Goal: Communication & Community: Answer question/provide support

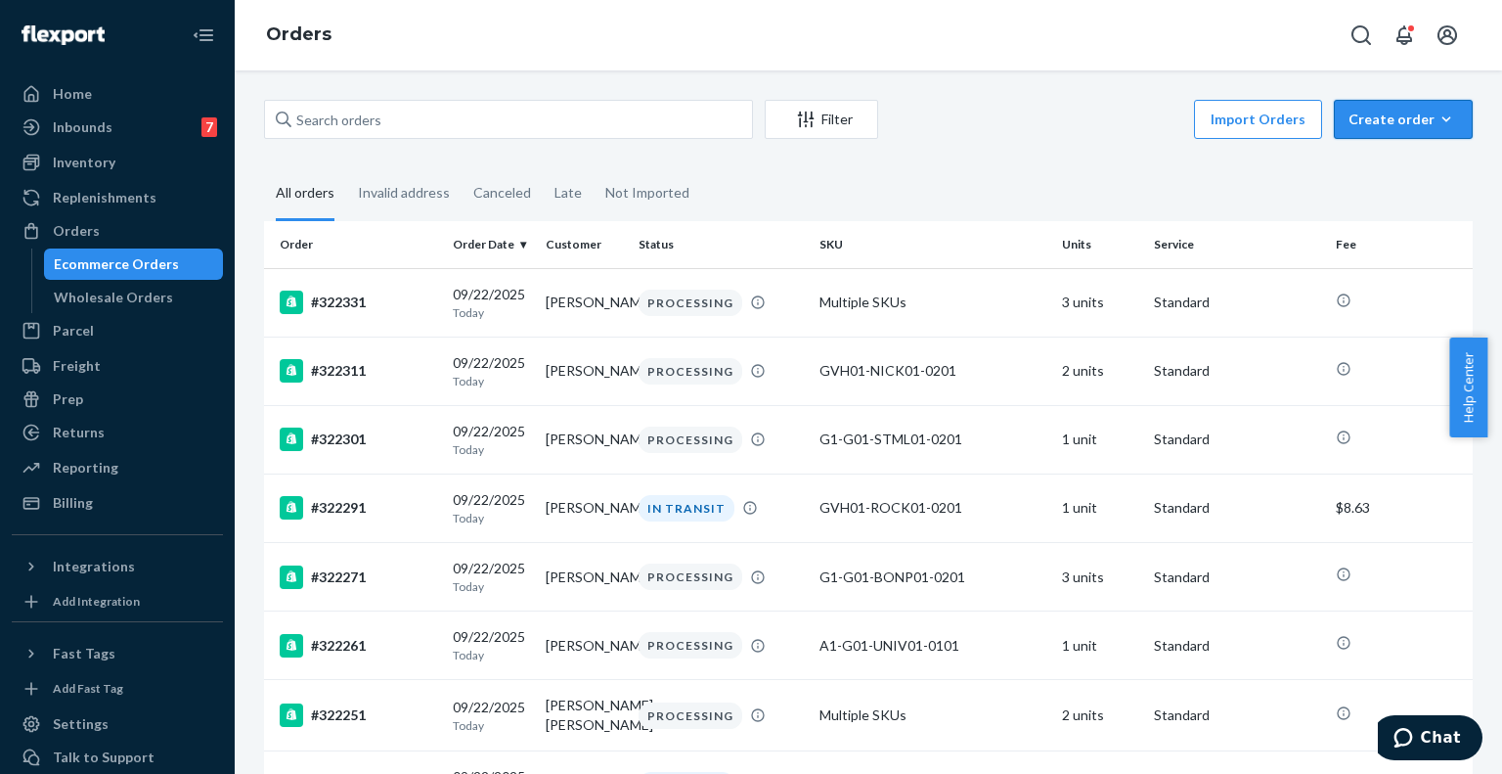
click at [1349, 112] on div "Create order" at bounding box center [1404, 120] width 110 height 20
click at [1376, 159] on span "Ecommerce order" at bounding box center [1414, 166] width 121 height 14
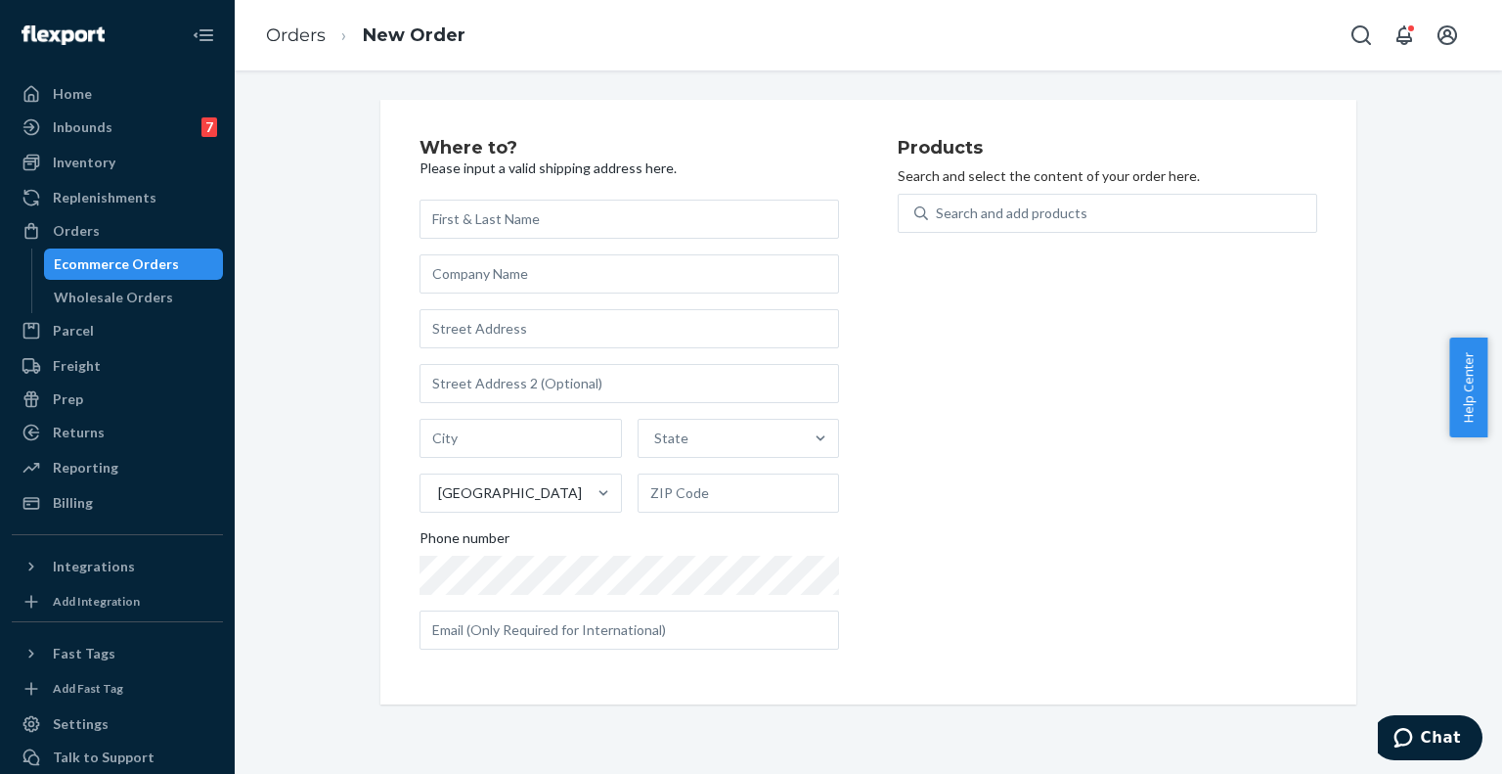
click at [770, 211] on input "text" at bounding box center [630, 218] width 420 height 39
click at [1401, 310] on div "Where to? Please input a valid shipping address here. State United States Phone…" at bounding box center [868, 402] width 1238 height 604
click at [125, 123] on div "Inbounds 7" at bounding box center [117, 126] width 207 height 27
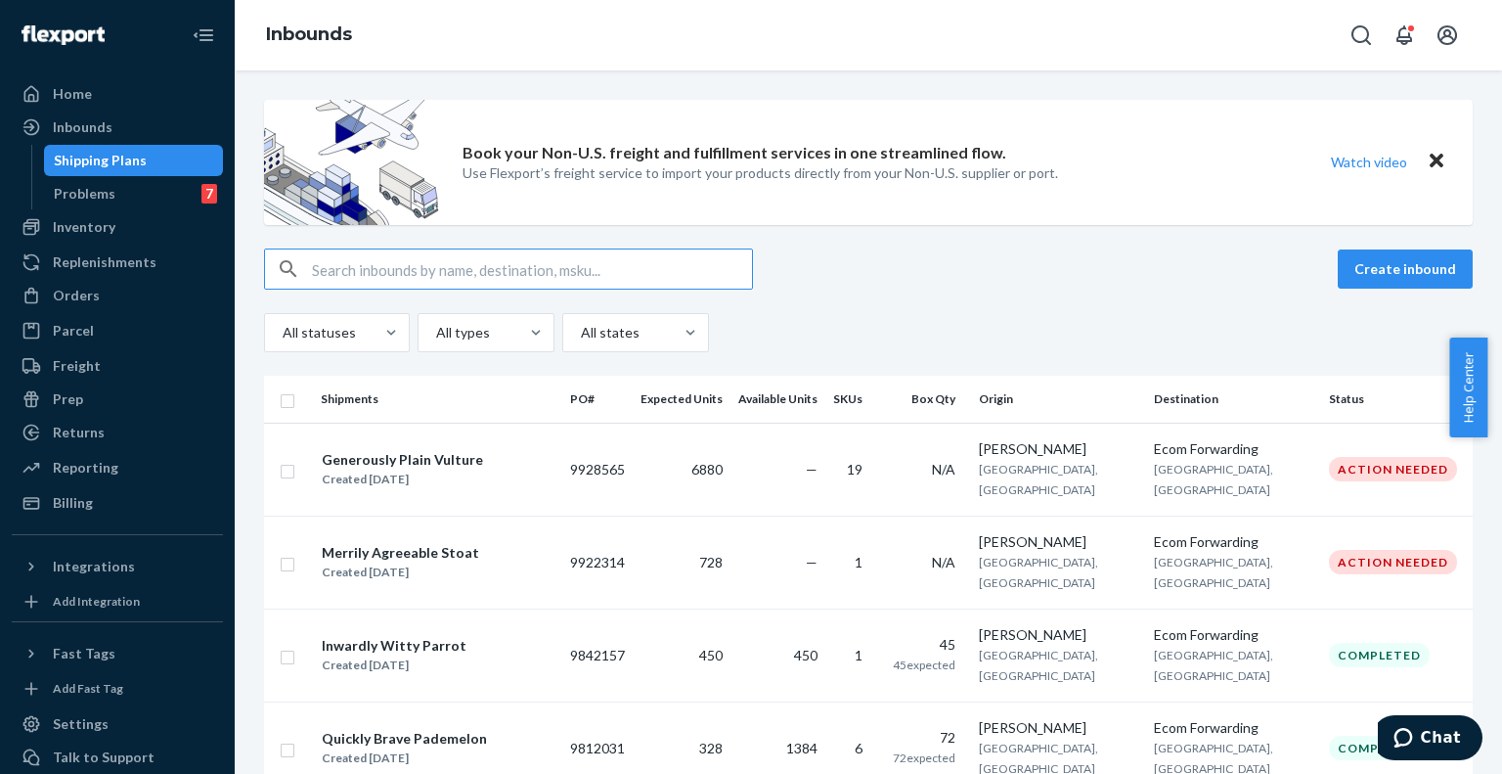
paste input "9666286"
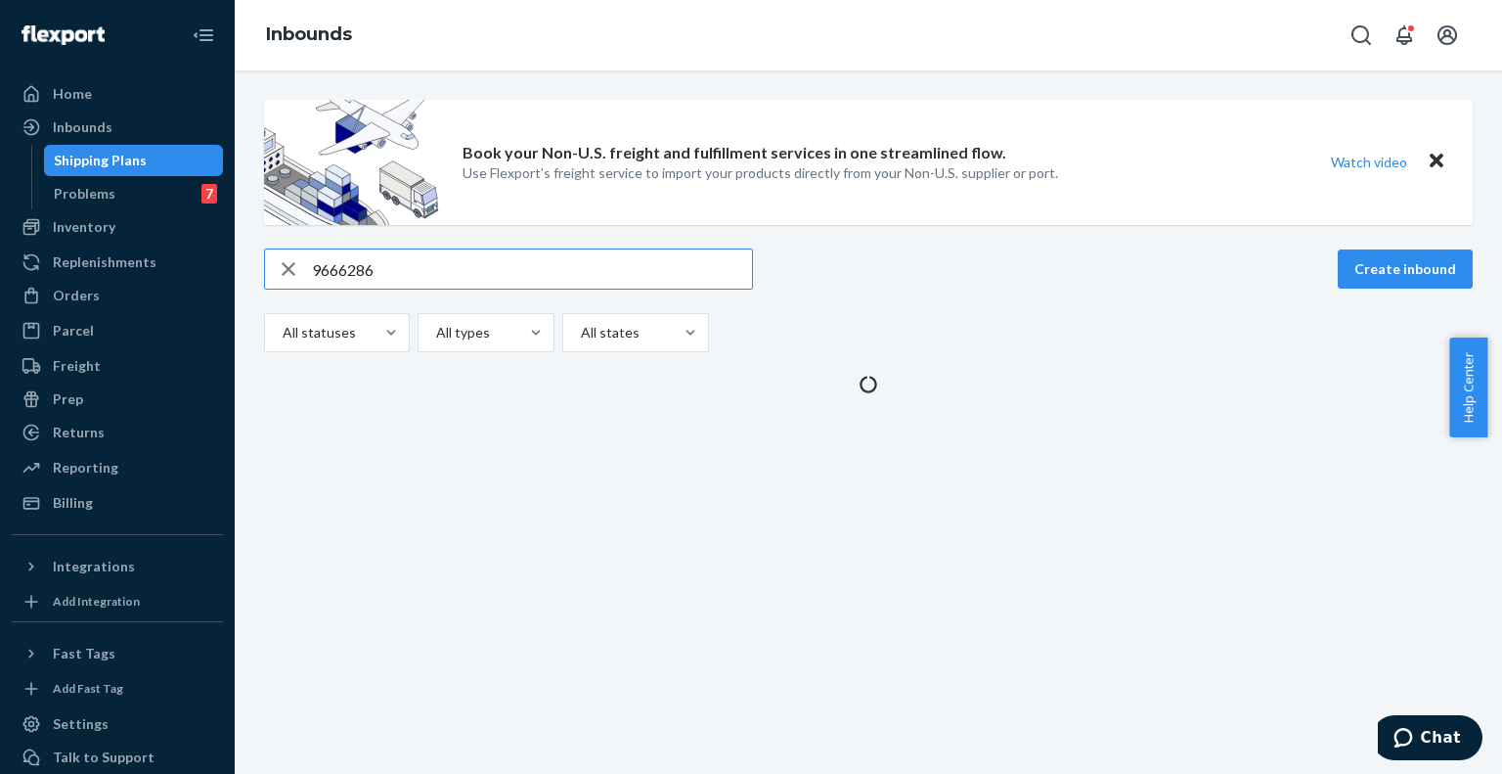
type input "9666286"
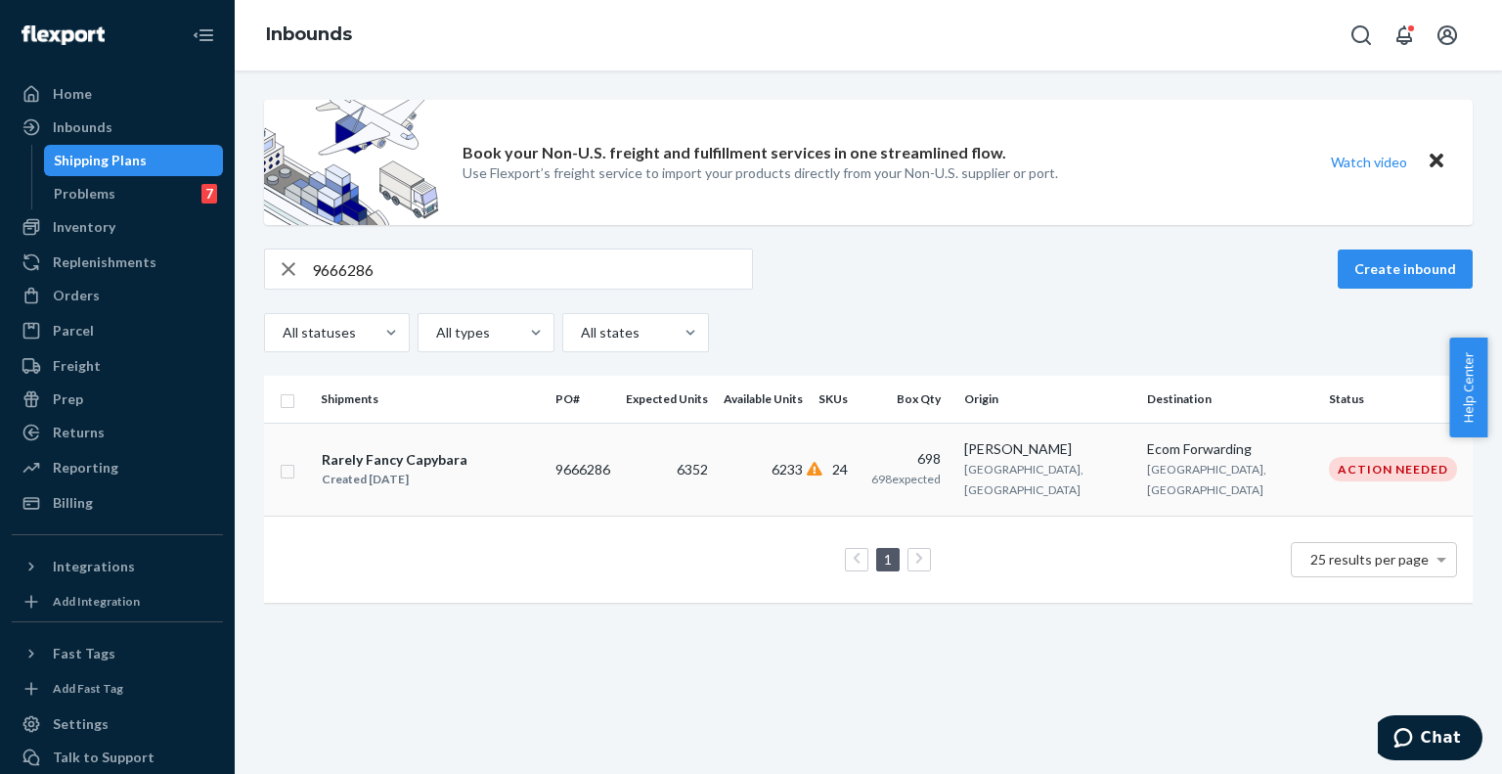
click at [540, 455] on div "Rarely Fancy Capybara Created Mar 24, 2025" at bounding box center [430, 469] width 219 height 41
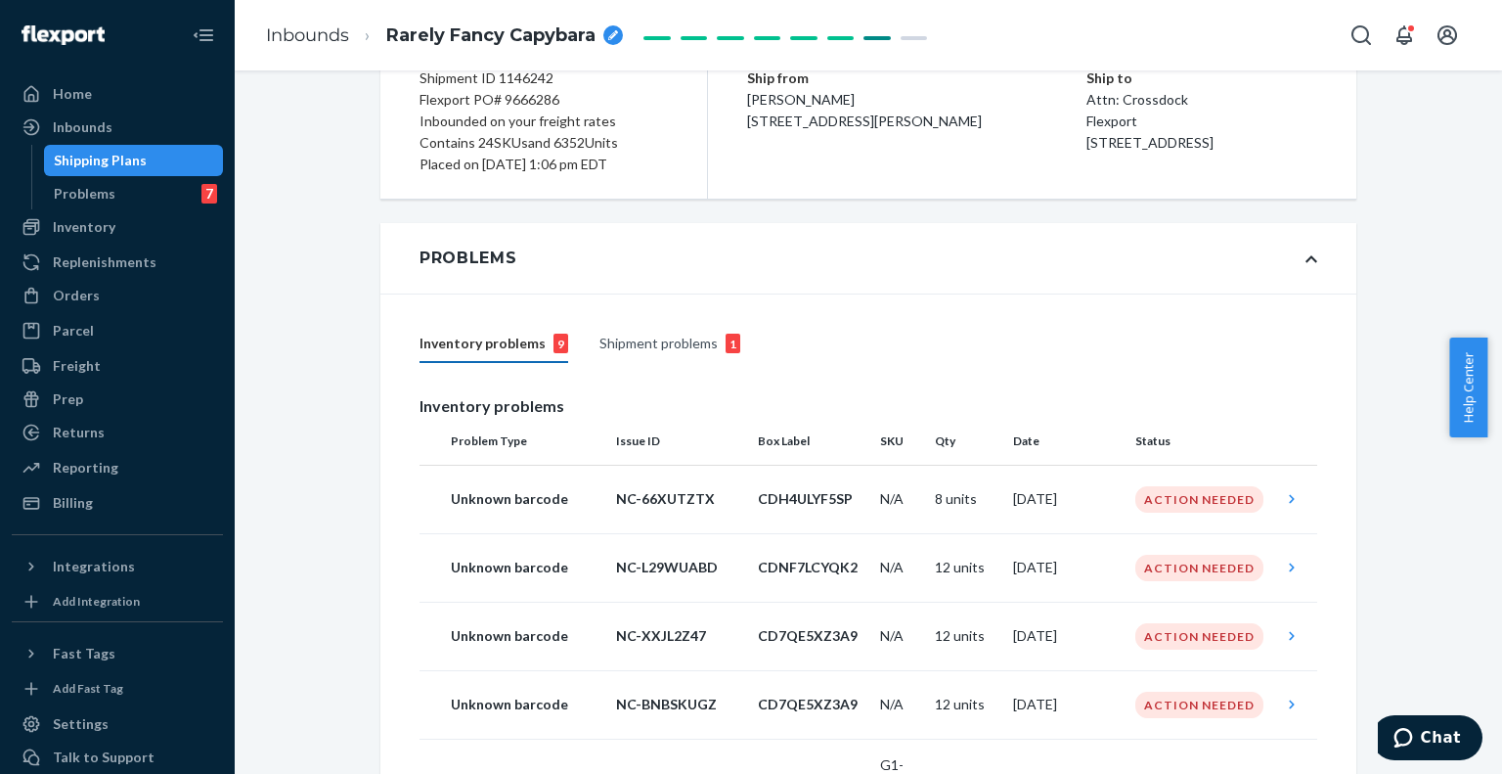
scroll to position [183, 0]
click at [1192, 489] on div "Action Needed" at bounding box center [1199, 501] width 128 height 26
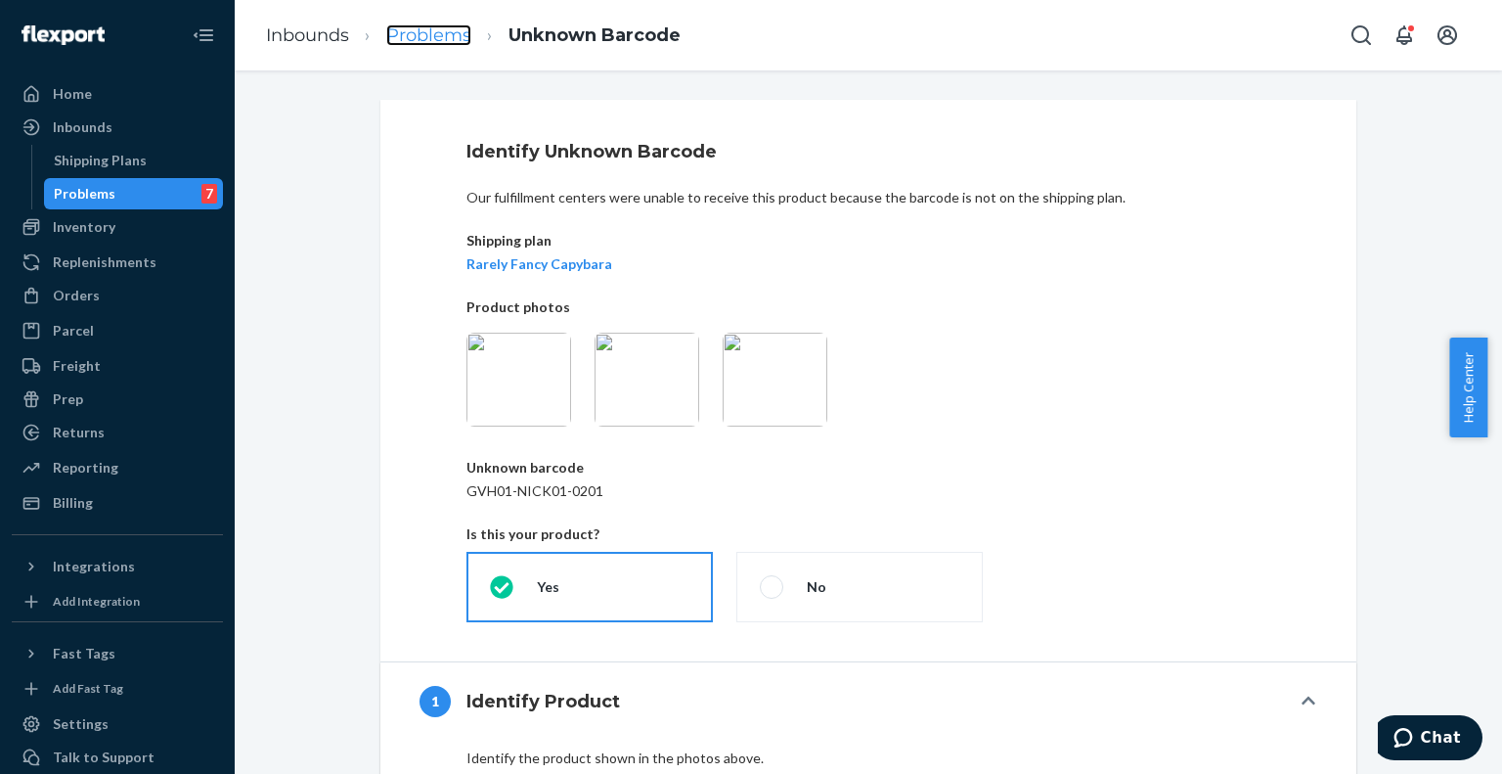
click at [422, 37] on link "Problems" at bounding box center [428, 35] width 85 height 22
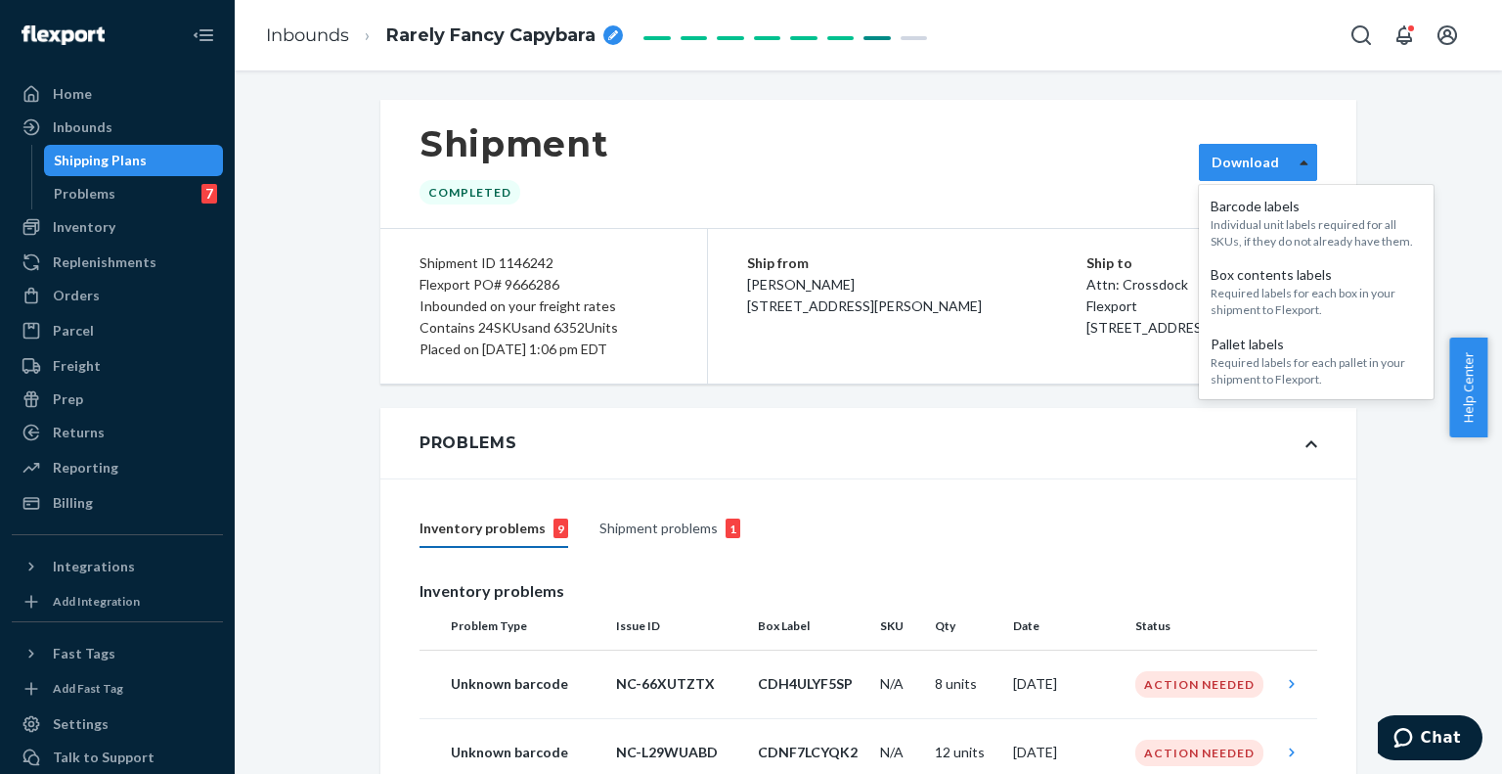
click at [1303, 171] on div at bounding box center [1304, 162] width 24 height 29
click at [964, 284] on div "Ship from Alec Schneider 4650 East Braden Boulevard STE B Easton, PA 18040" at bounding box center [916, 284] width 339 height 65
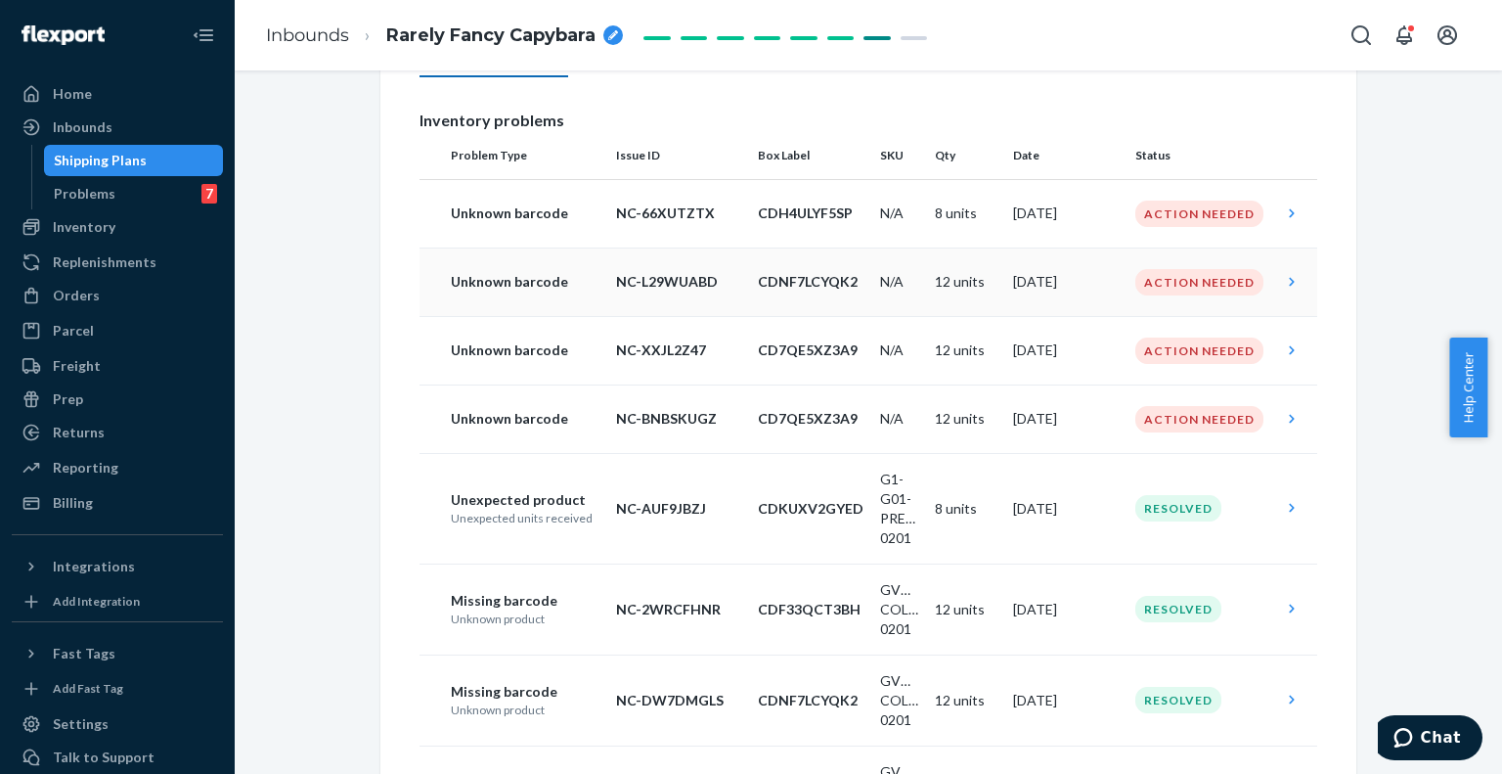
scroll to position [472, 0]
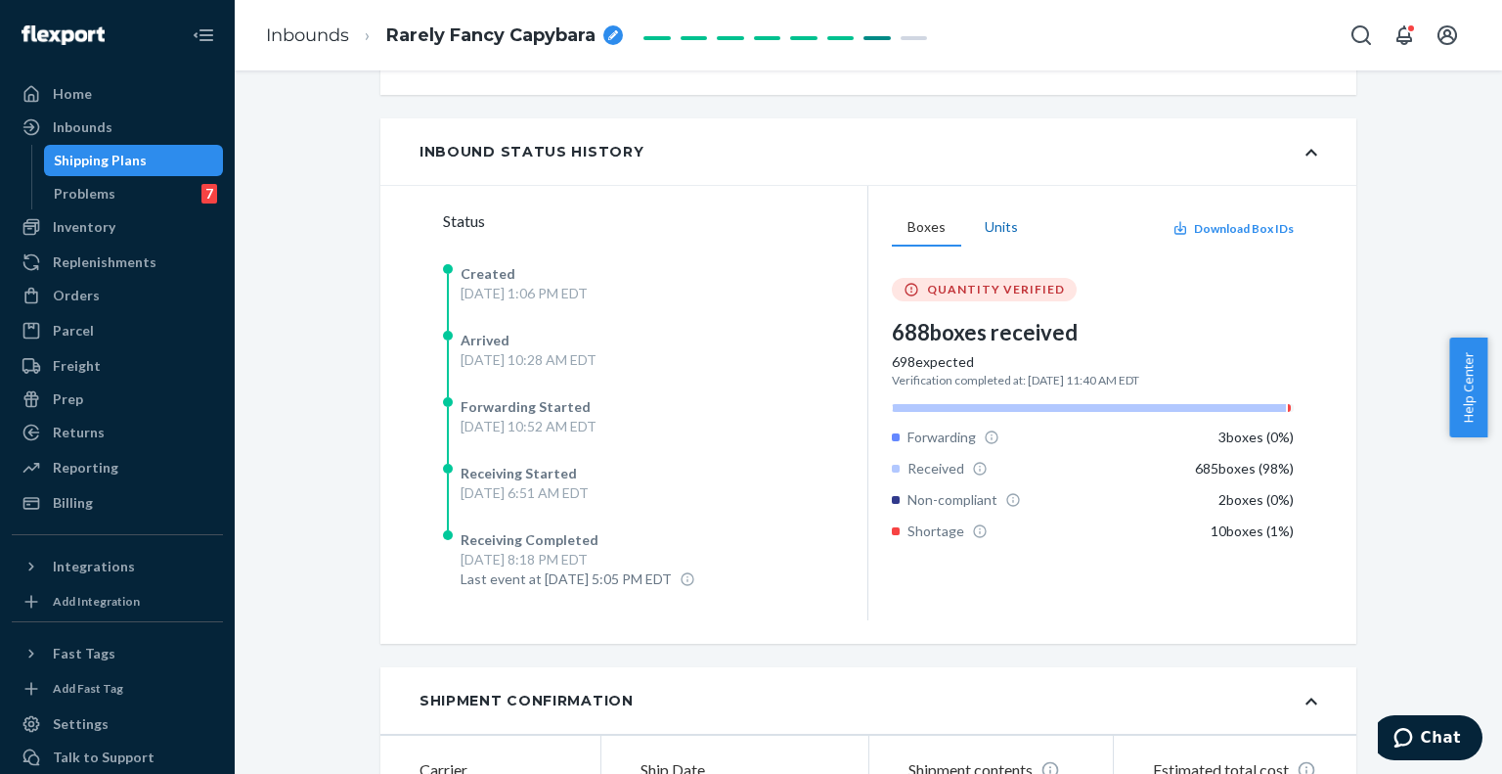
scroll to position [1320, 0]
click at [1484, 591] on div "Shipment Completed Download Shipment ID 1146242 Flexport PO# 9666286 Inbounded …" at bounding box center [868, 421] width 1267 height 703
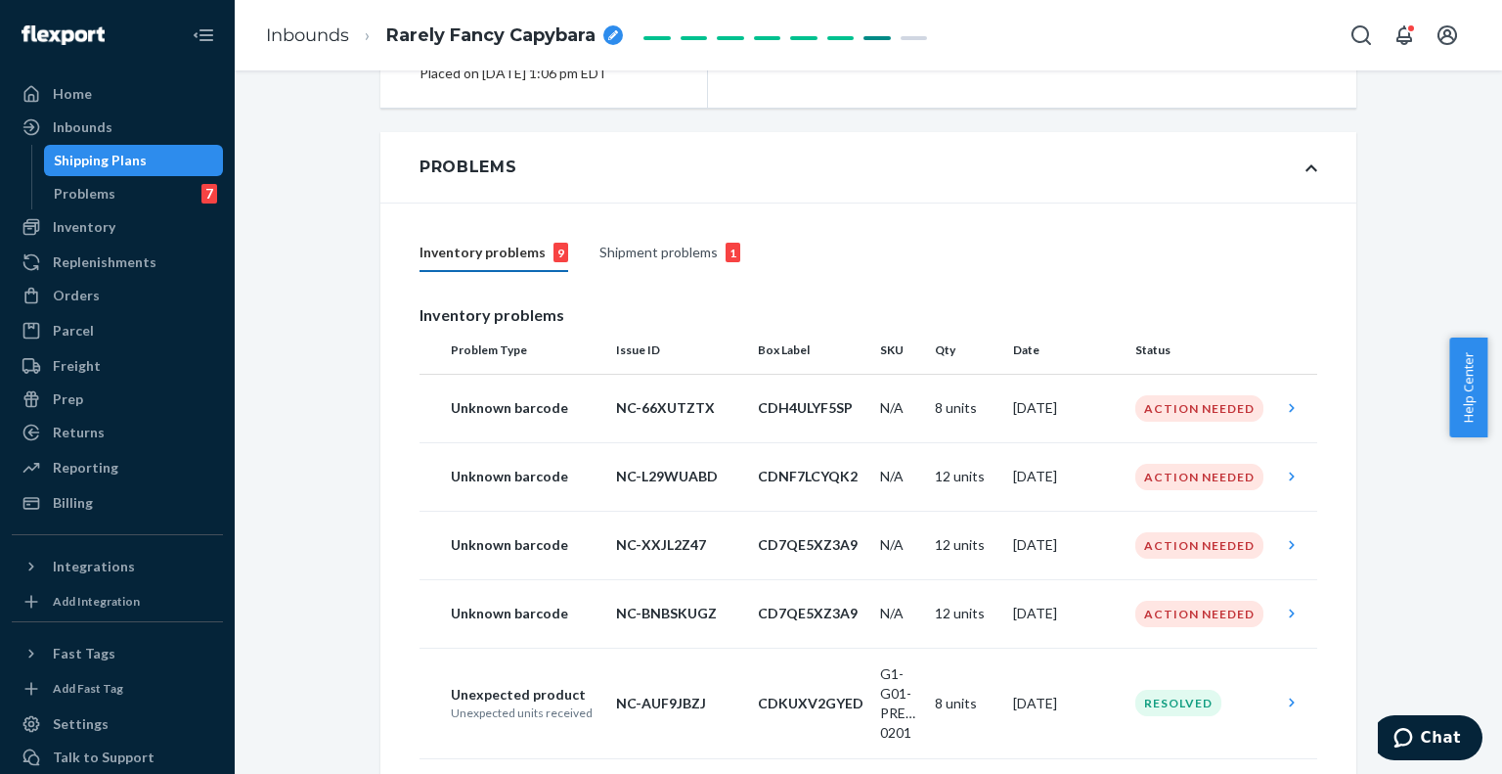
scroll to position [275, 0]
click at [671, 269] on div "Shipment problems 1" at bounding box center [669, 254] width 141 height 37
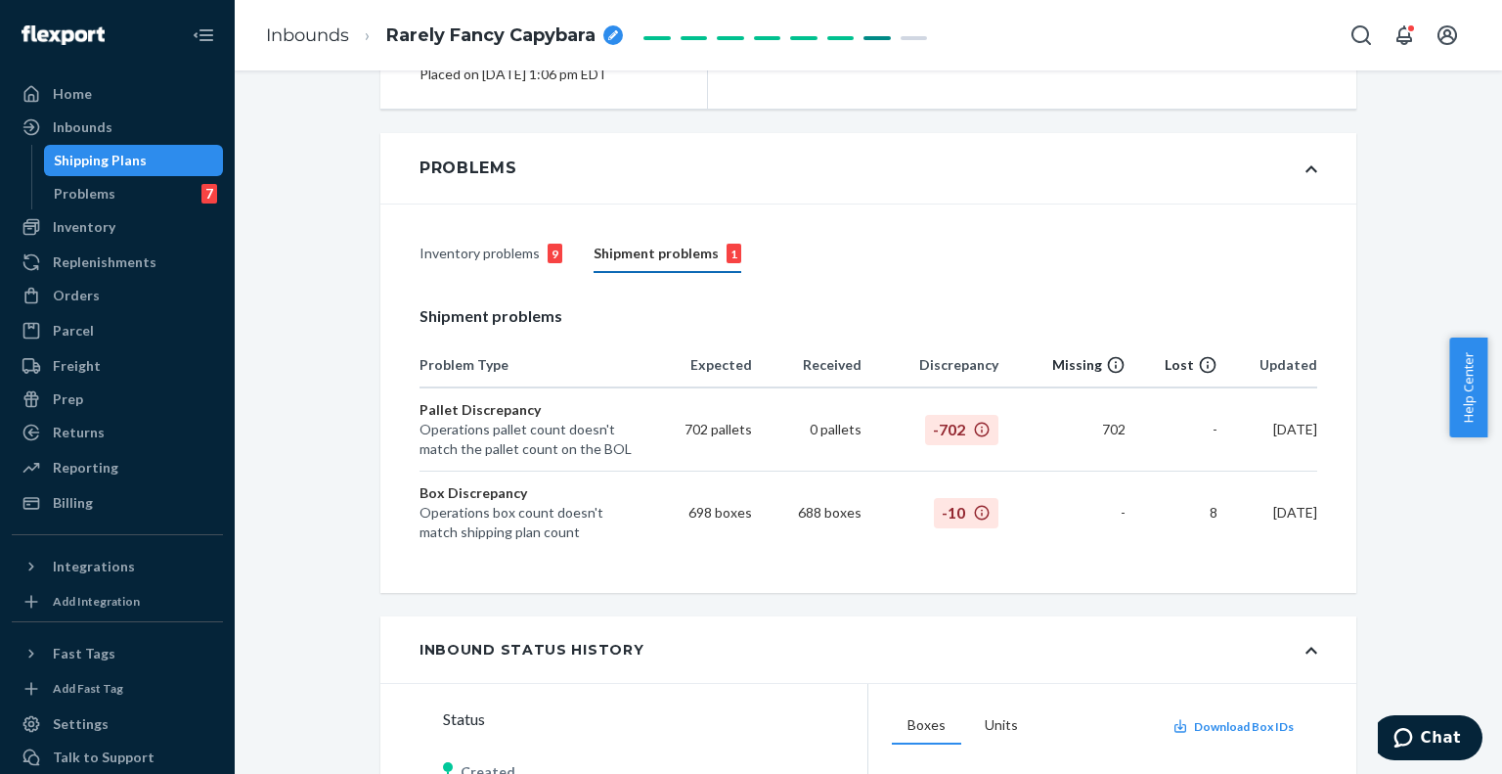
click at [714, 423] on td "702 pallets" at bounding box center [693, 429] width 117 height 83
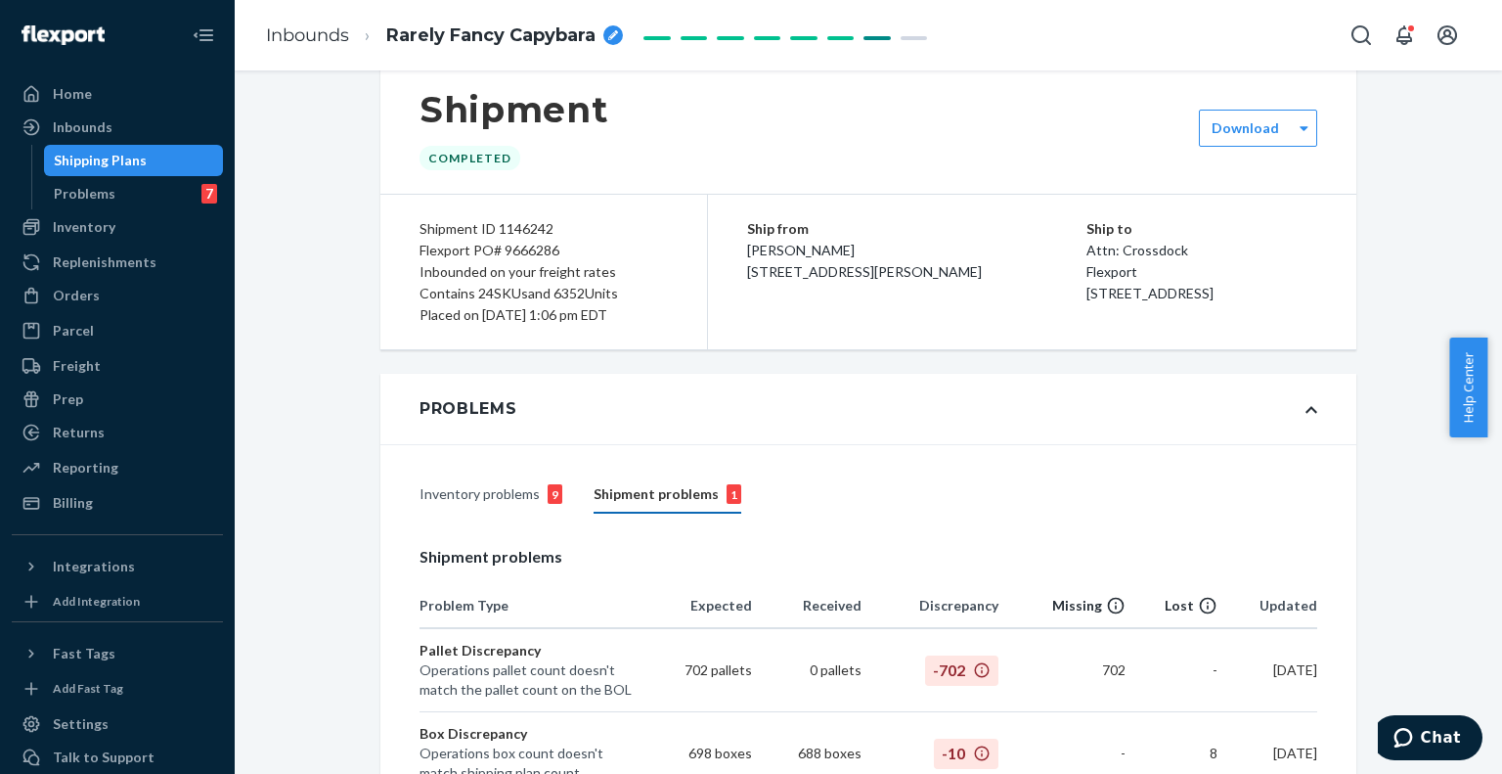
scroll to position [0, 0]
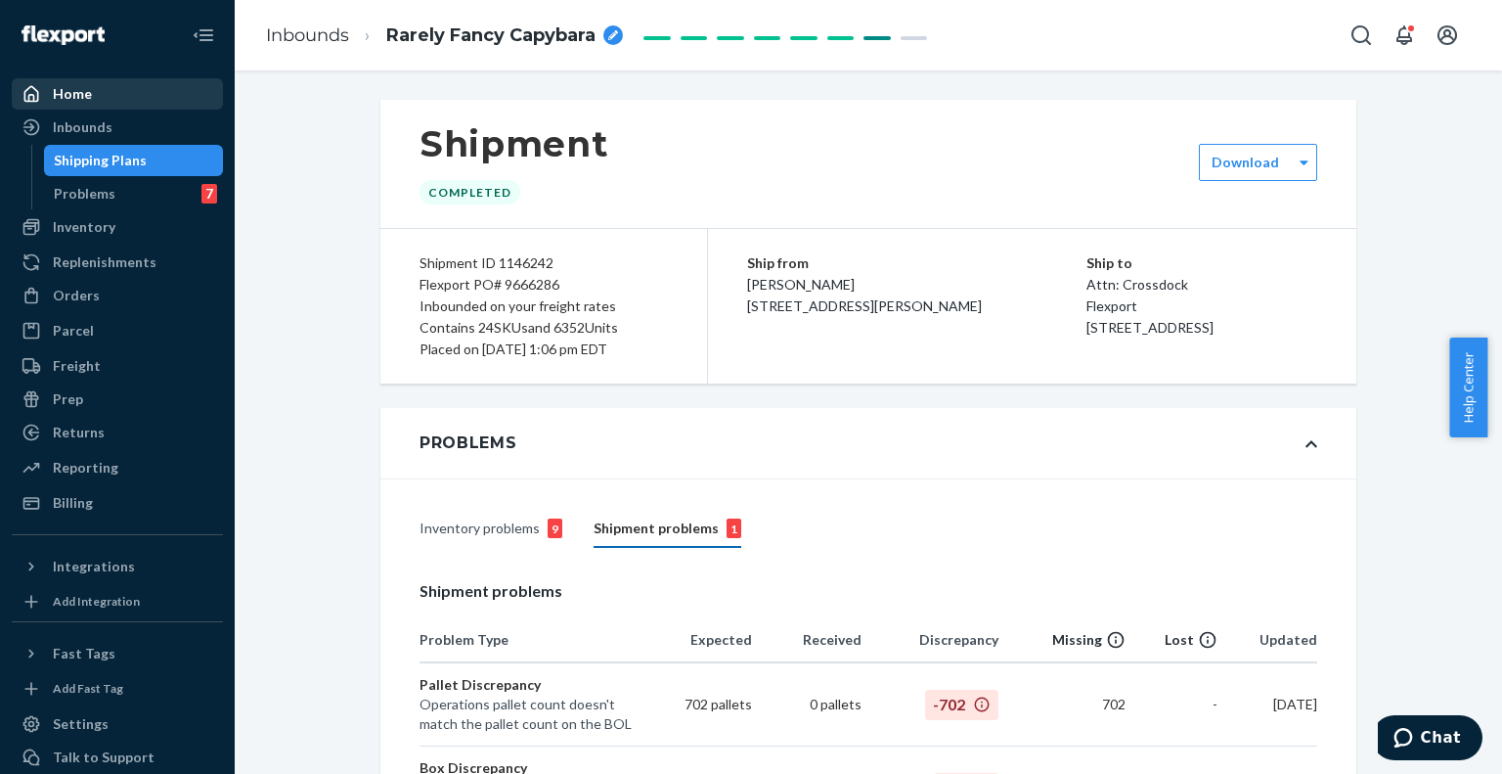
click at [87, 95] on div "Home" at bounding box center [72, 94] width 39 height 20
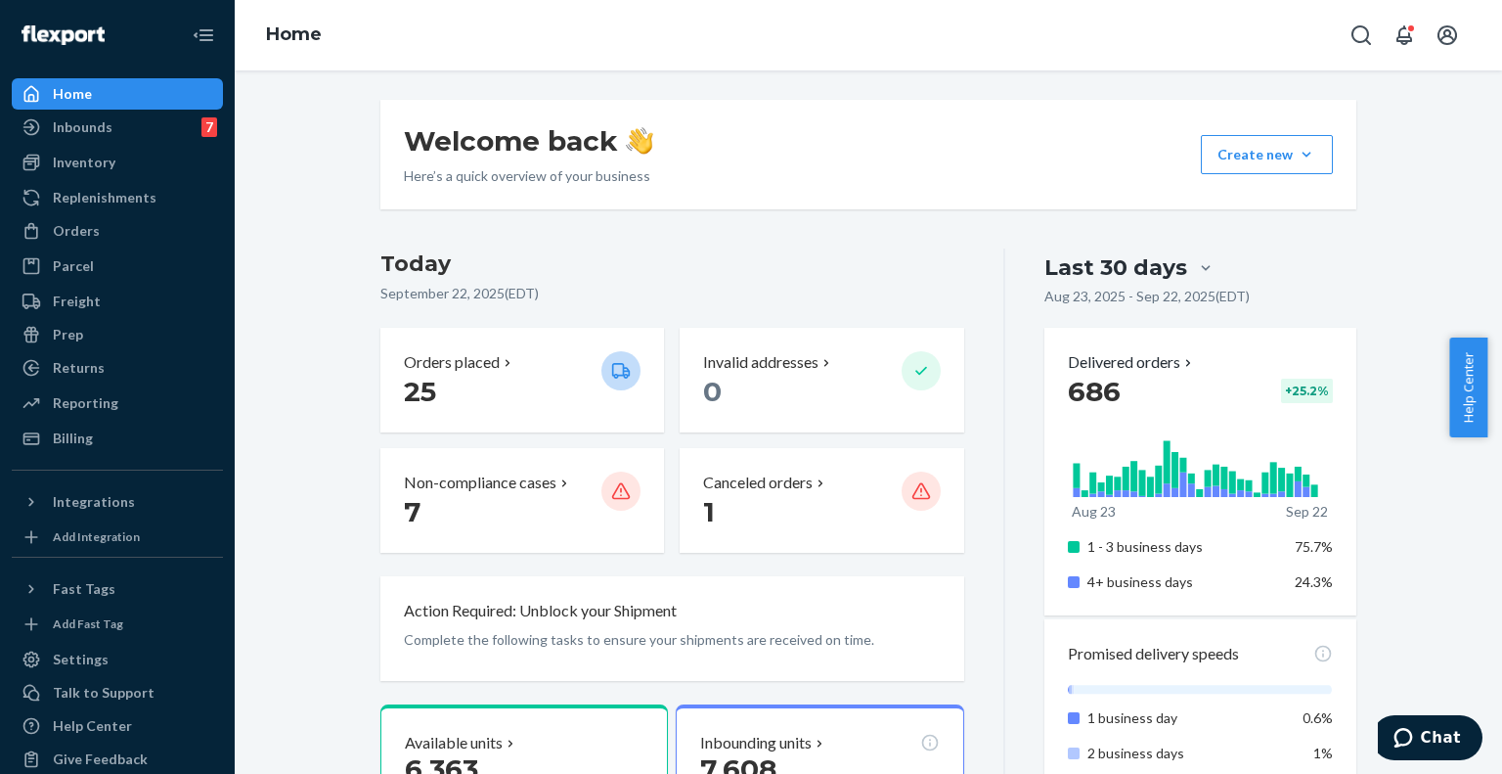
click at [111, 222] on div "Orders" at bounding box center [117, 230] width 207 height 27
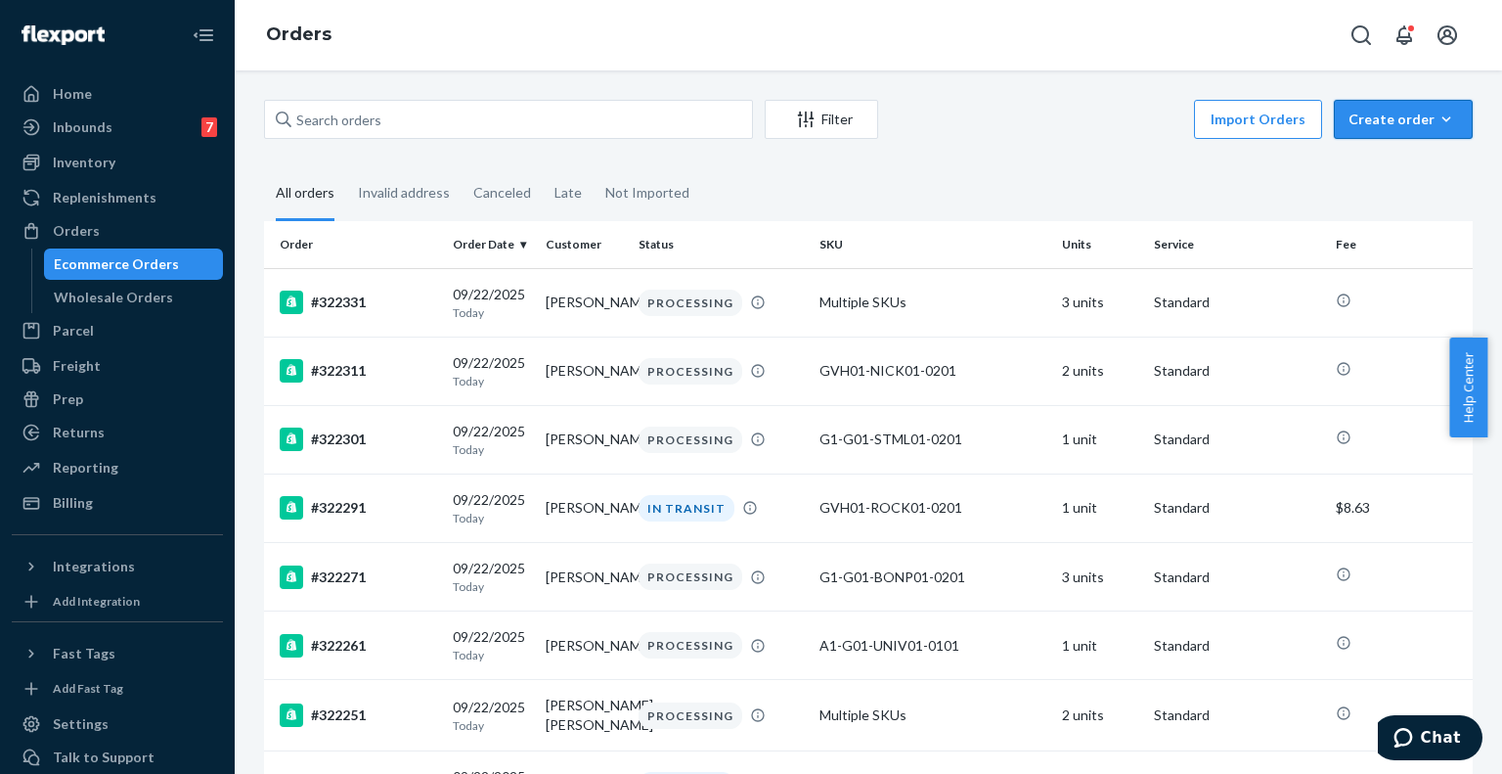
click at [1335, 125] on button "Create order Ecommerce order Removal order" at bounding box center [1403, 119] width 139 height 39
click at [1359, 159] on span "Ecommerce order" at bounding box center [1414, 166] width 121 height 14
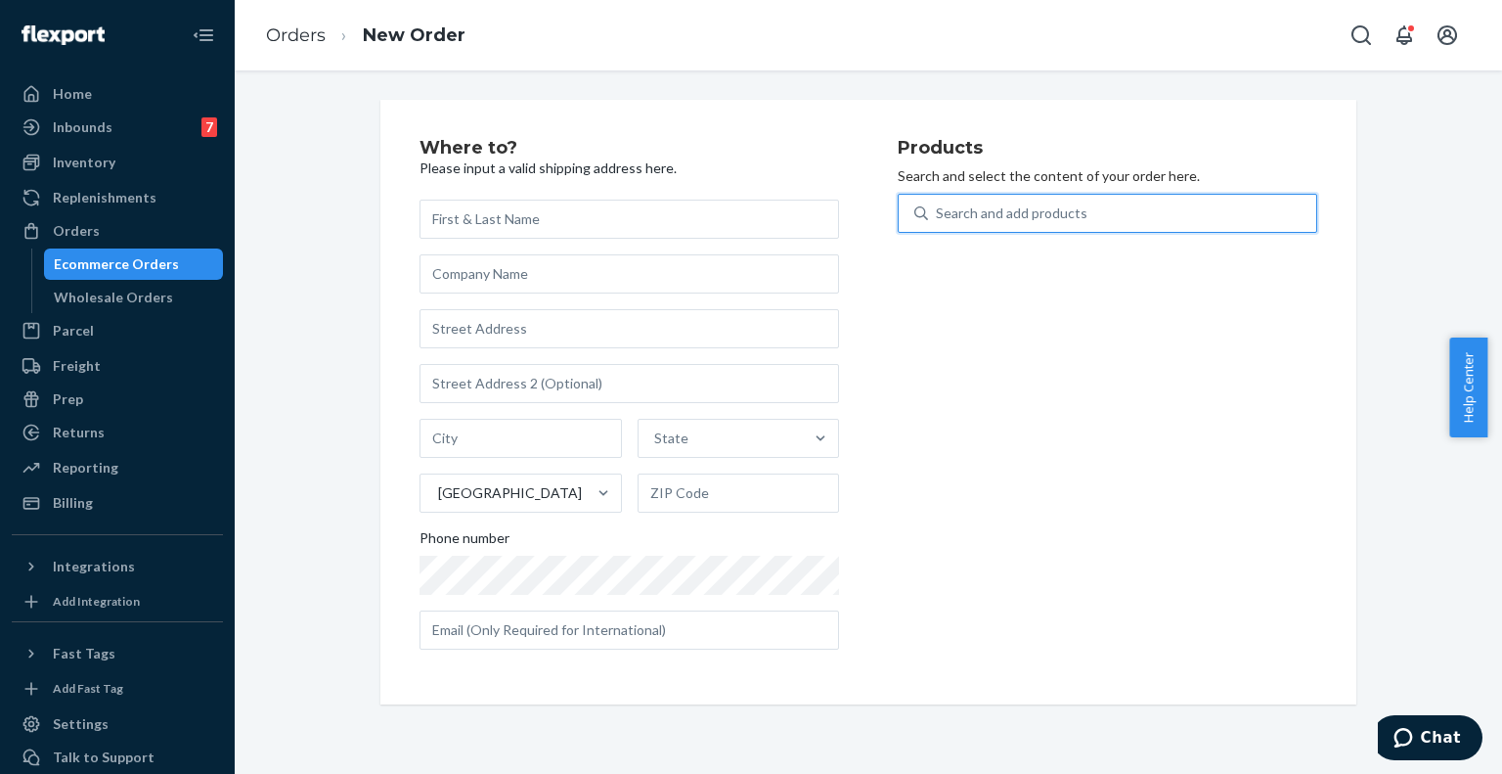
click at [987, 221] on div "Search and add products" at bounding box center [1012, 213] width 152 height 20
click at [938, 221] on input "0 results available. Use Up and Down to choose options, press Enter to select t…" at bounding box center [937, 213] width 2 height 20
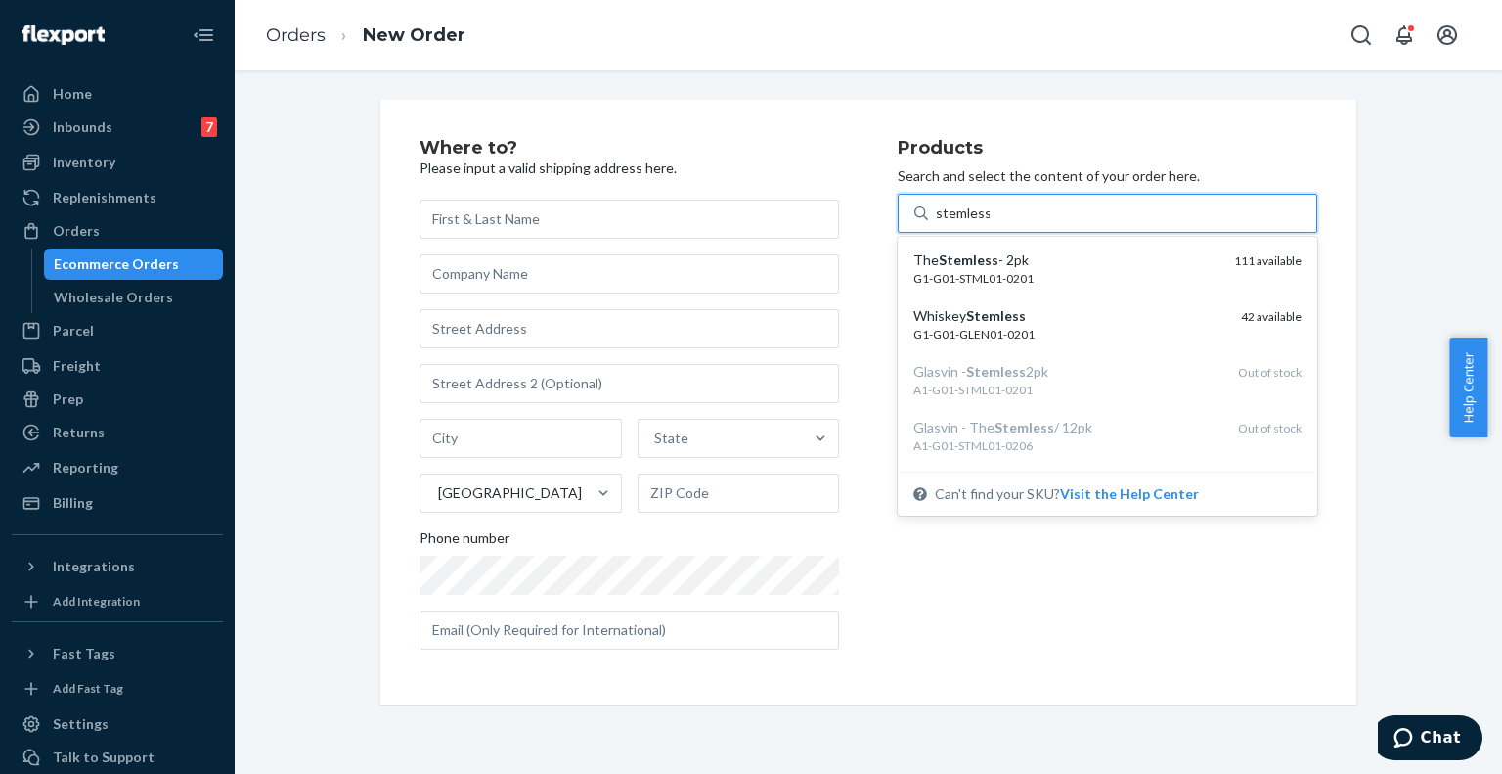
type input "stemless"
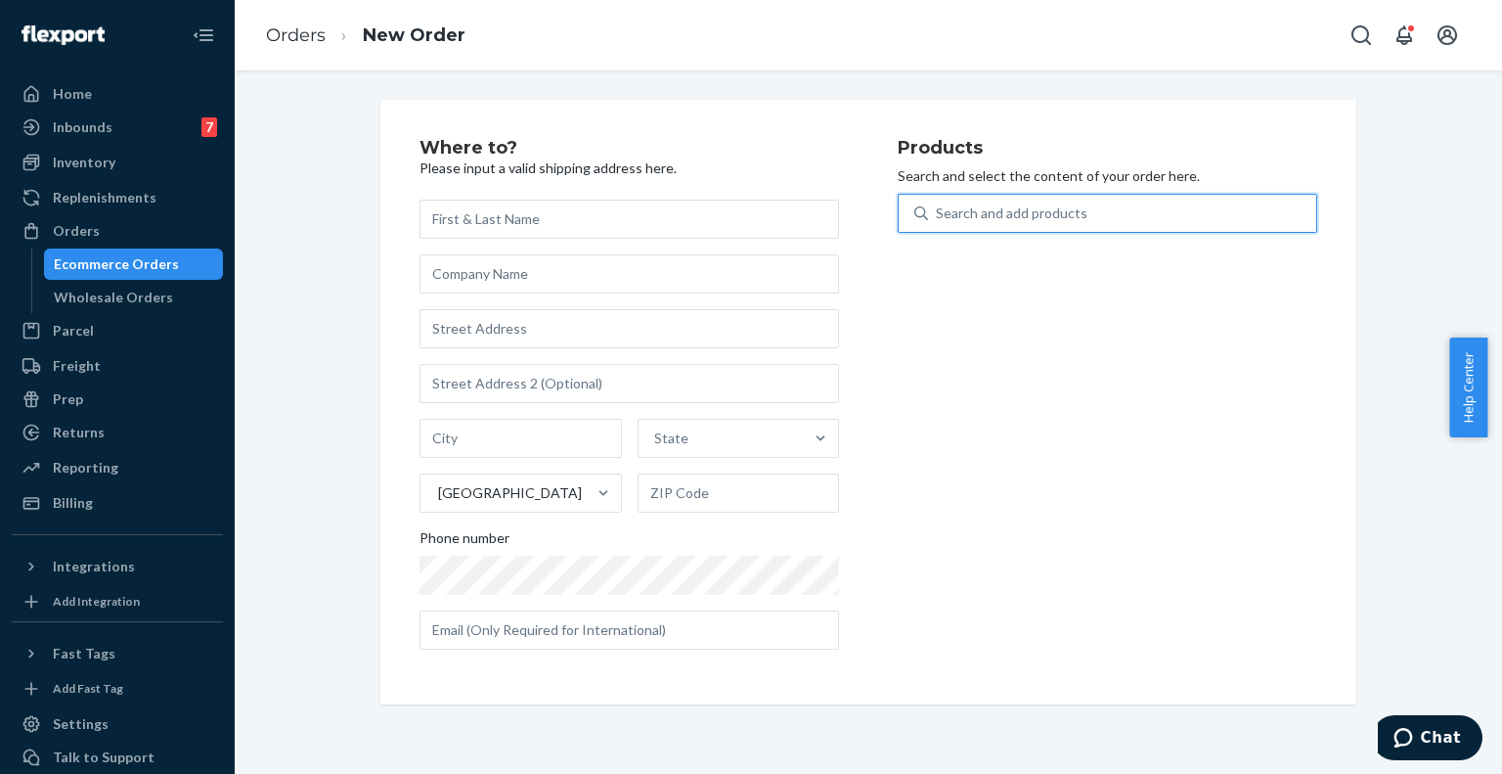
click at [1025, 220] on div "Search and add products" at bounding box center [1012, 213] width 152 height 20
click at [938, 220] on input "0 results available. Select is focused ,type to refine list, press Down to open…" at bounding box center [937, 213] width 2 height 20
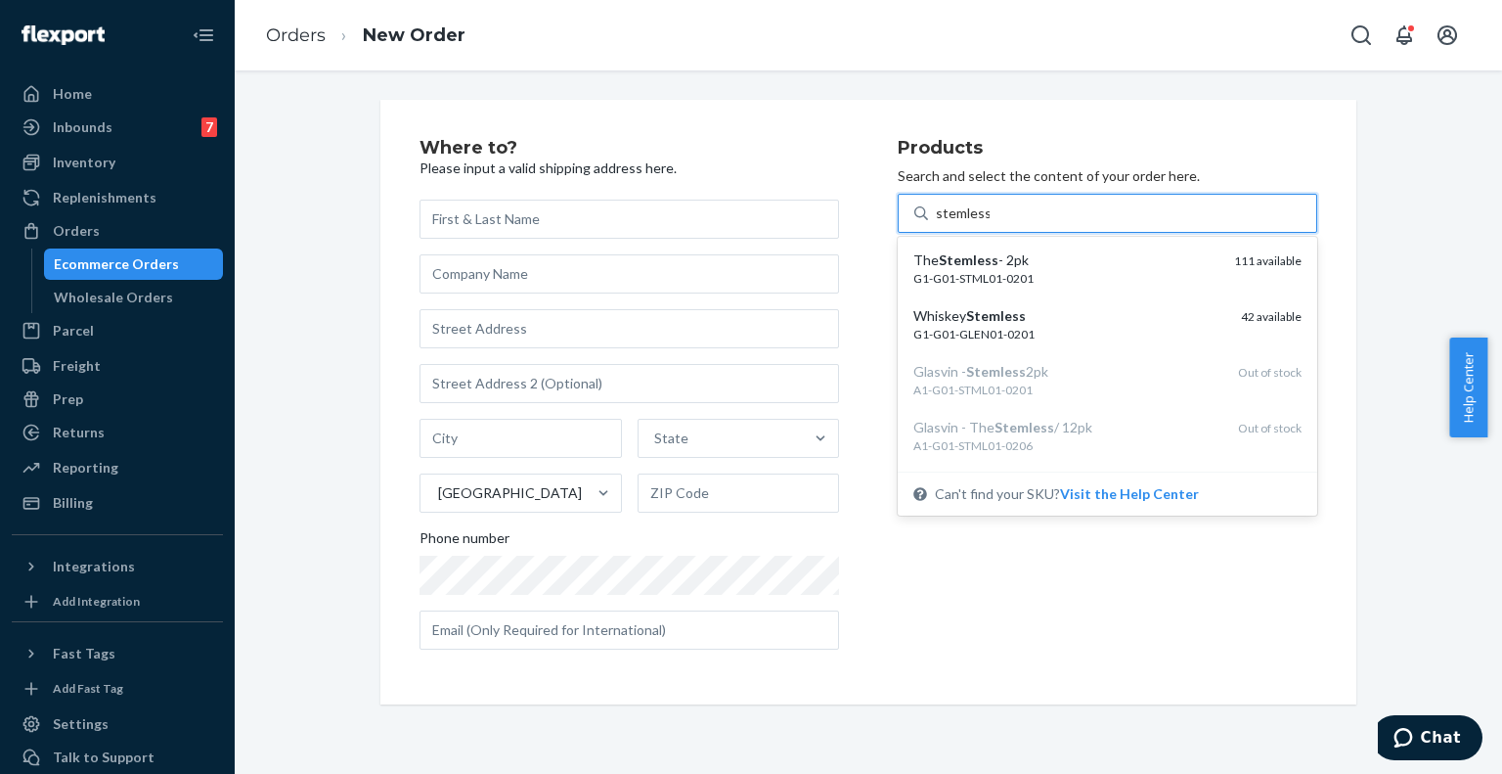
type input "stemless"
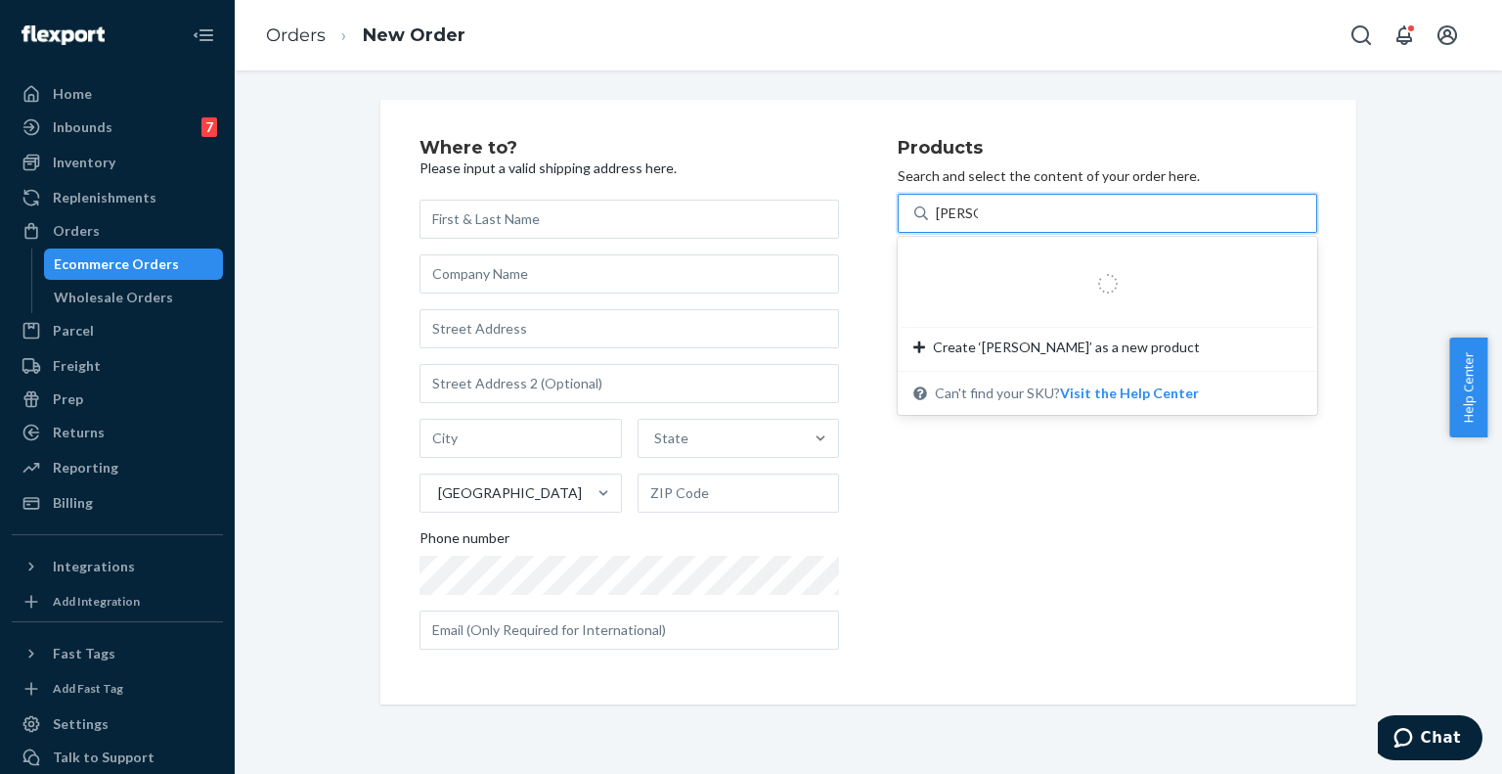
type input "stemles"
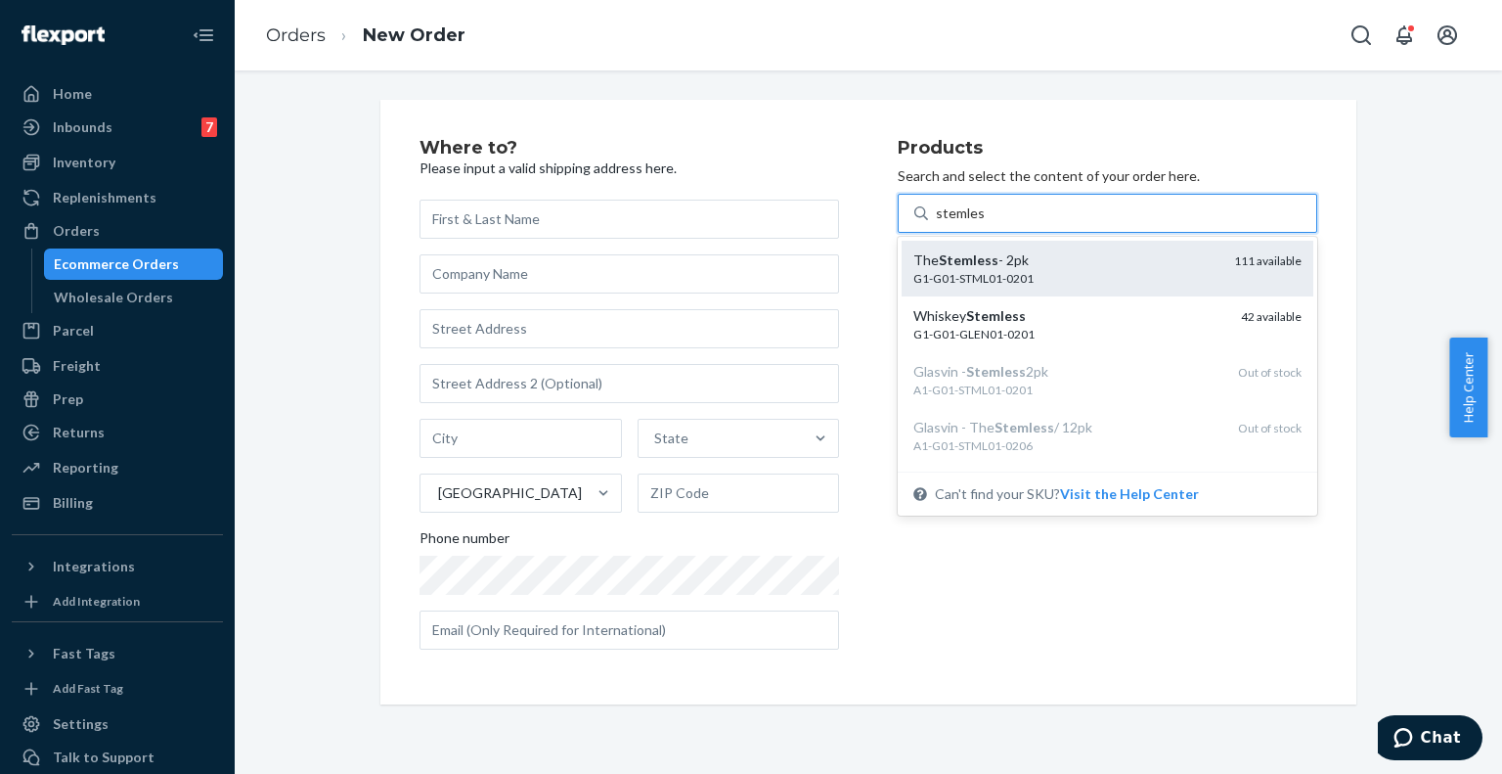
click at [1042, 284] on div "G1-G01-STML01-0201" at bounding box center [1065, 278] width 305 height 17
click at [984, 223] on input "stemles" at bounding box center [960, 213] width 48 height 20
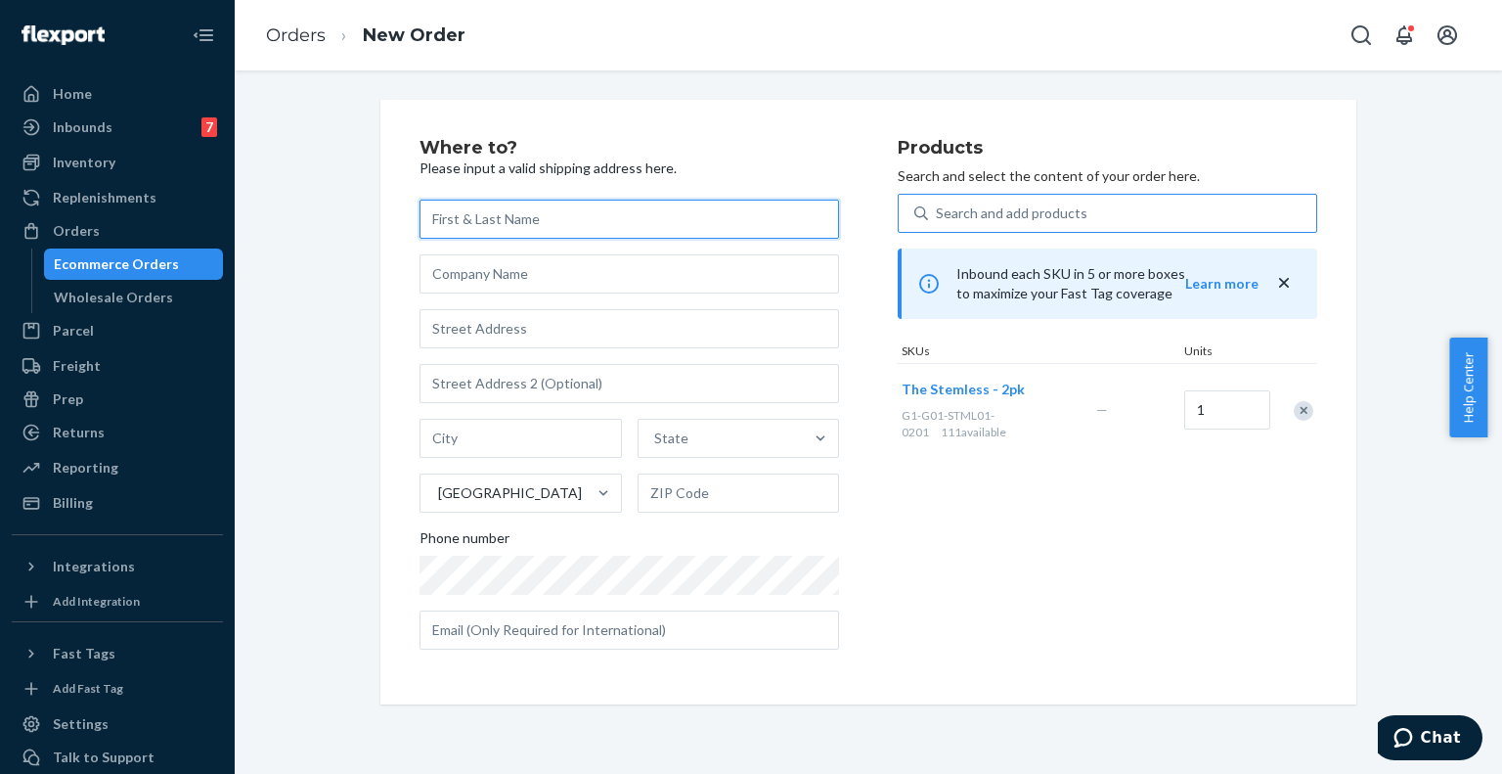
click at [524, 222] on input "text" at bounding box center [630, 218] width 420 height 39
type input "[PERSON_NAME]"
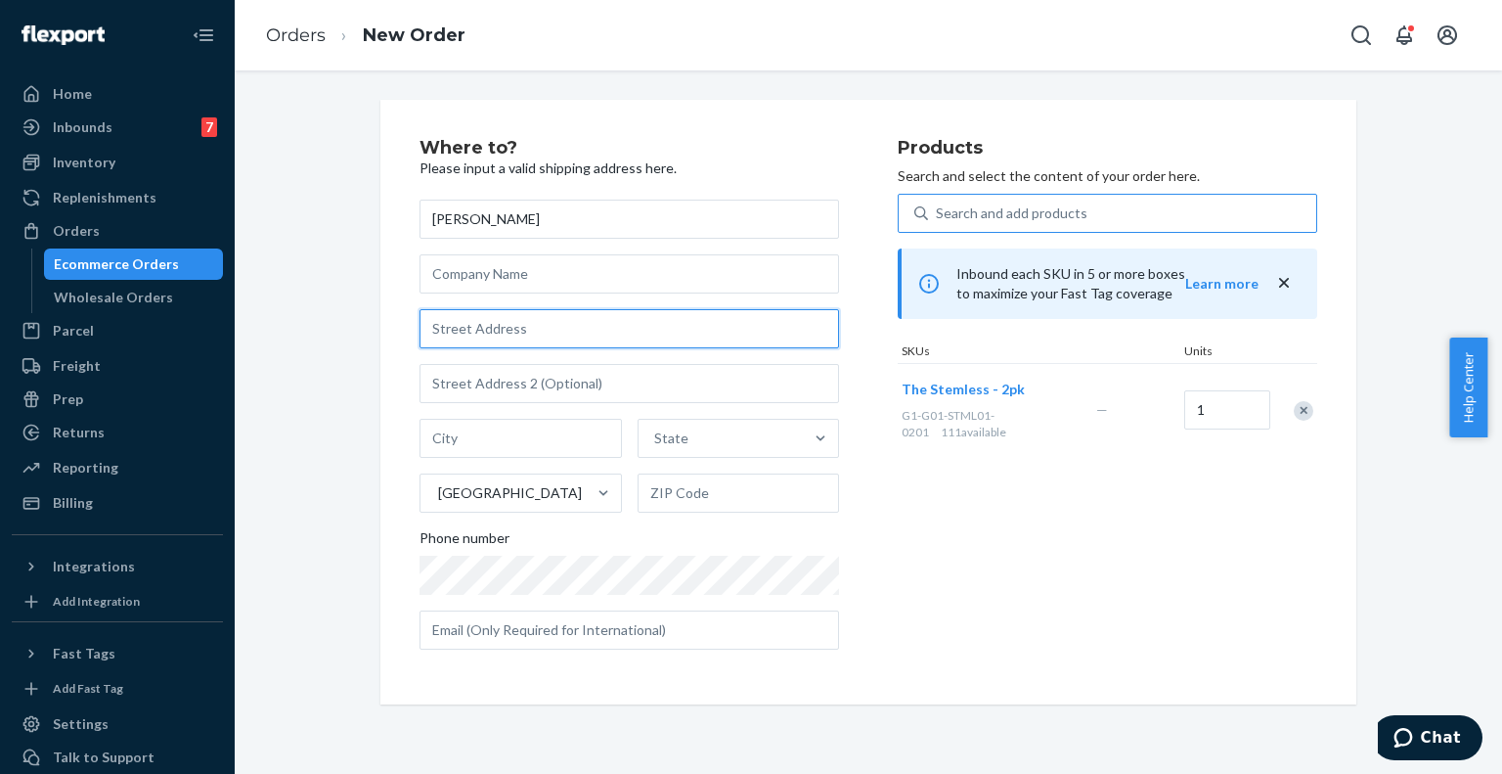
click at [491, 332] on input "text" at bounding box center [630, 328] width 420 height 39
type input "135 York St"
type input "Brooklyn - New York"
type input "11201"
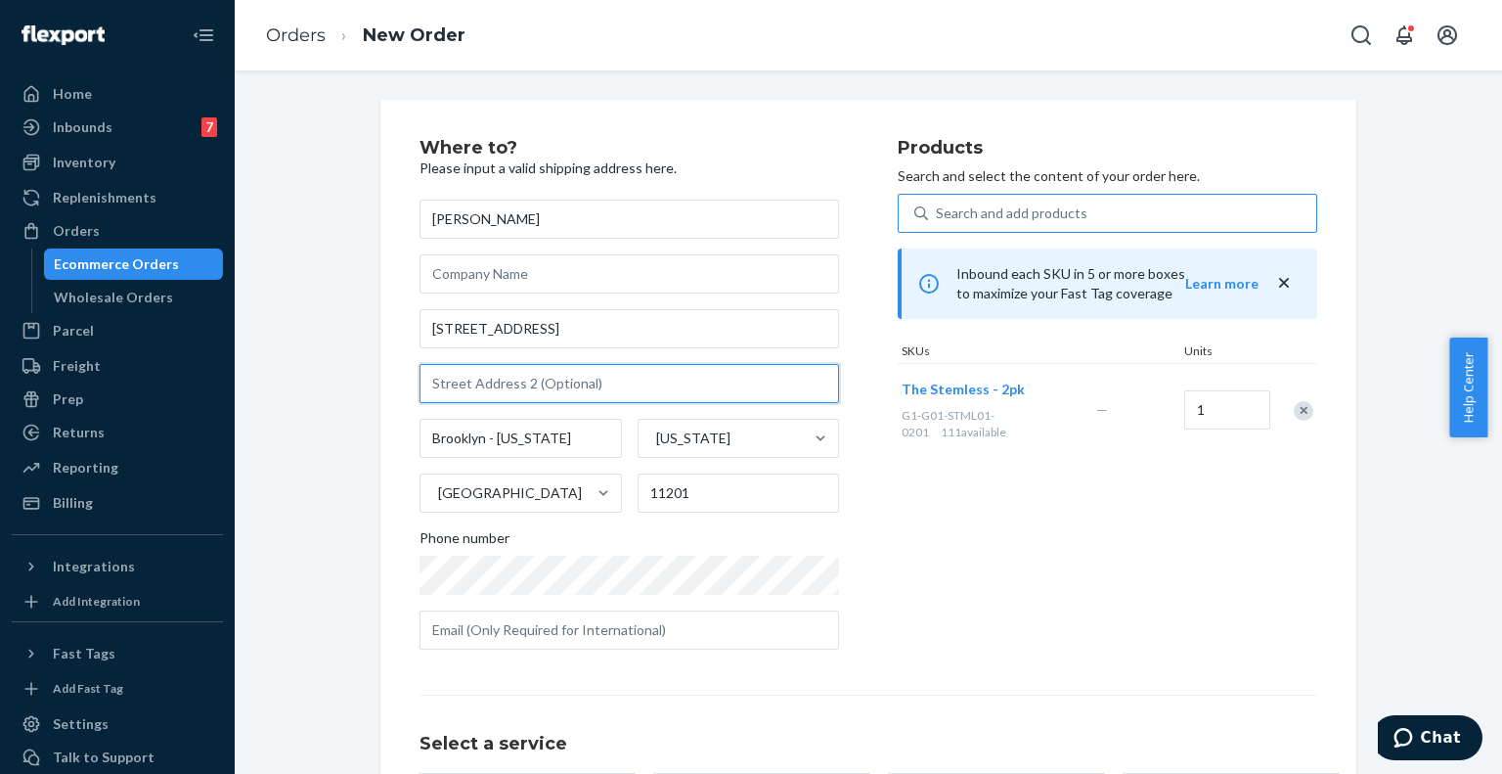
click at [524, 400] on input "text" at bounding box center [630, 383] width 420 height 39
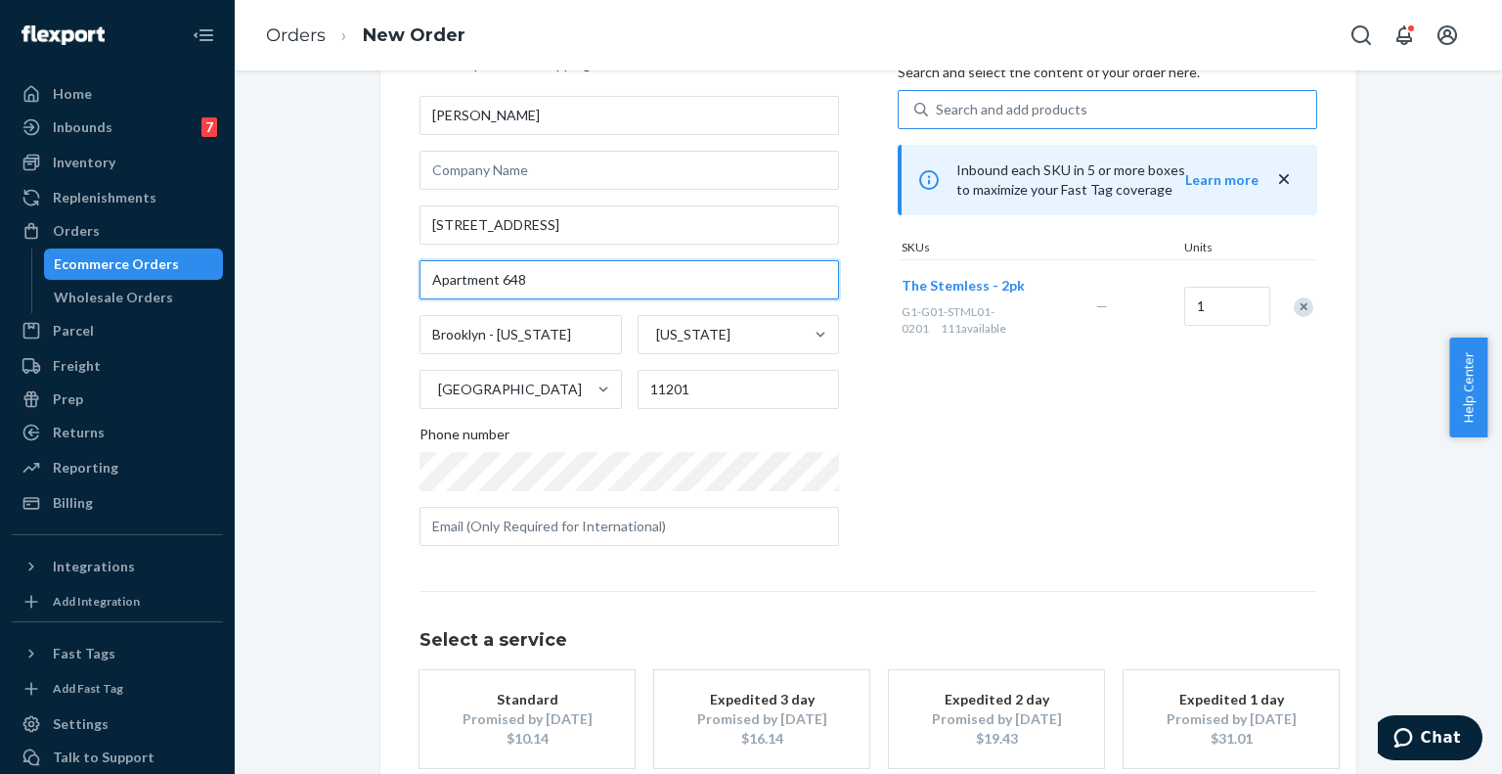
scroll to position [106, 0]
type input "Apartment 648"
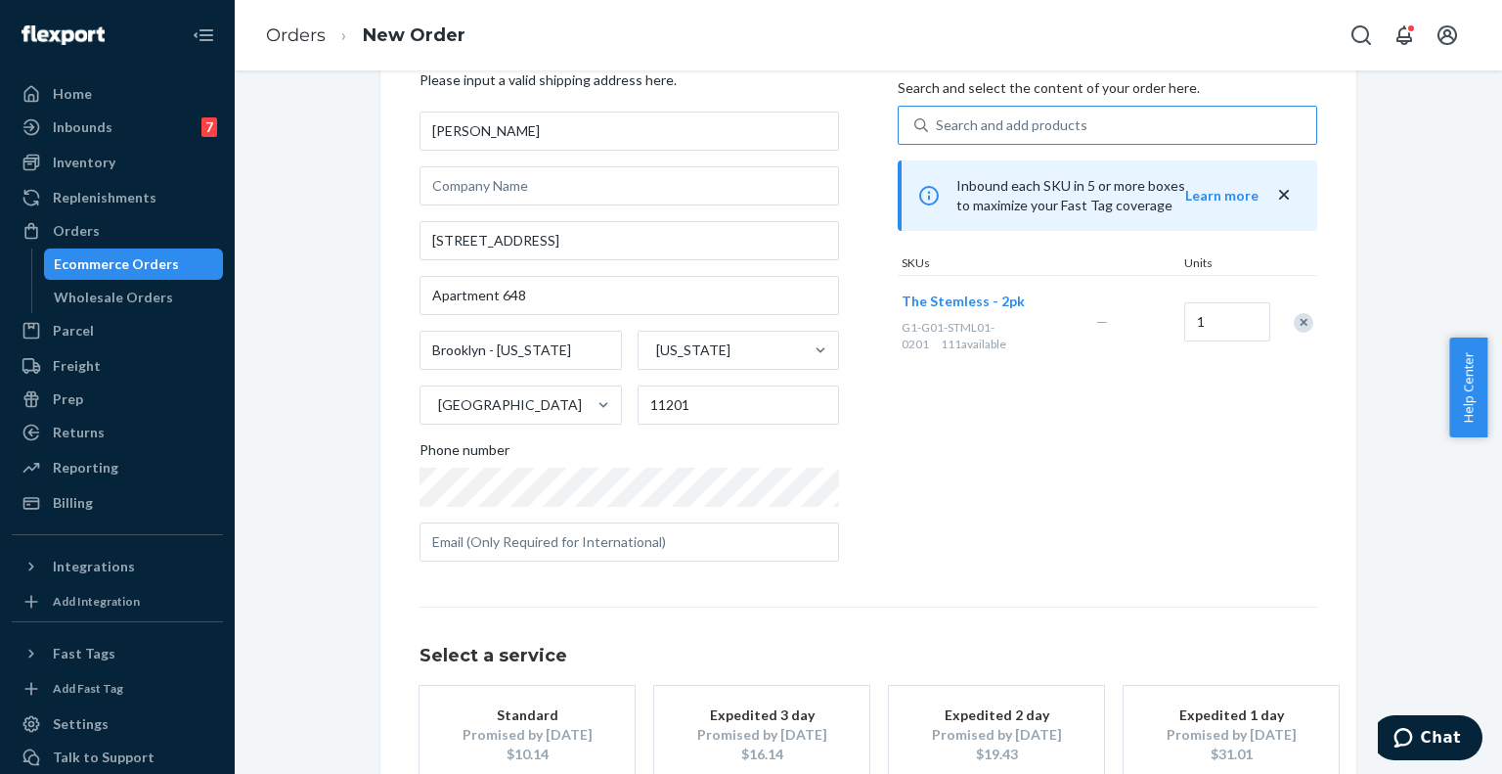
scroll to position [214, 0]
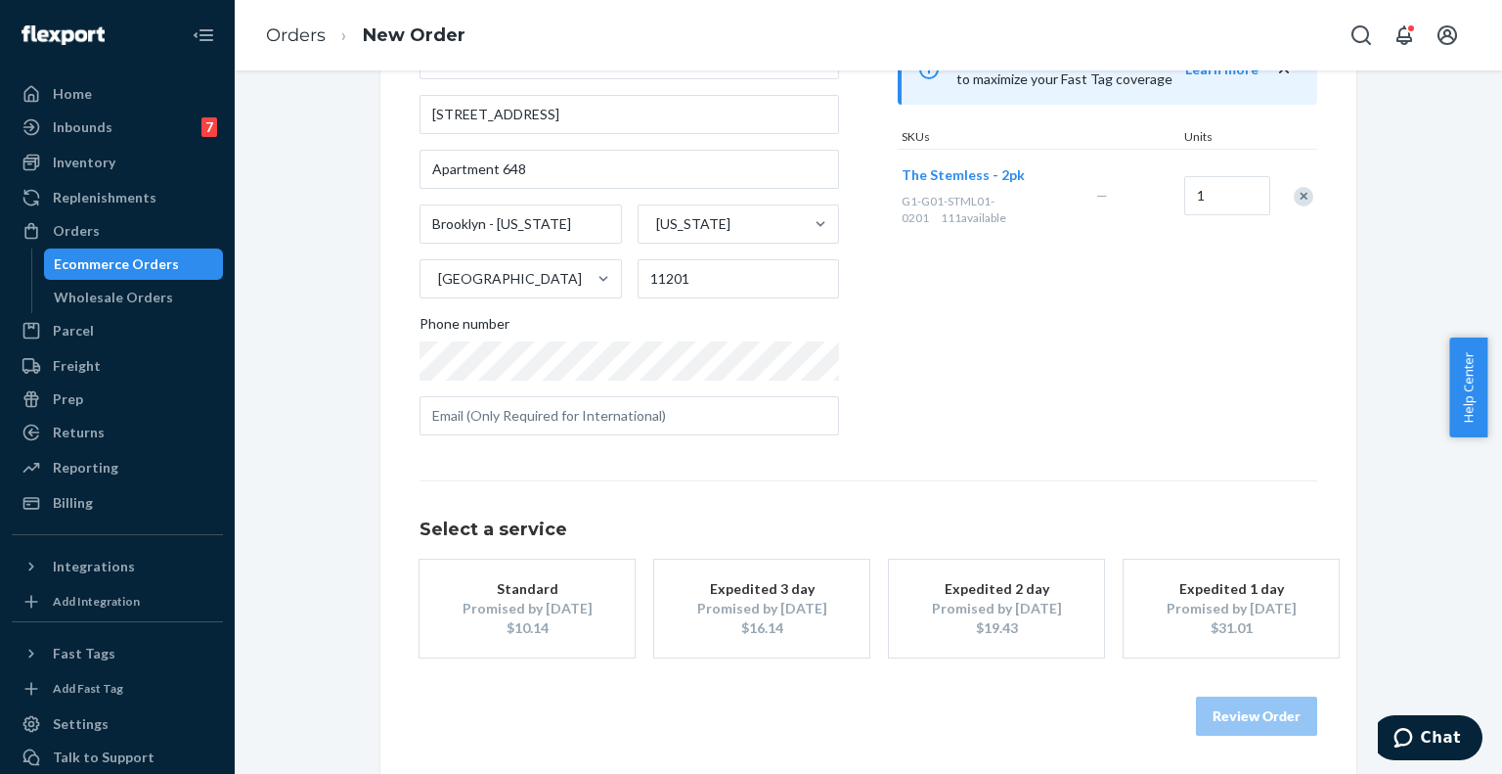
click at [575, 630] on div "$10.14" at bounding box center [527, 628] width 156 height 20
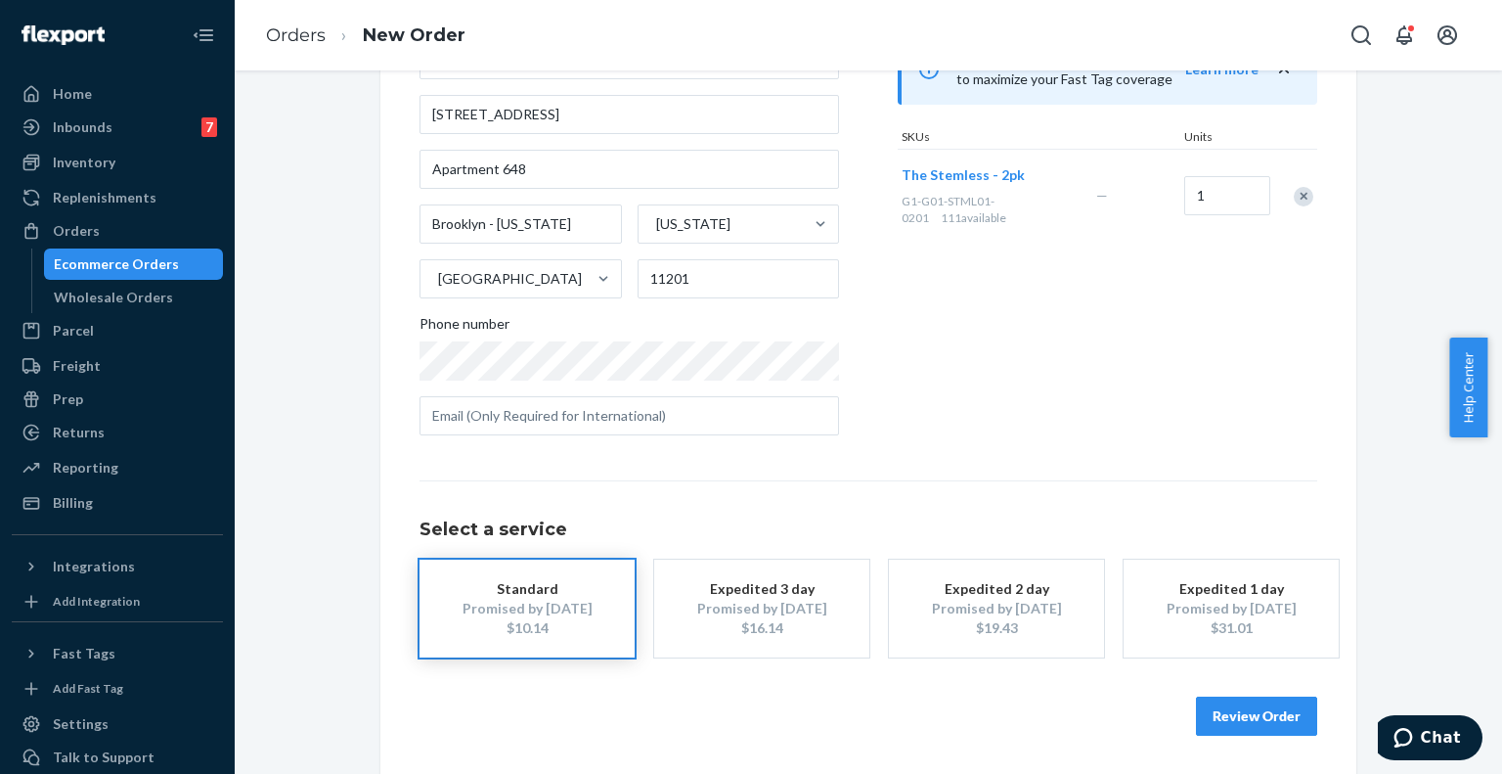
click at [786, 615] on div "Promised by Sep 26, 2025" at bounding box center [762, 608] width 156 height 20
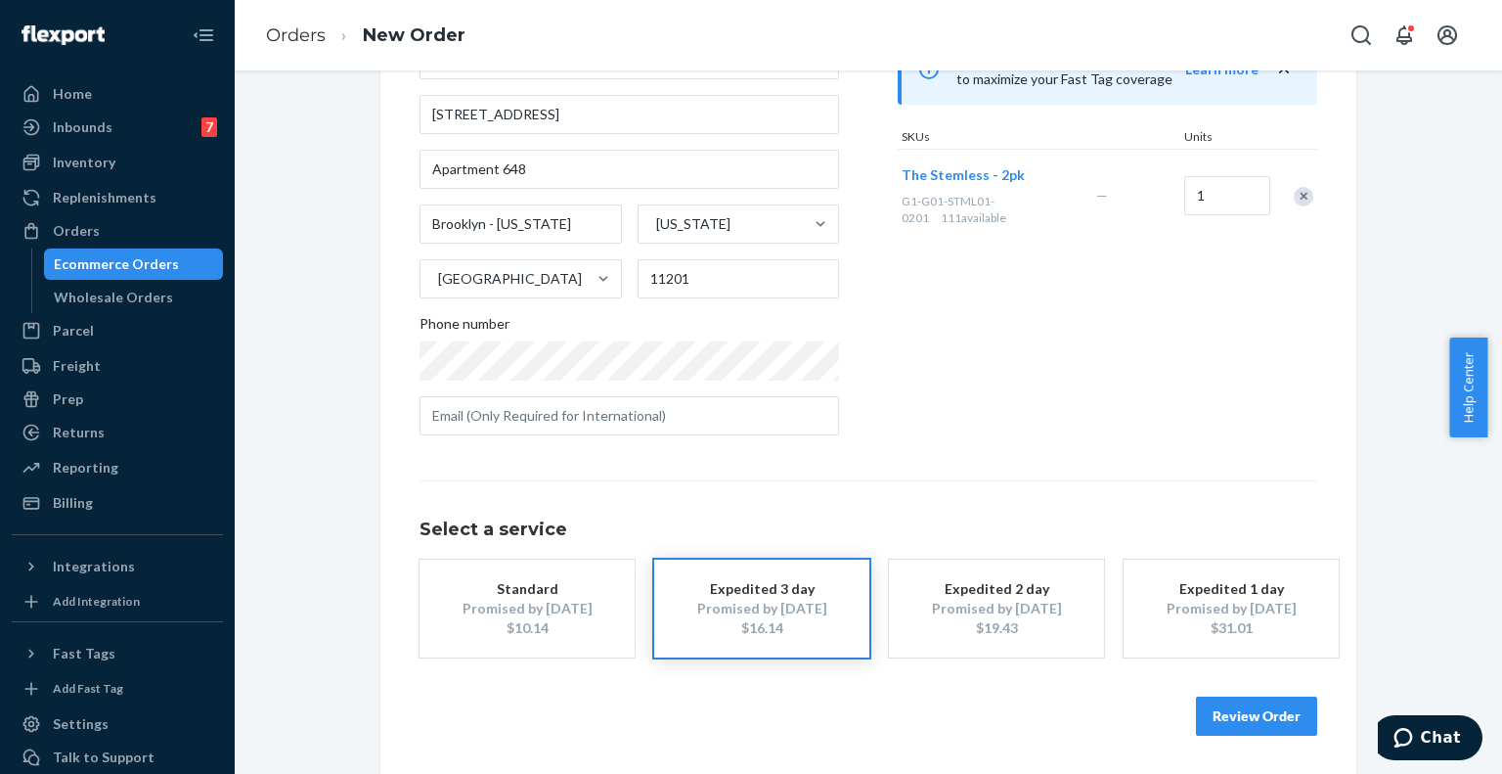
click at [509, 605] on div "Promised by Oct 2, 2025" at bounding box center [527, 608] width 156 height 20
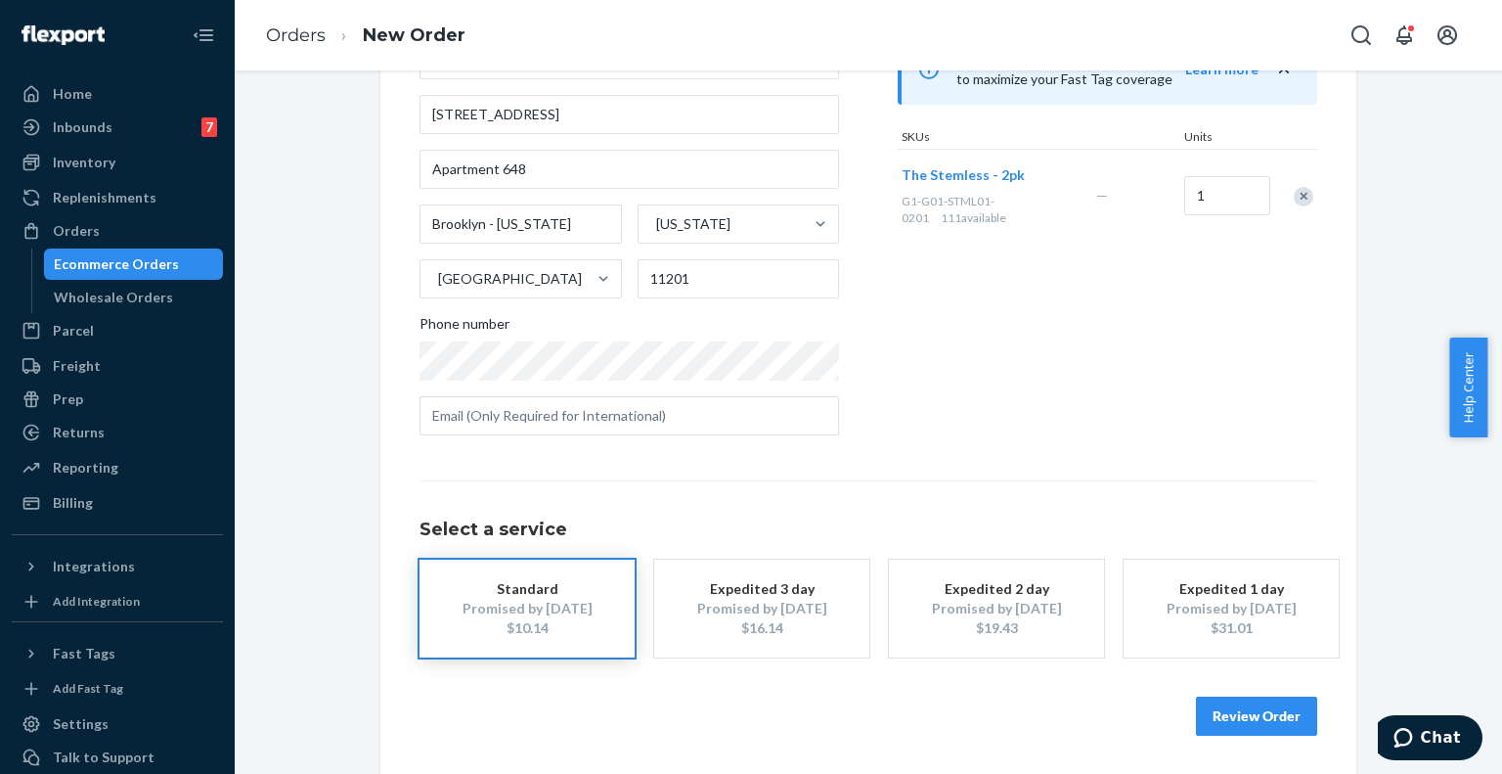
click at [1438, 466] on div "Where to? Please input a valid shipping address here. Elise Emrod 135 York St A…" at bounding box center [868, 330] width 1238 height 889
click at [1244, 724] on button "Review Order" at bounding box center [1256, 715] width 121 height 39
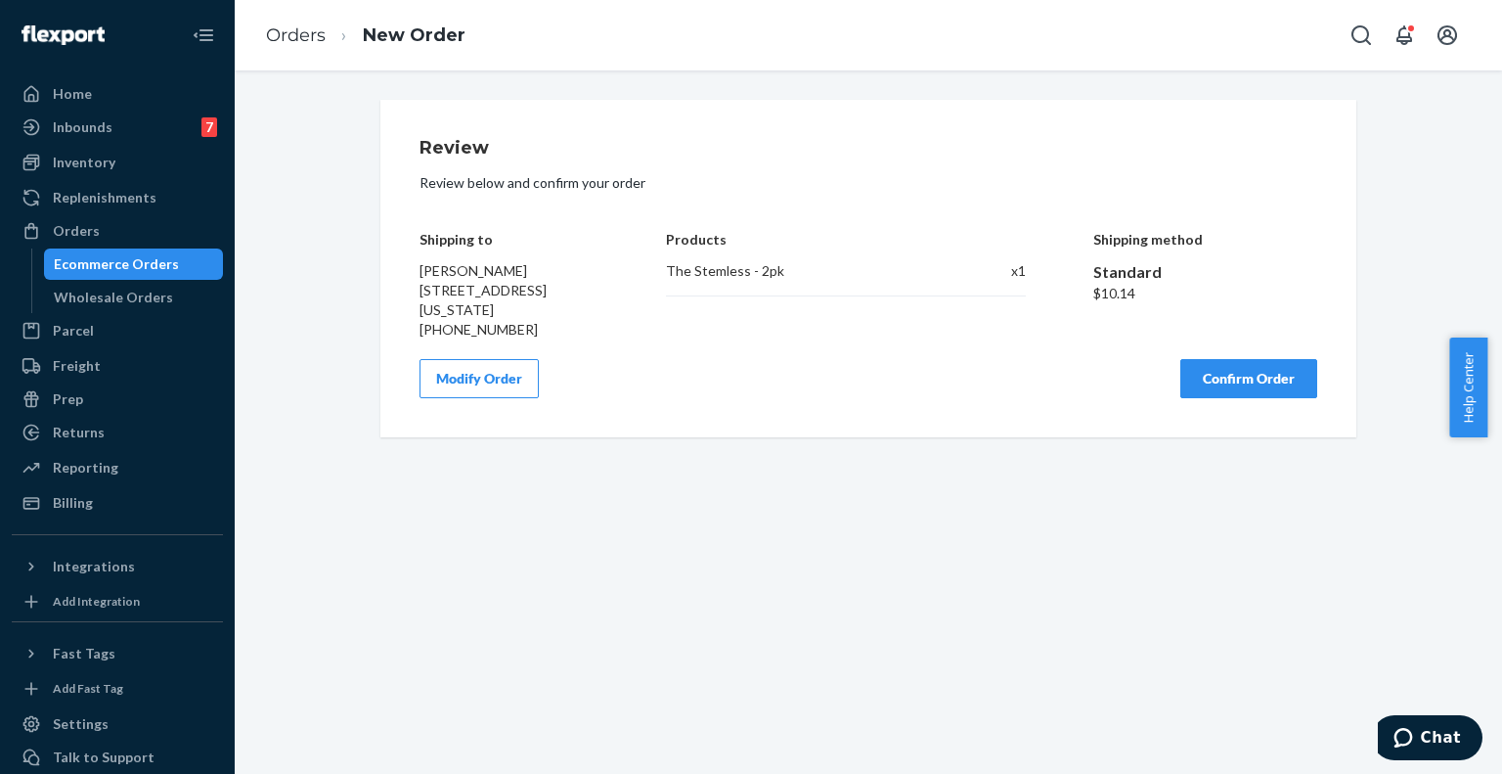
scroll to position [0, 0]
click at [1236, 398] on button "Confirm Order" at bounding box center [1248, 378] width 137 height 39
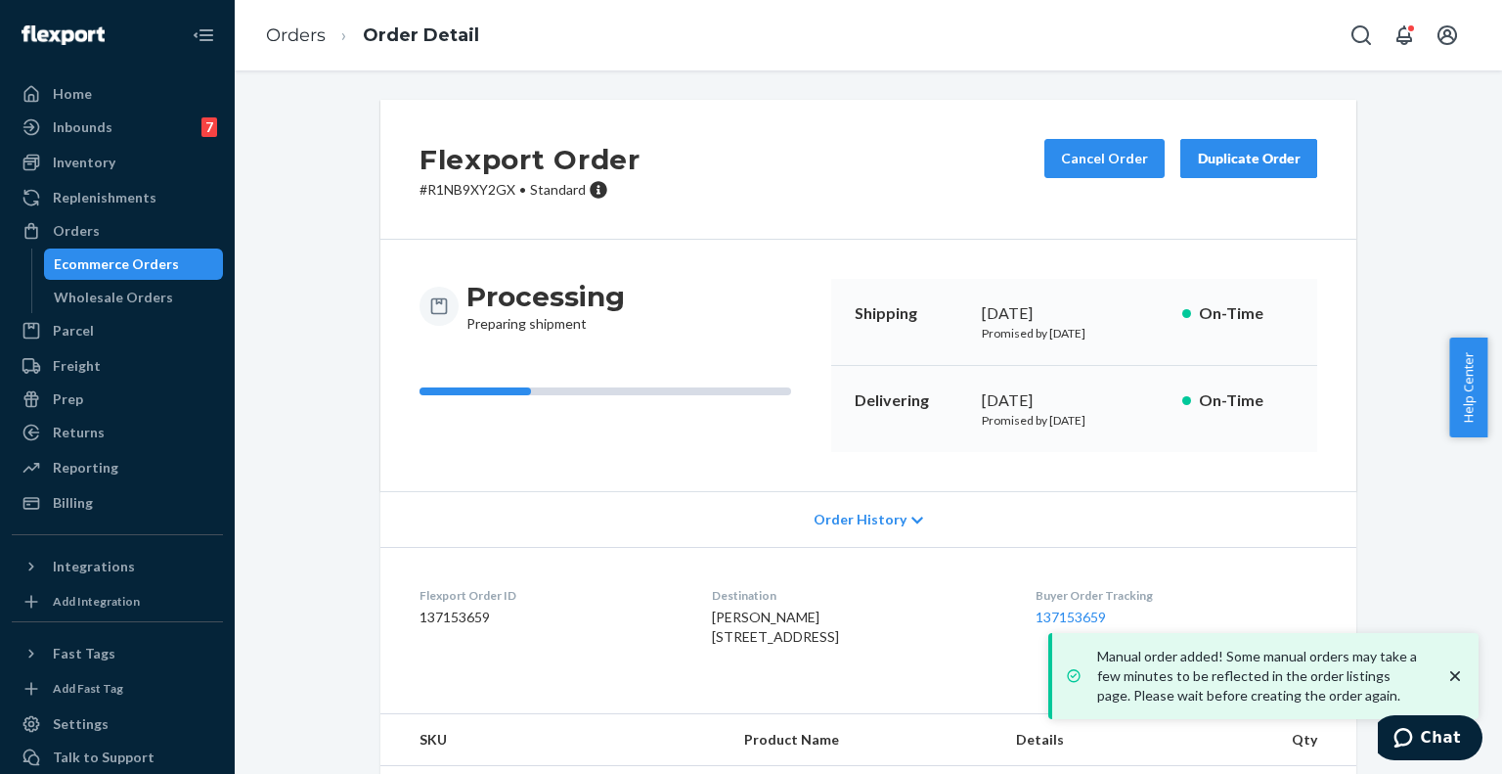
click at [460, 185] on p "# R1NB9XY2GX • Standard" at bounding box center [530, 190] width 221 height 20
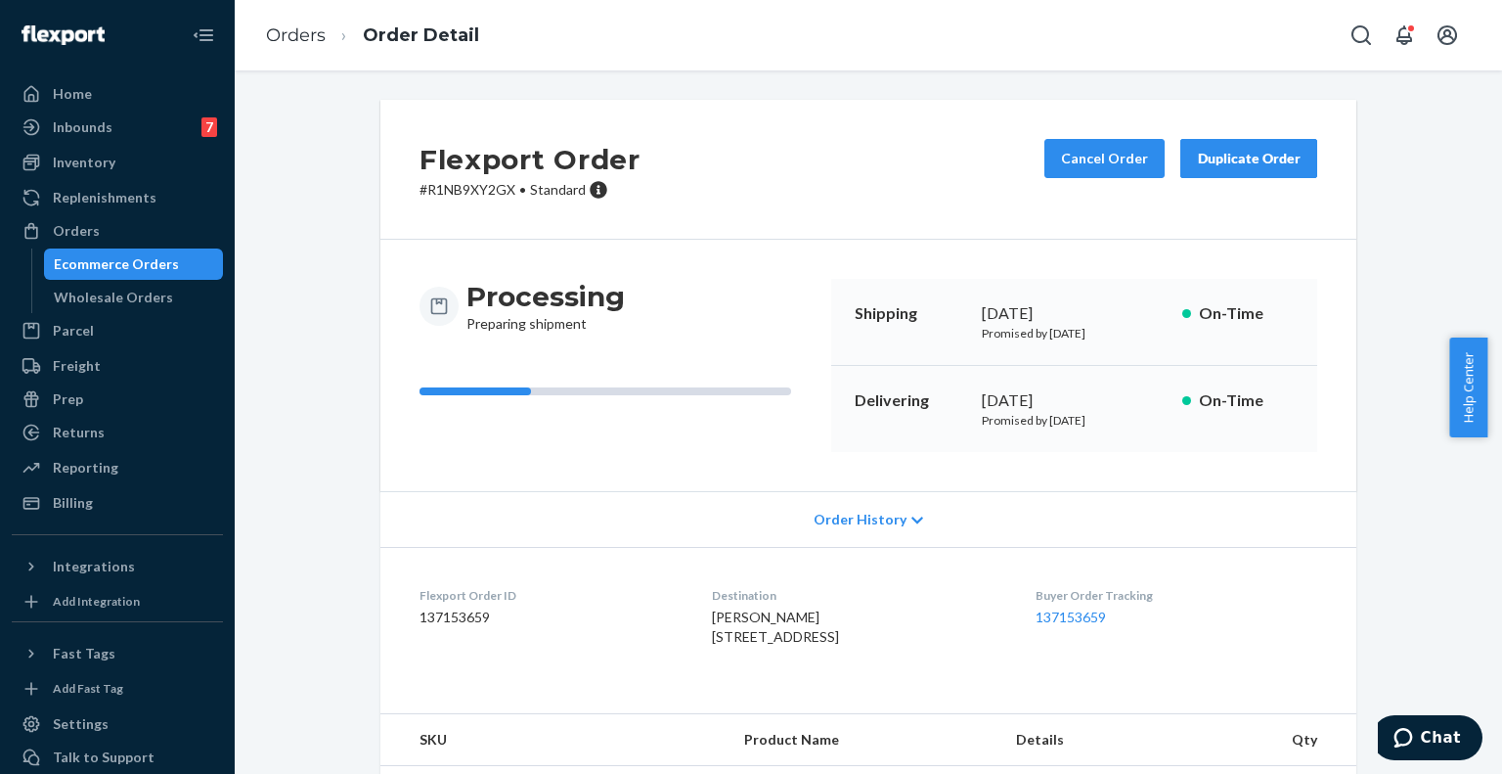
click at [636, 340] on div "Processing Preparing shipment" at bounding box center [618, 365] width 396 height 173
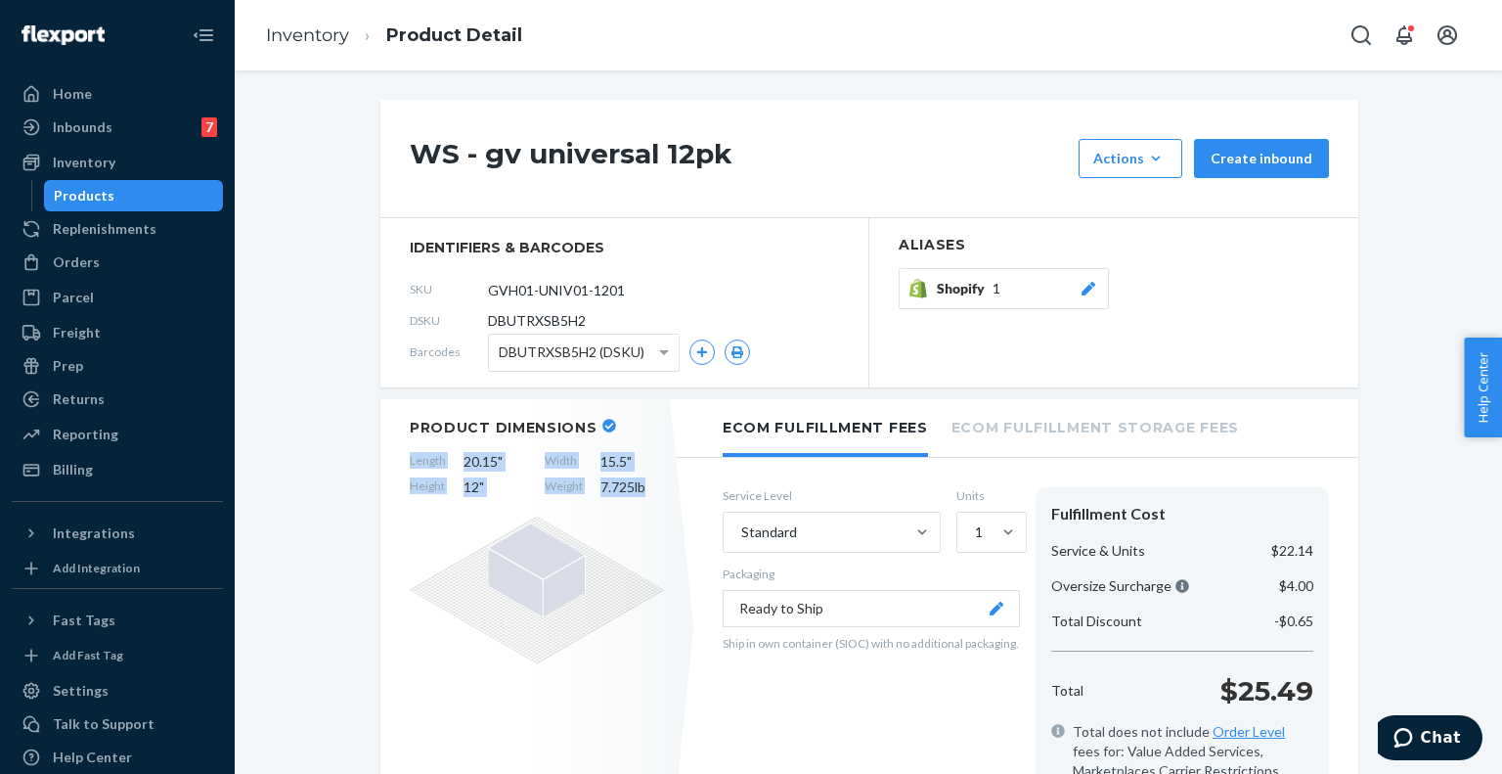
scroll to position [187, 0]
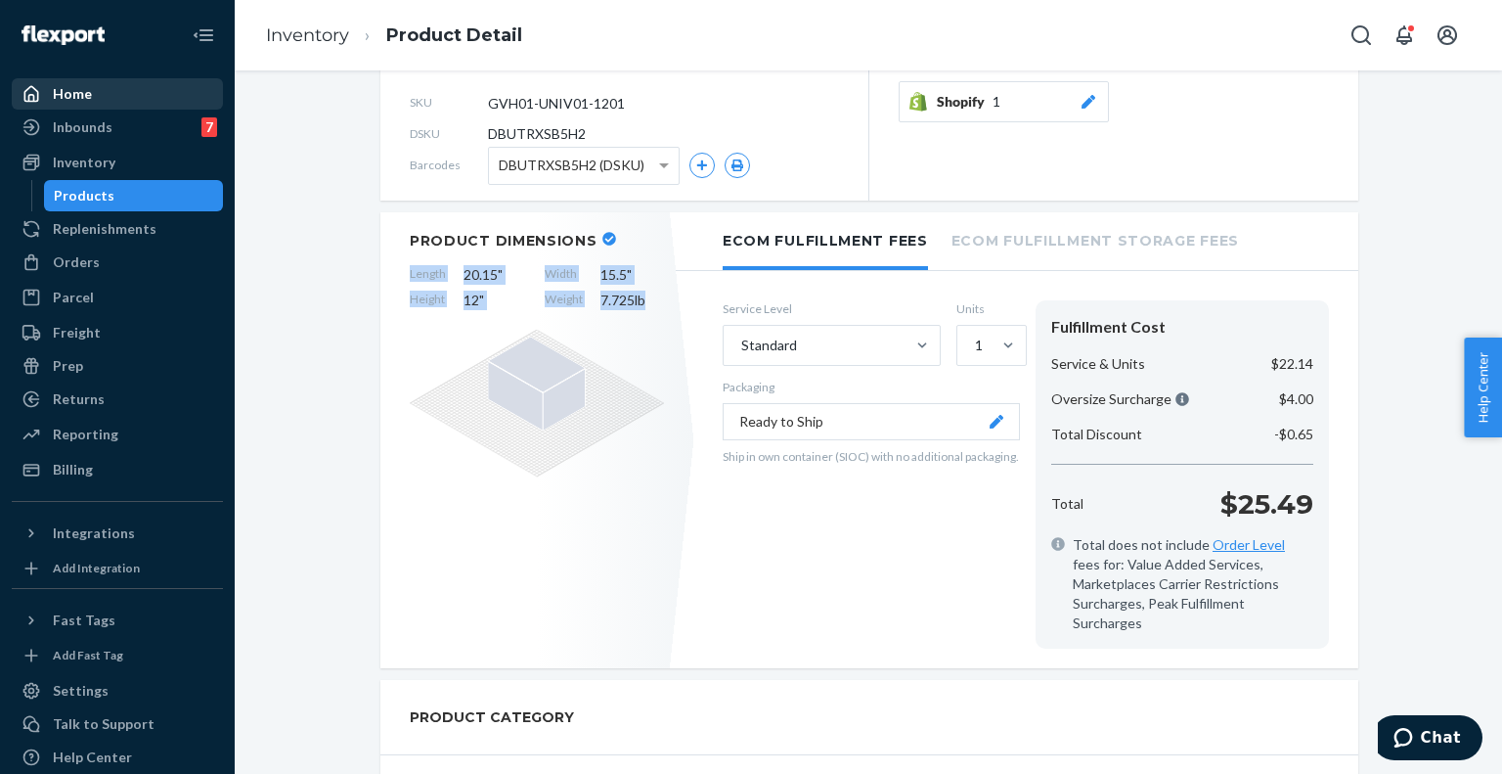
click at [78, 85] on div "Home" at bounding box center [72, 94] width 39 height 20
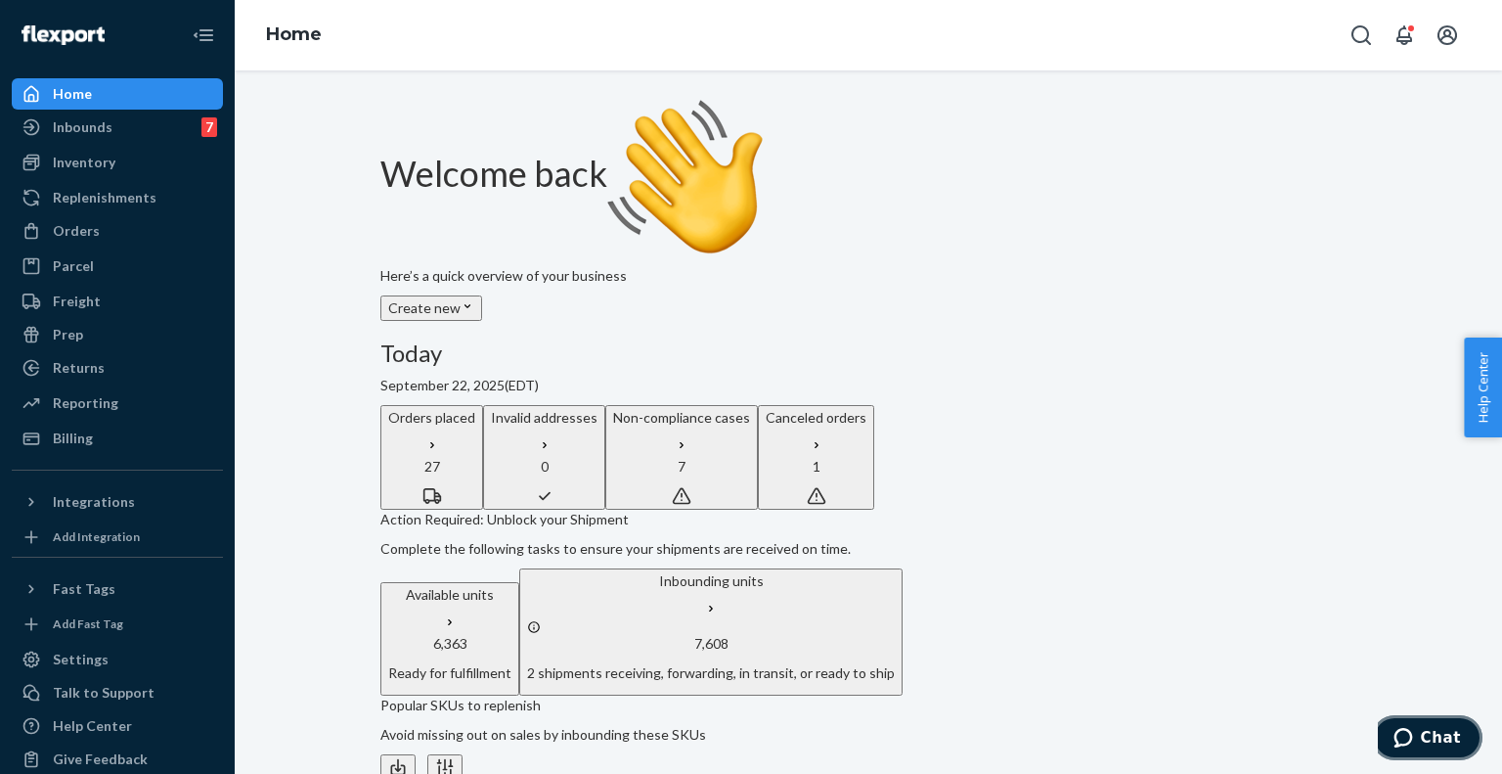
click at [1416, 752] on button "Chat" at bounding box center [1427, 737] width 111 height 45
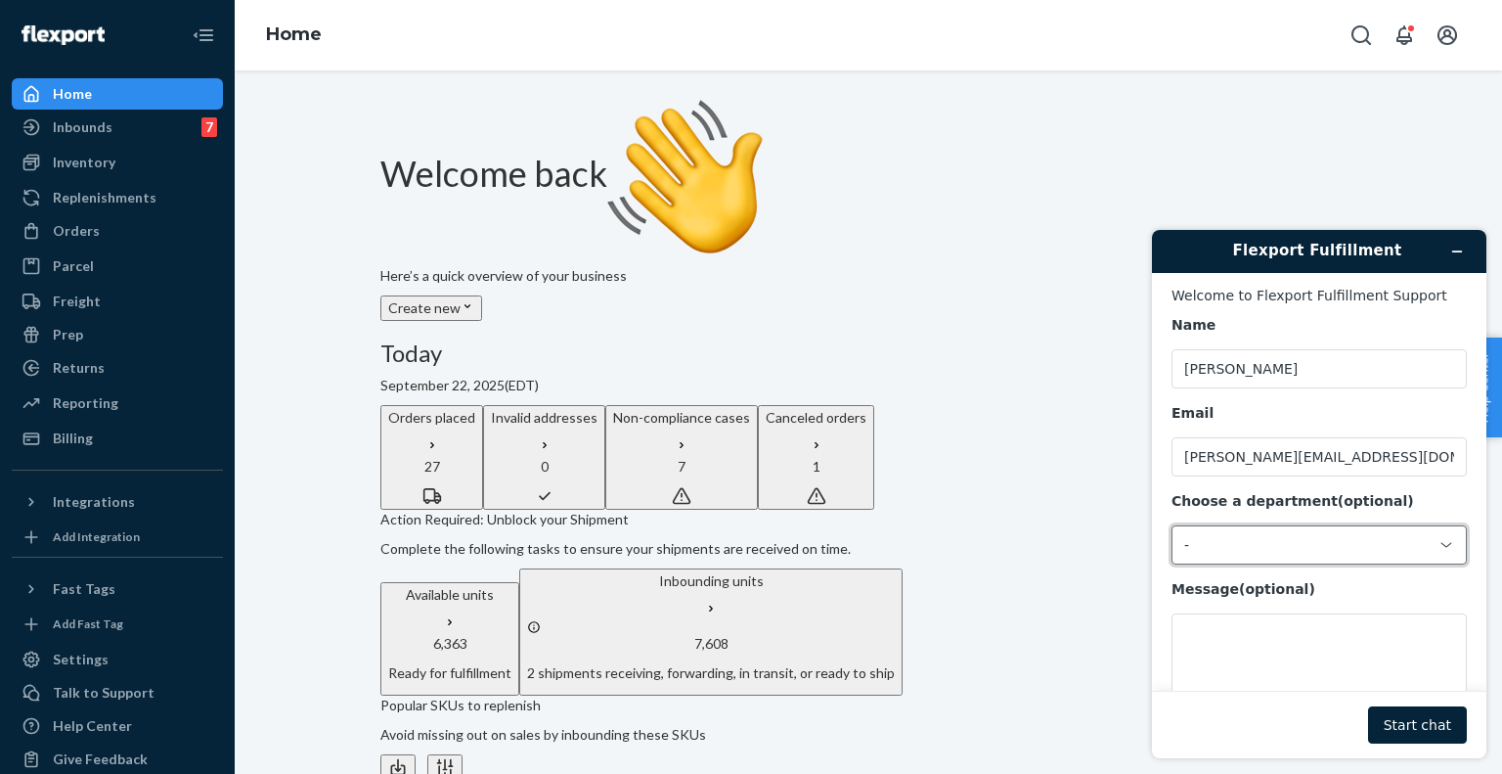
click at [1451, 557] on div "-" at bounding box center [1319, 544] width 295 height 39
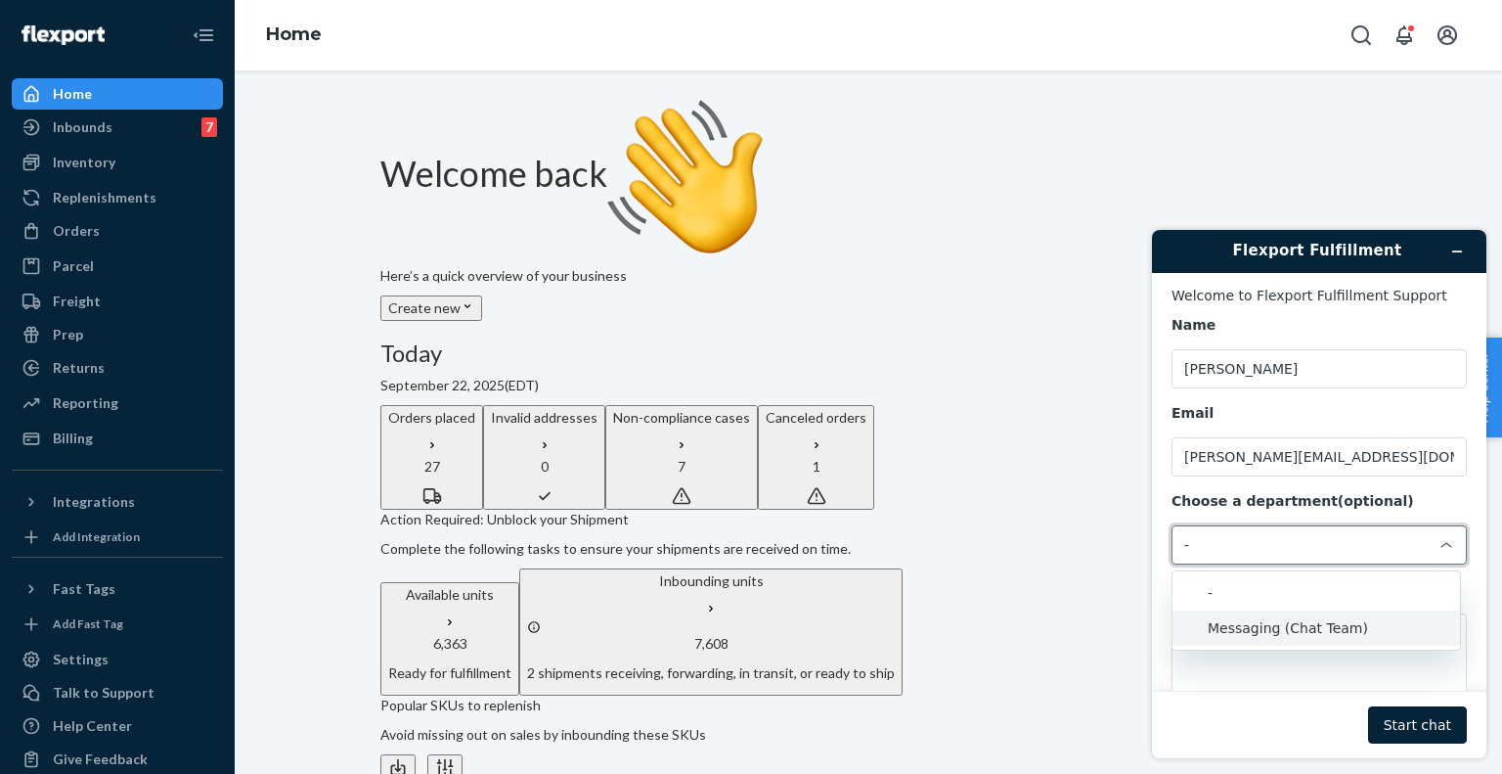
click at [1260, 634] on li "Messaging (Chat Team)" at bounding box center [1317, 627] width 288 height 35
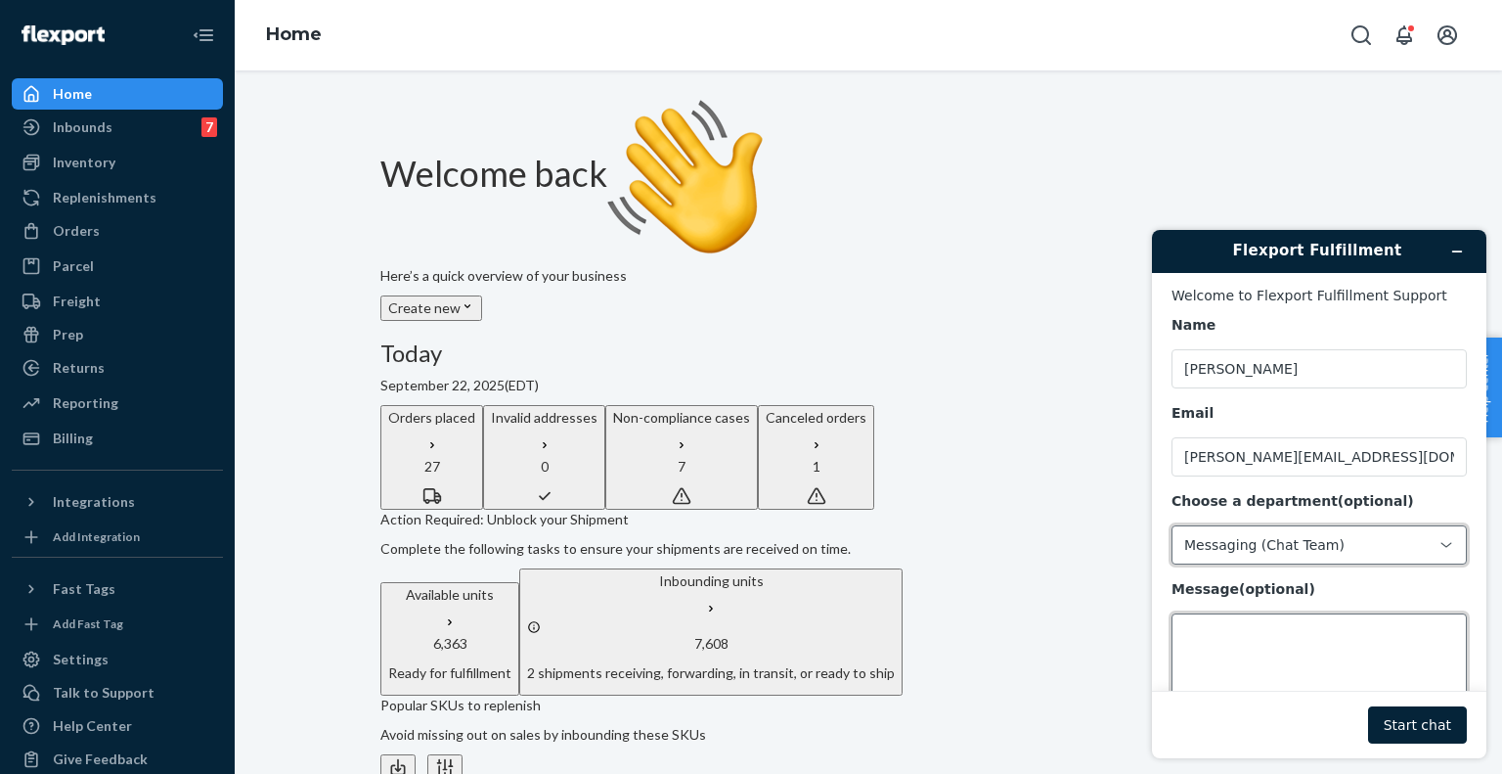
click at [1241, 638] on textarea "Message (optional)" at bounding box center [1319, 668] width 295 height 110
type textarea "H"
type textarea "Hi Flexport, Opening a dispute for this invoice - 593098"
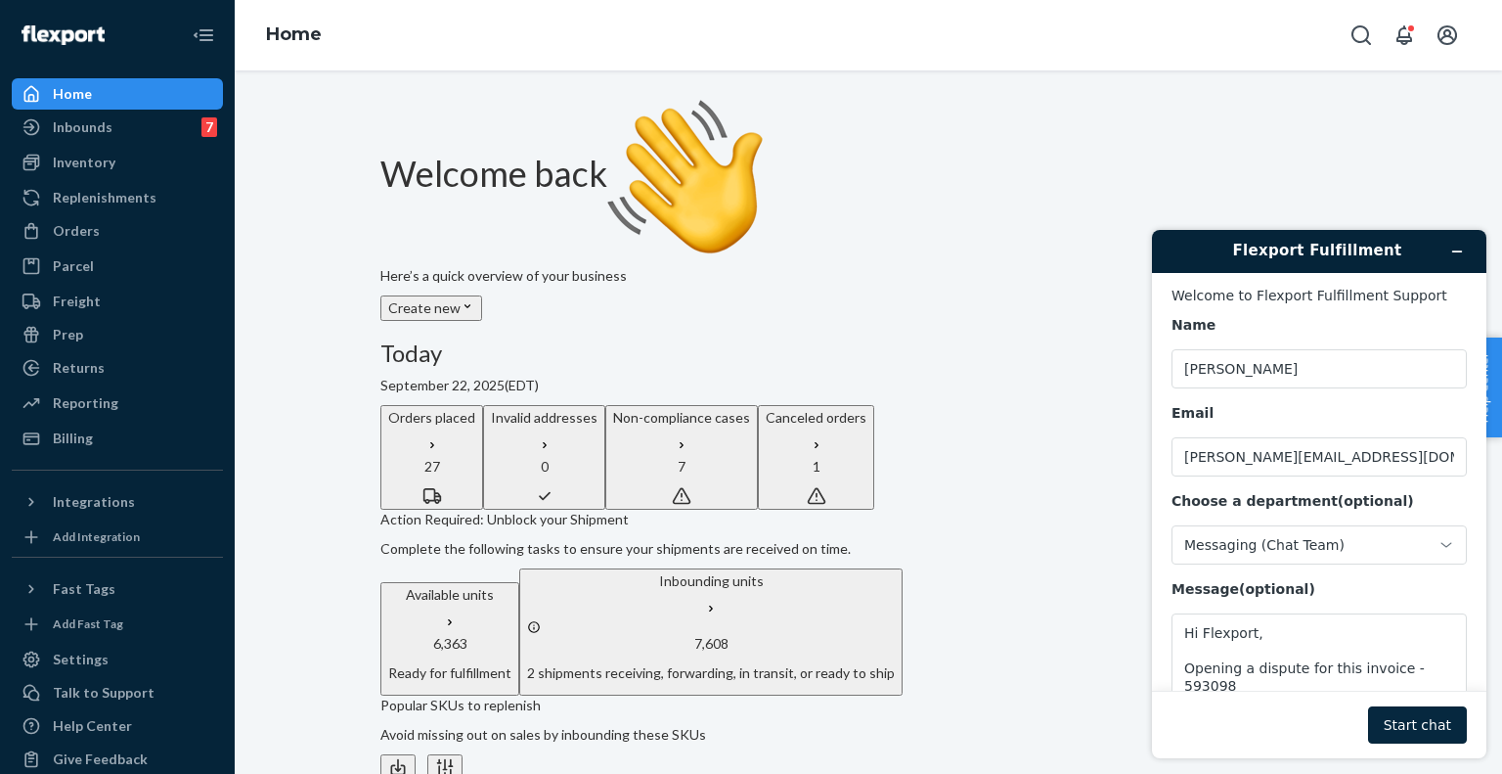
click at [1426, 727] on button "Start chat" at bounding box center [1417, 724] width 99 height 37
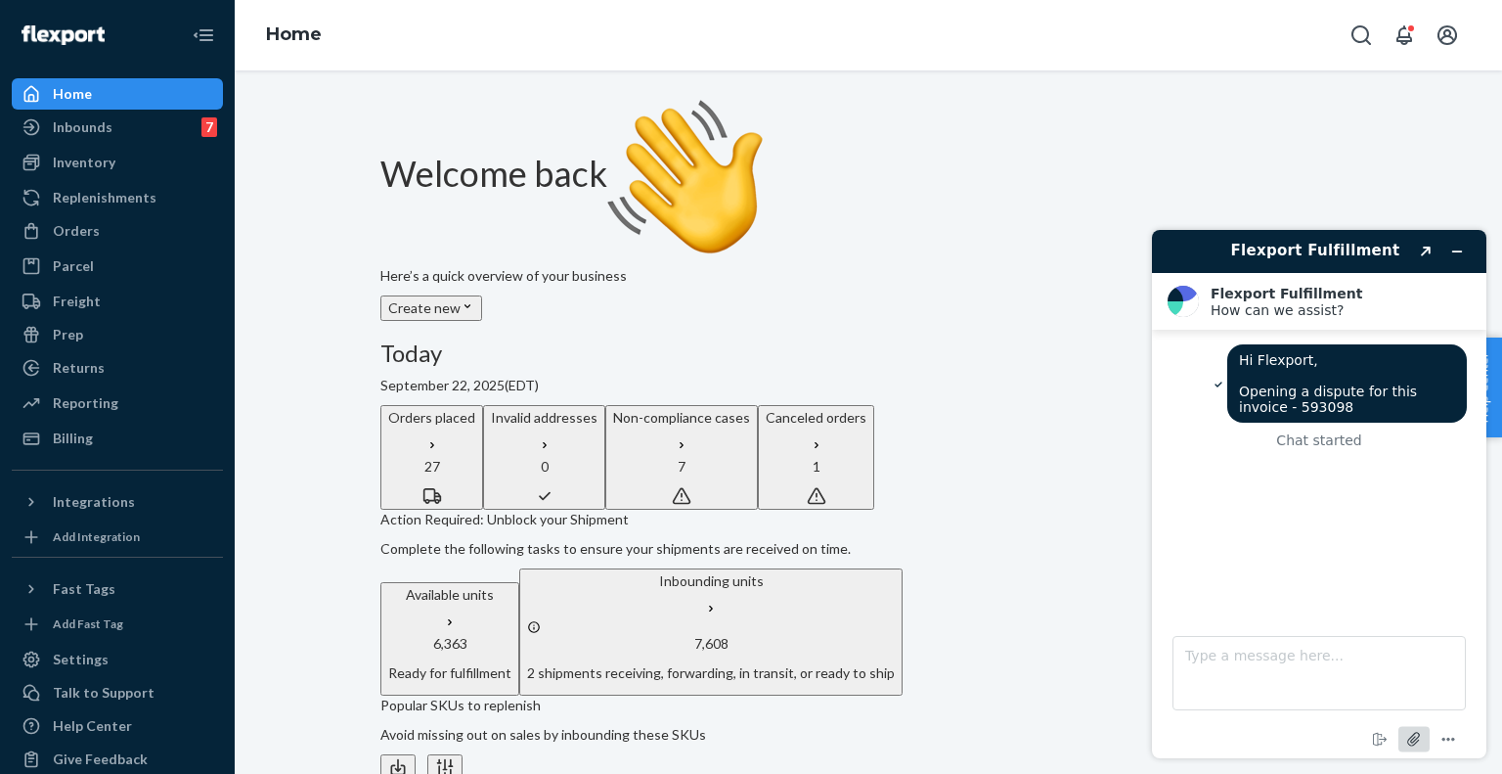
click at [1410, 737] on icon "Attach file" at bounding box center [1414, 739] width 16 height 16
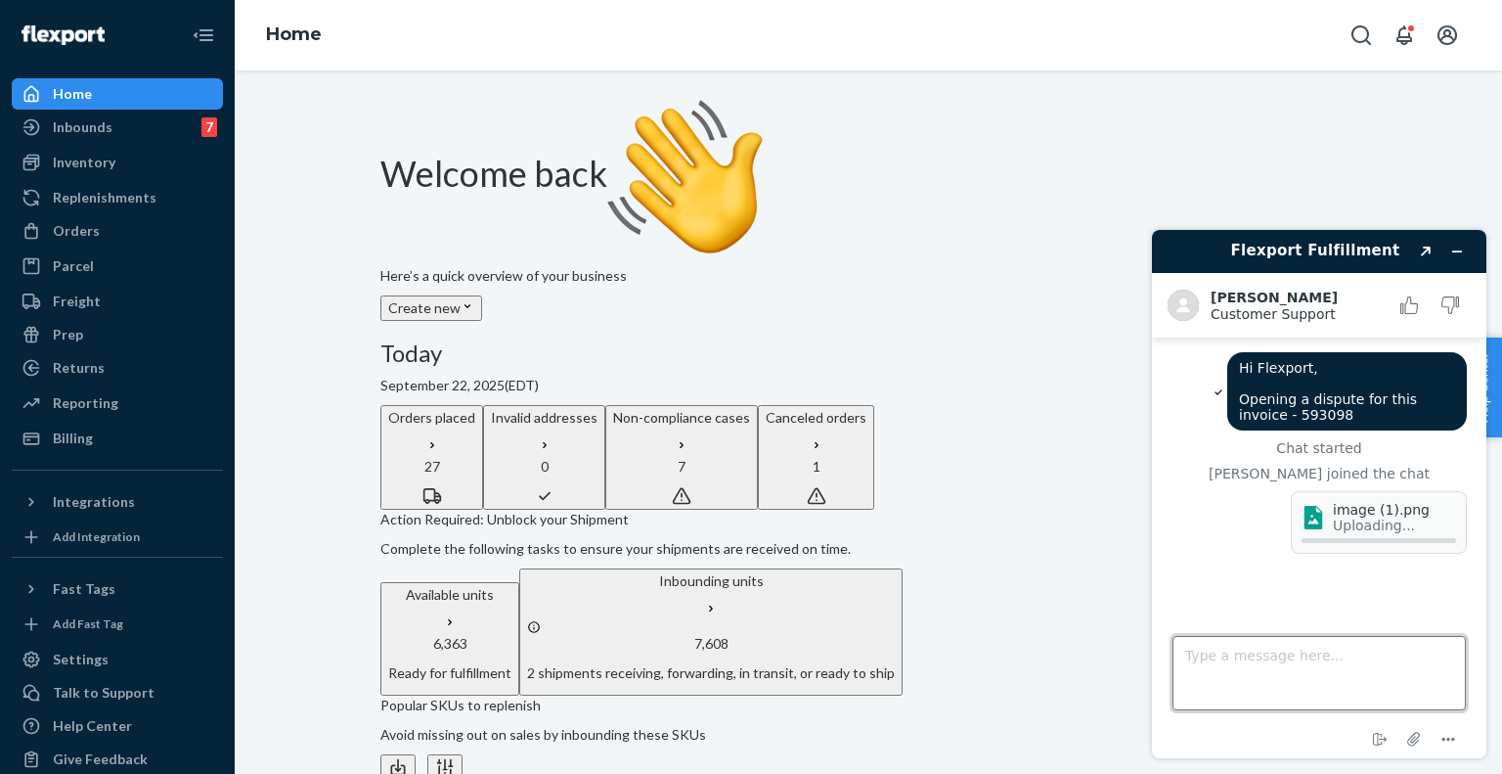
click at [1290, 669] on textarea "Type a message here..." at bounding box center [1319, 673] width 293 height 74
type textarea "Hi [PERSON_NAME],"
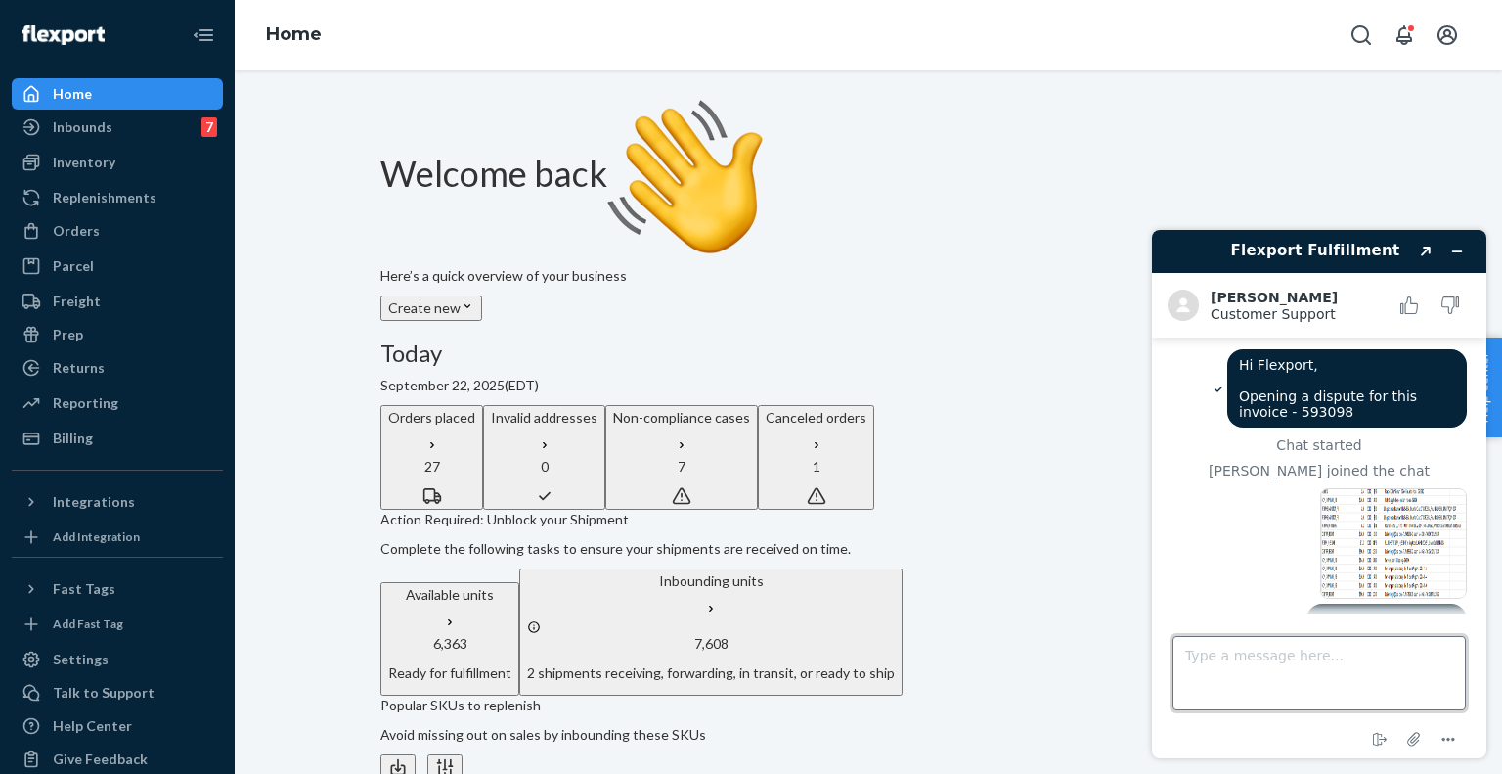
scroll to position [39, 0]
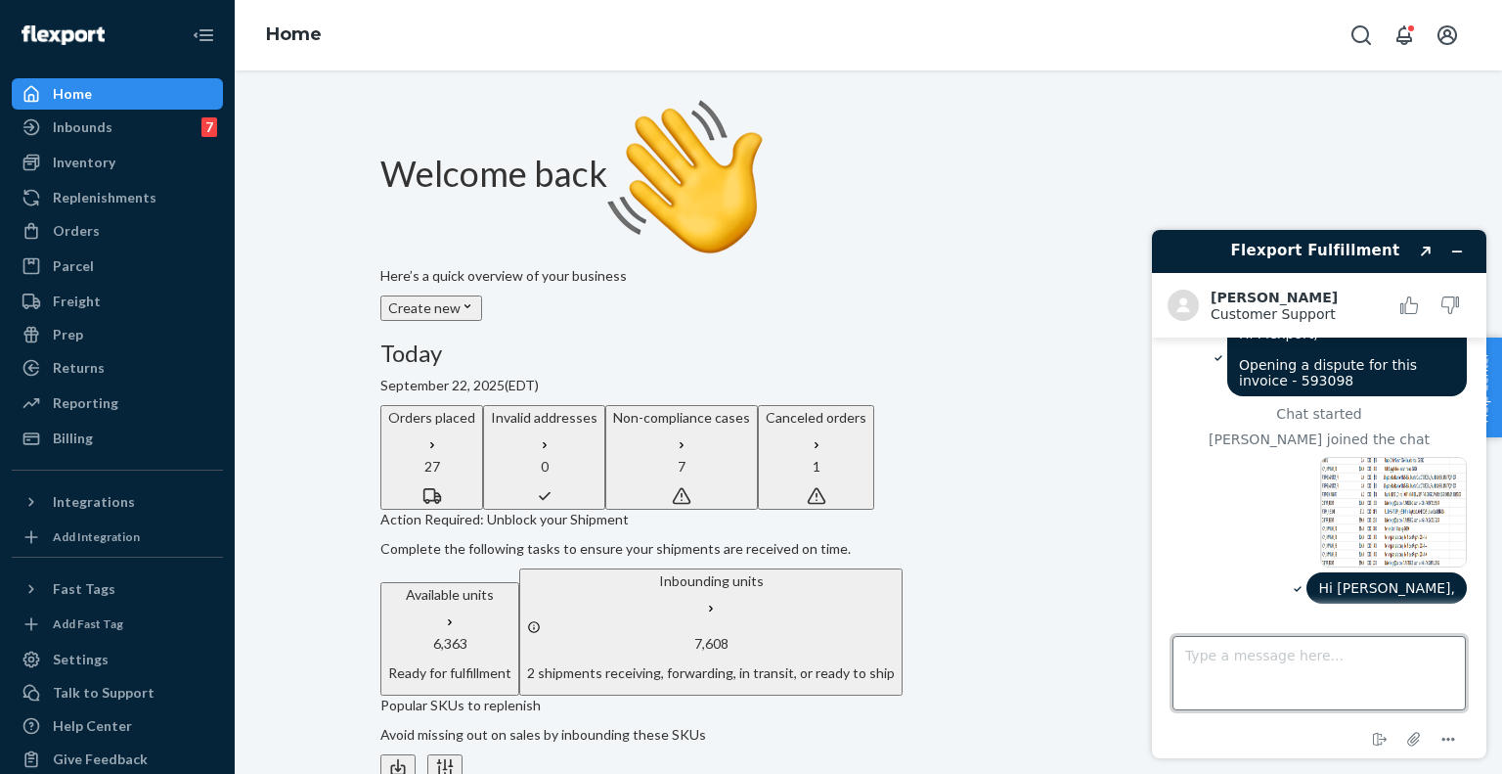
click at [1428, 672] on textarea "Type a message here..." at bounding box center [1319, 673] width 293 height 74
type textarea "can you help me here dispute this invoice"
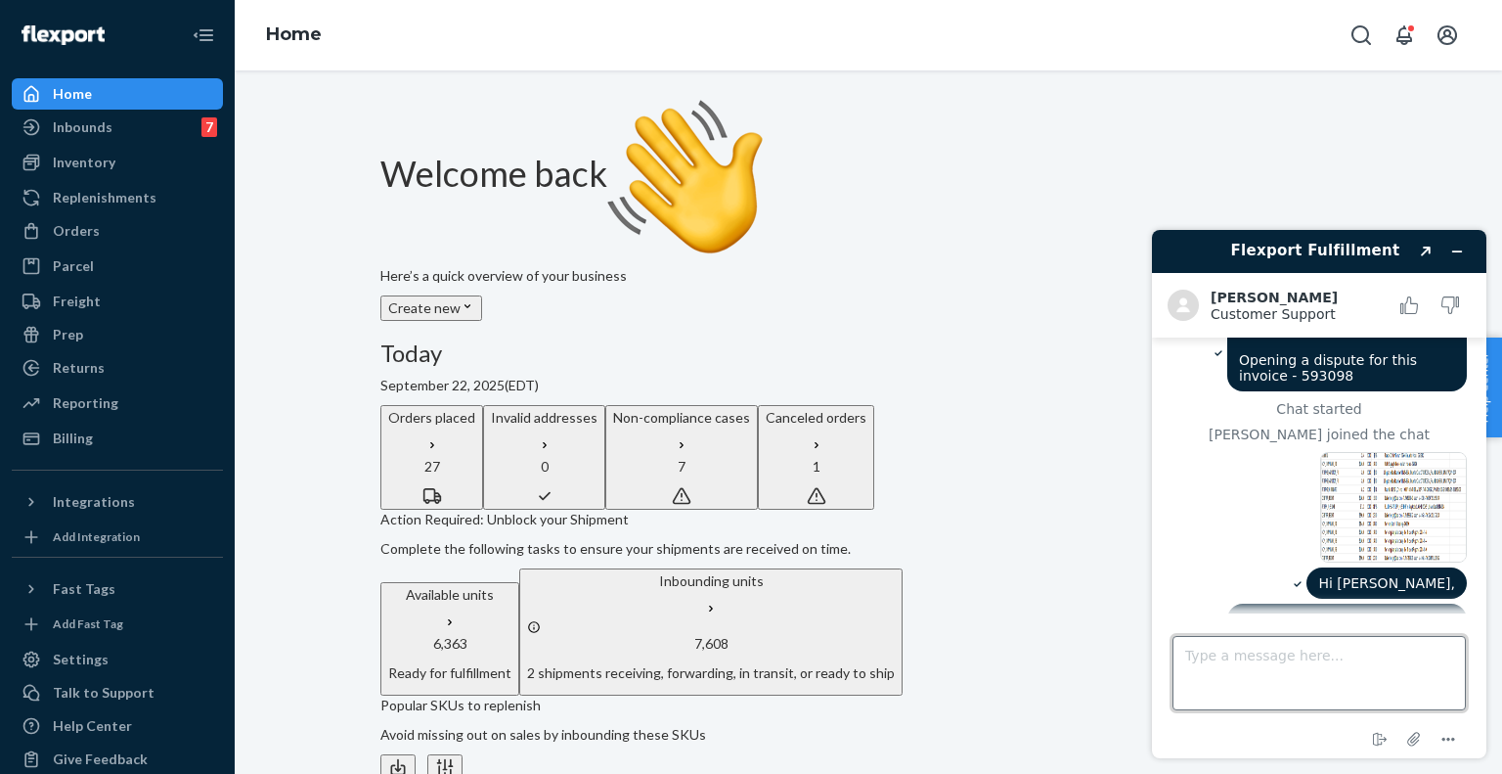
scroll to position [91, 0]
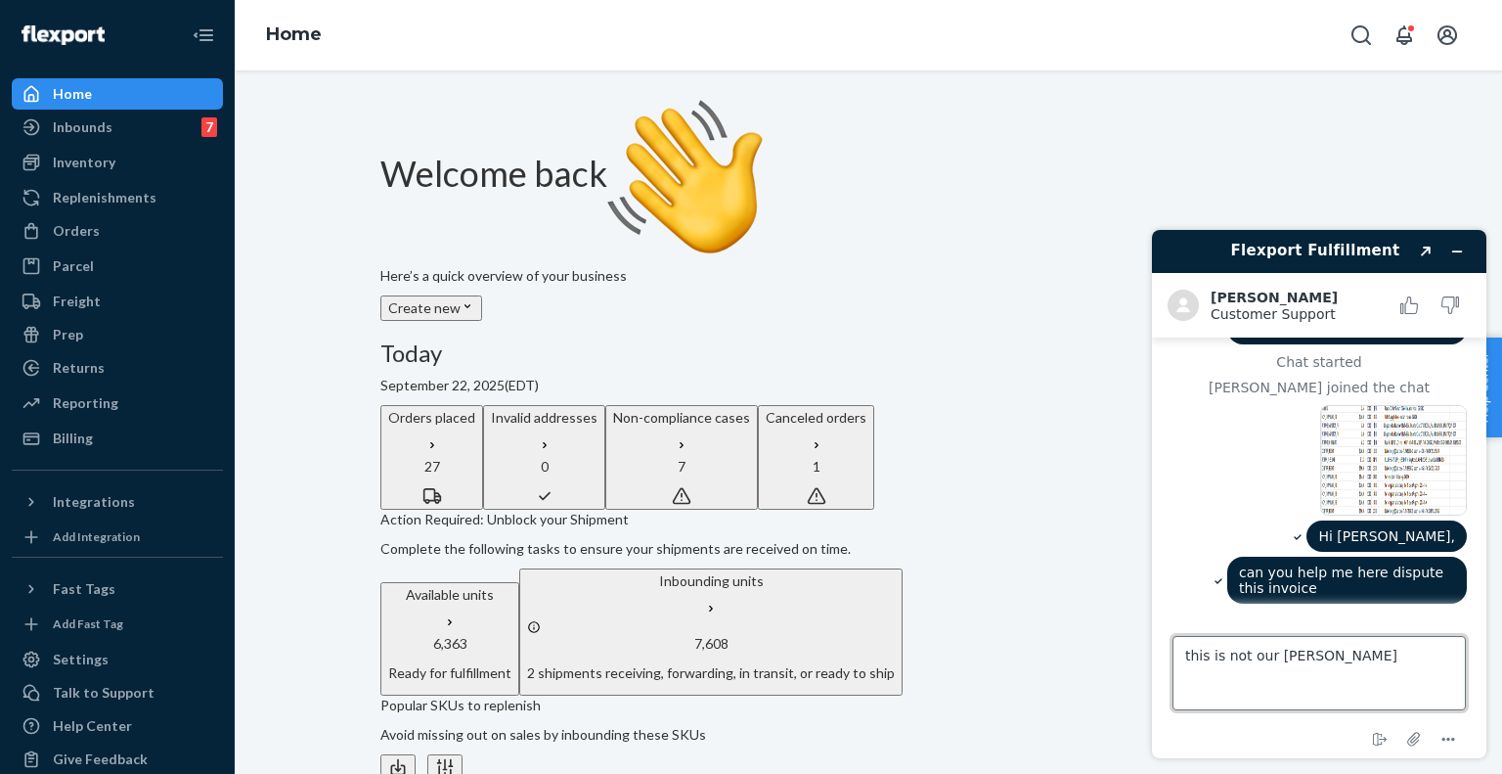
type textarea "this is not our fault"
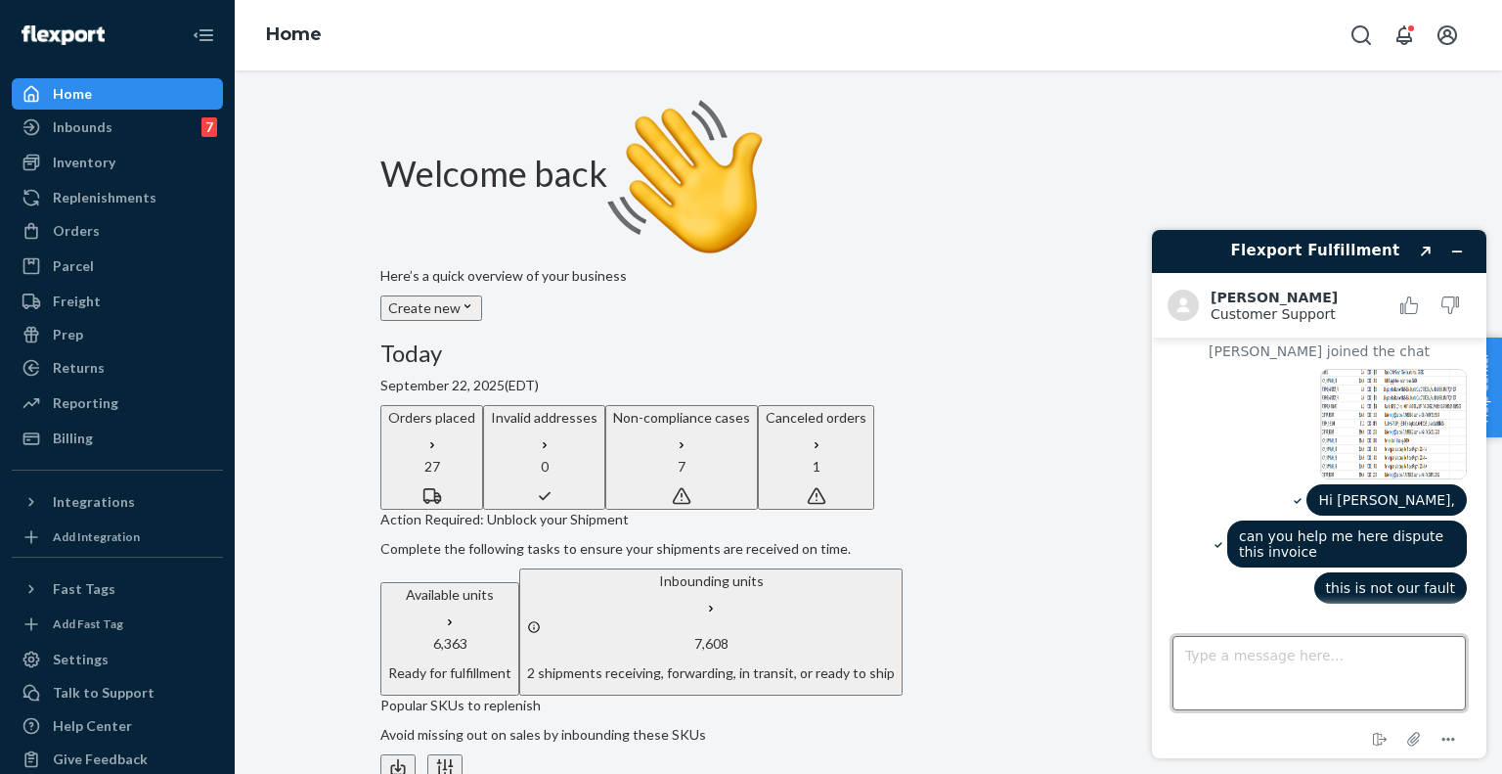
scroll to position [127, 0]
type textarea "please see video when we corrected this"
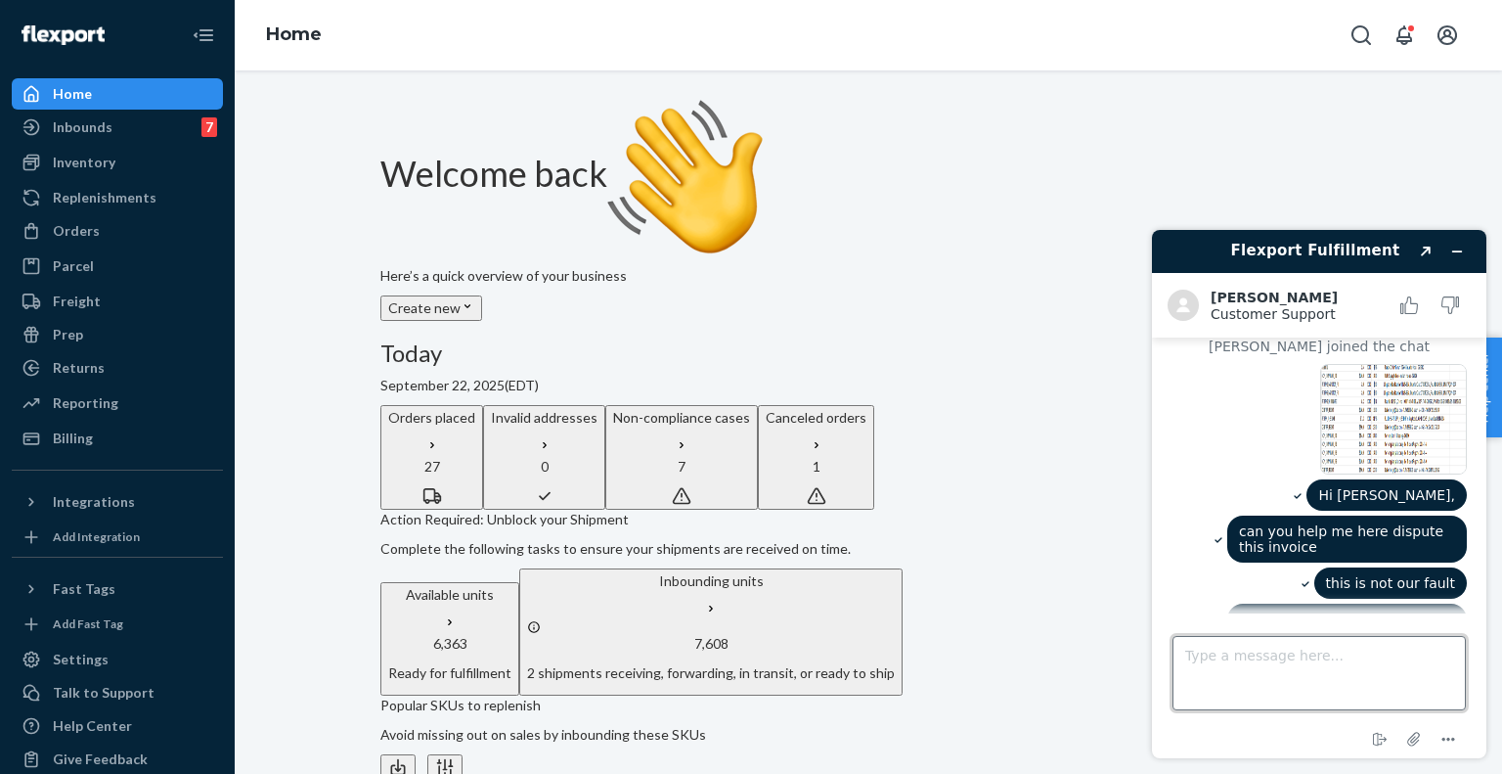
scroll to position [179, 0]
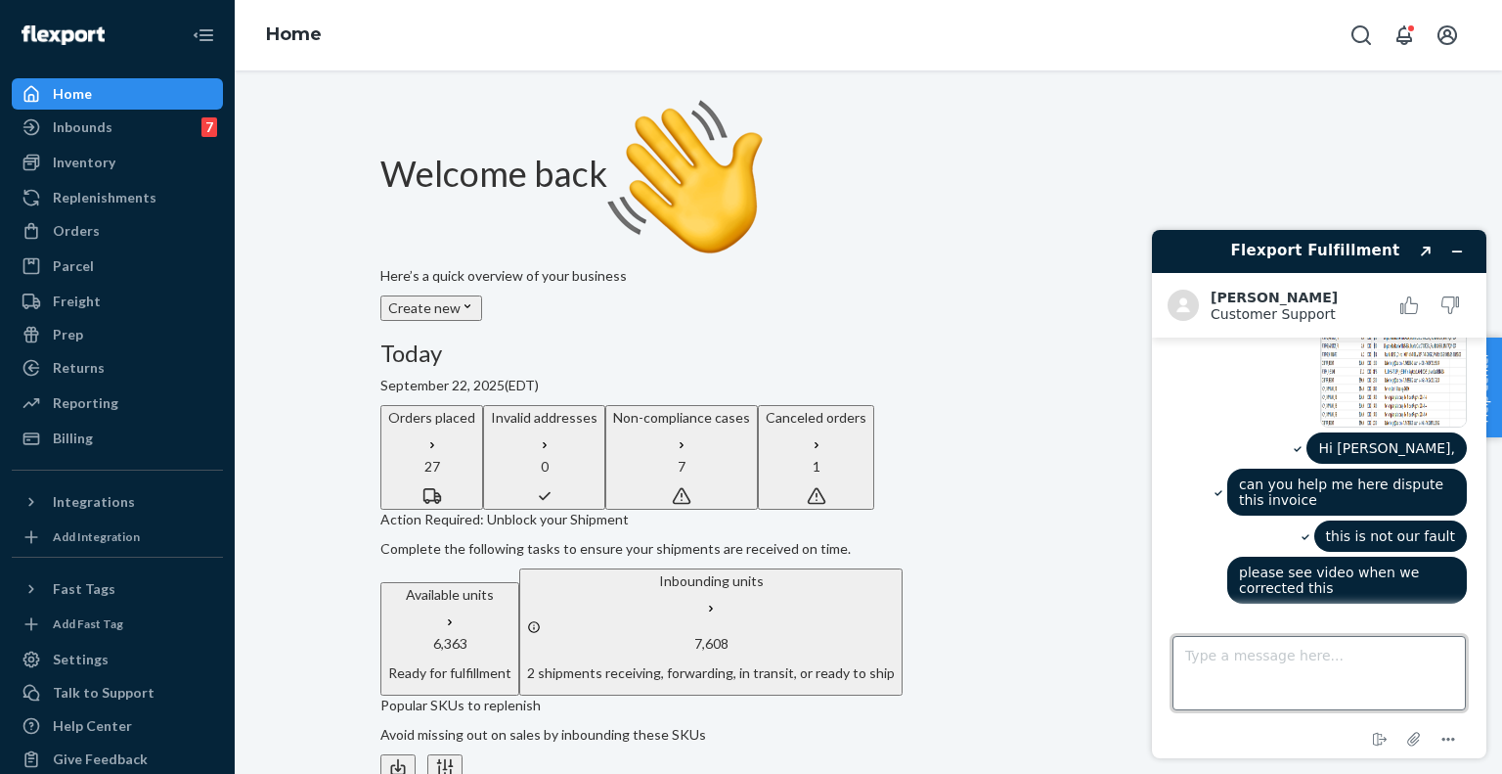
paste textarea "[URL][DOMAIN_NAME]"
type textarea "[URL][DOMAIN_NAME]"
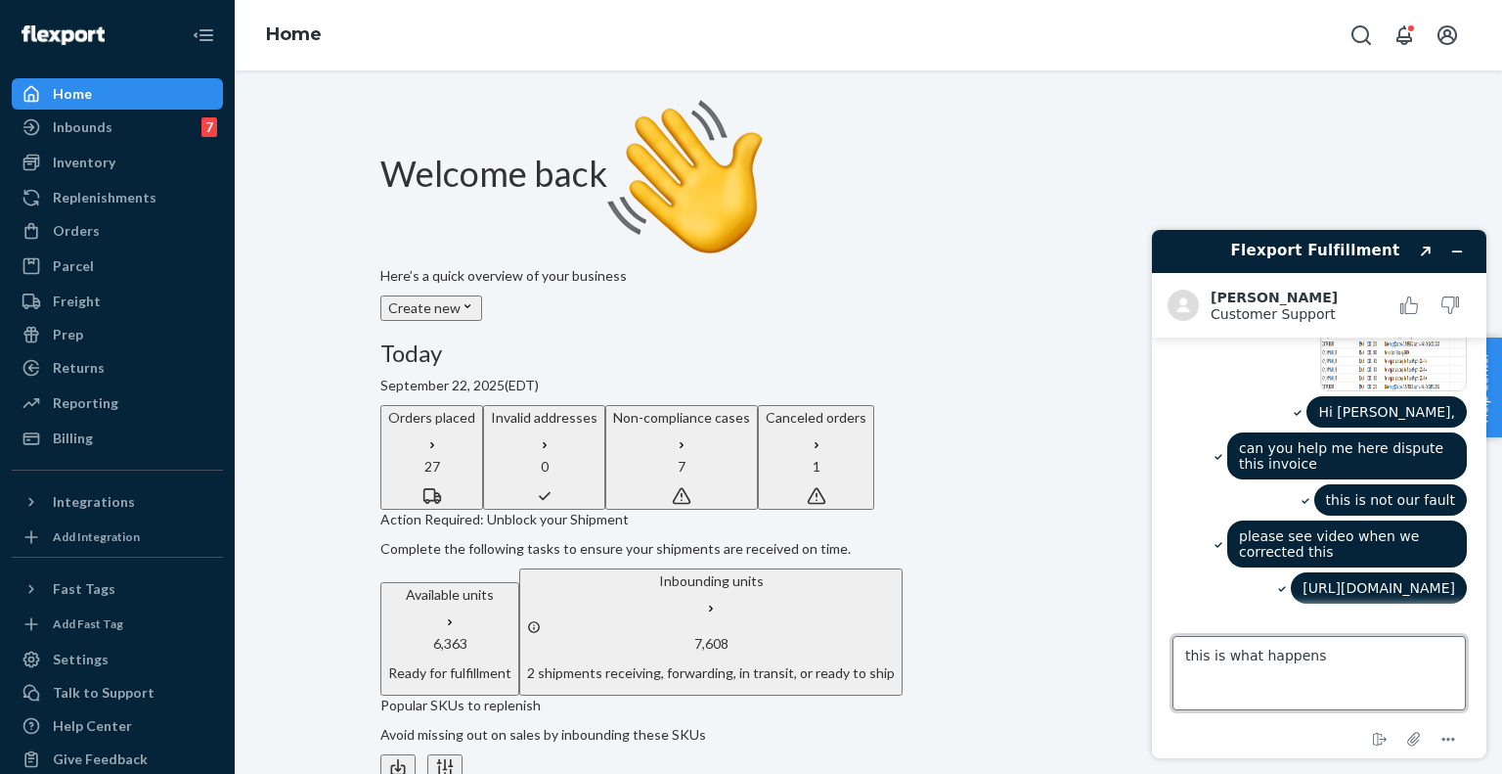
type textarea "this is what happens"
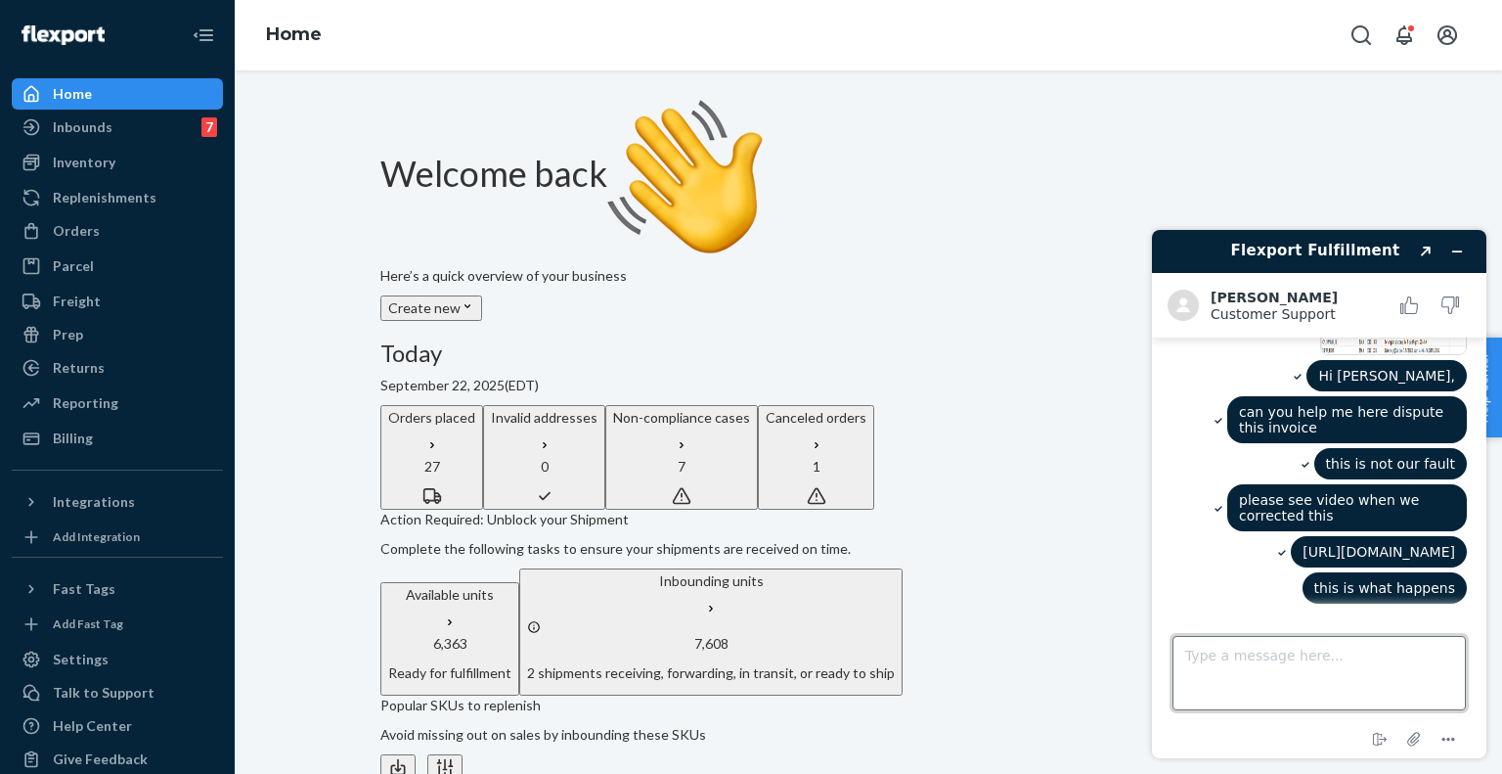
scroll to position [267, 0]
click at [1451, 671] on textarea "Type a message here..." at bounding box center [1319, 673] width 293 height 74
paste textarea "we need to get whatever is on that pallet into inventory"
type textarea "and: we need to get whatever is on that pallet into inventory"
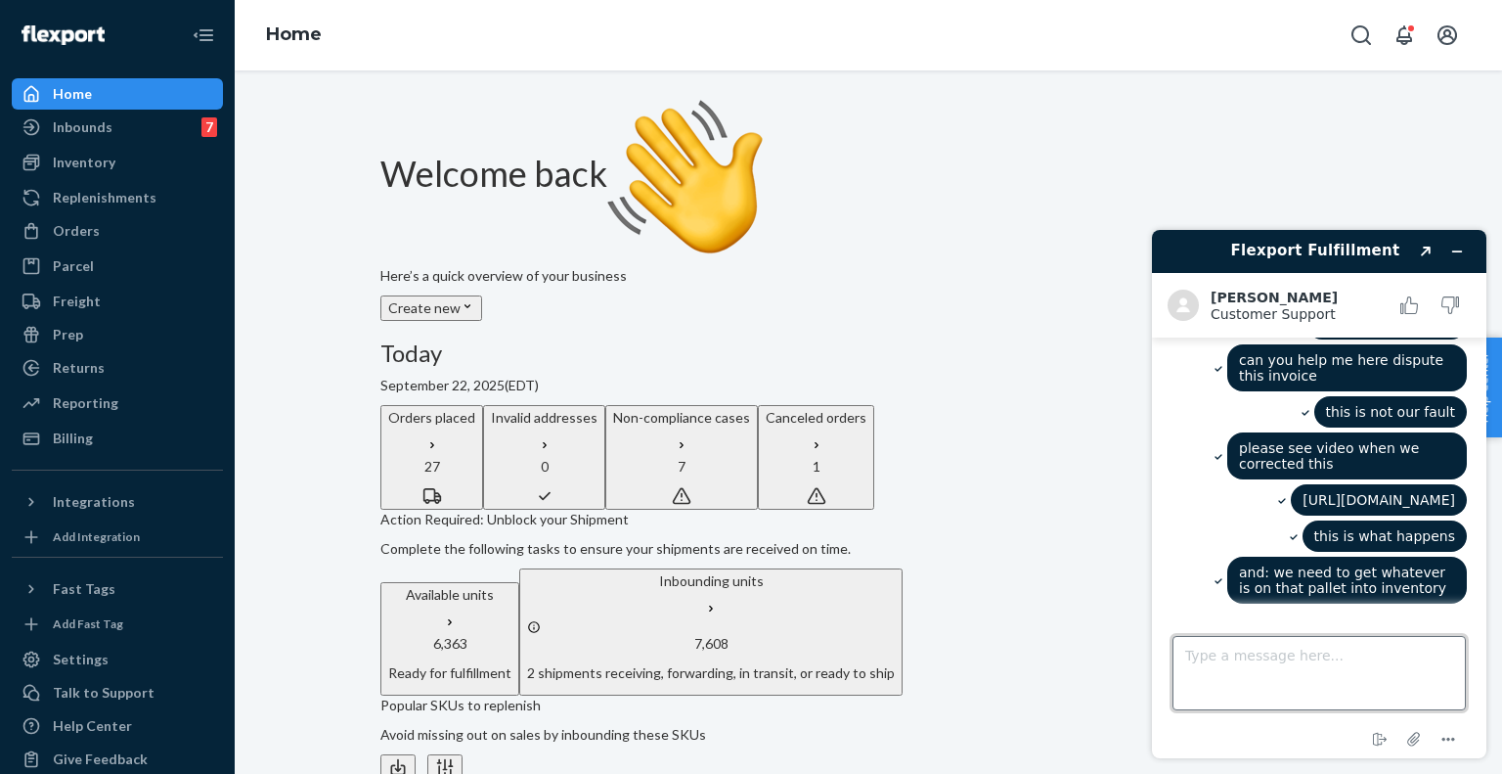
click at [1406, 675] on textarea "Type a message here..." at bounding box center [1319, 673] width 293 height 74
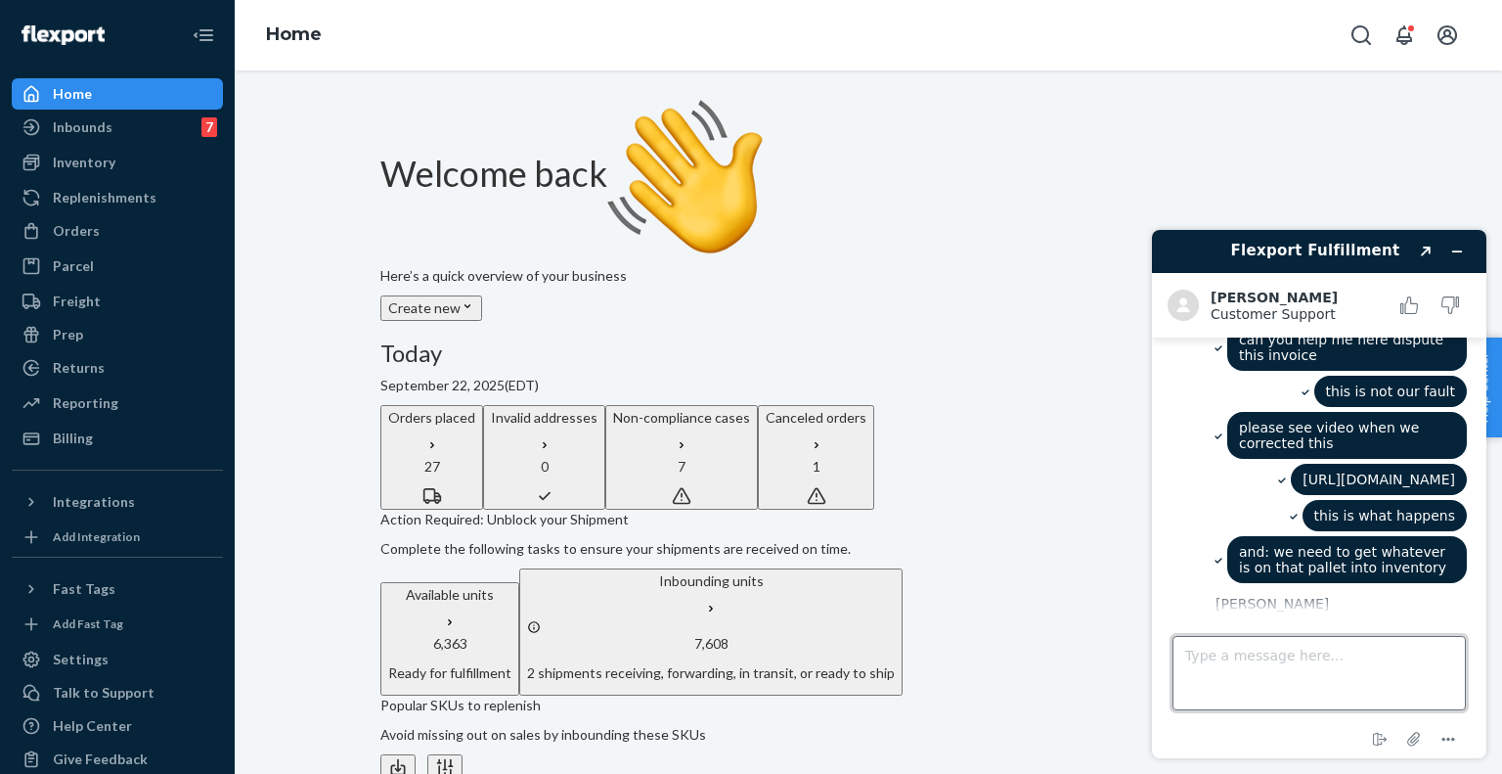
scroll to position [551, 0]
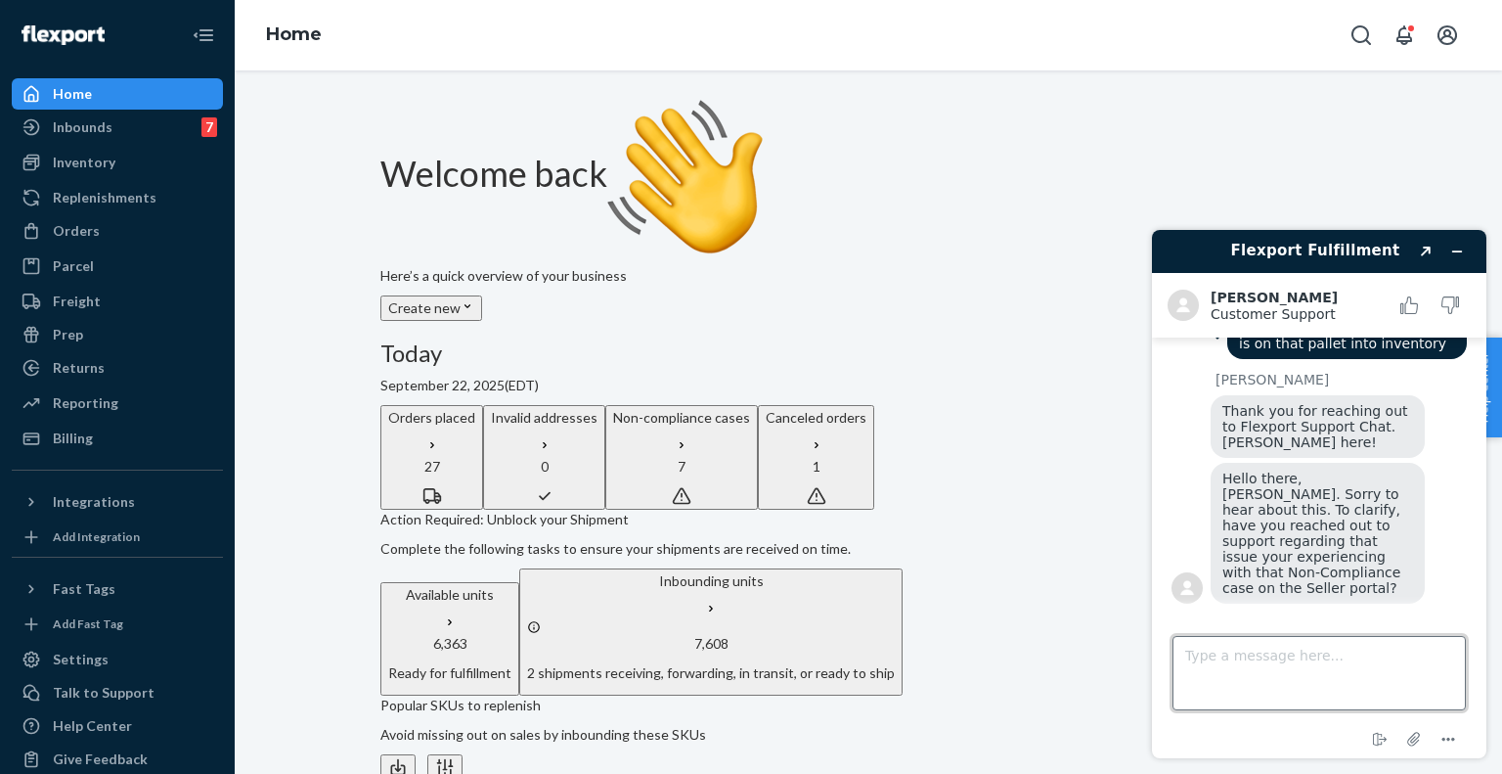
click at [1272, 647] on textarea "Type a message here..." at bounding box center [1319, 673] width 293 height 74
type textarea "if via email nope"
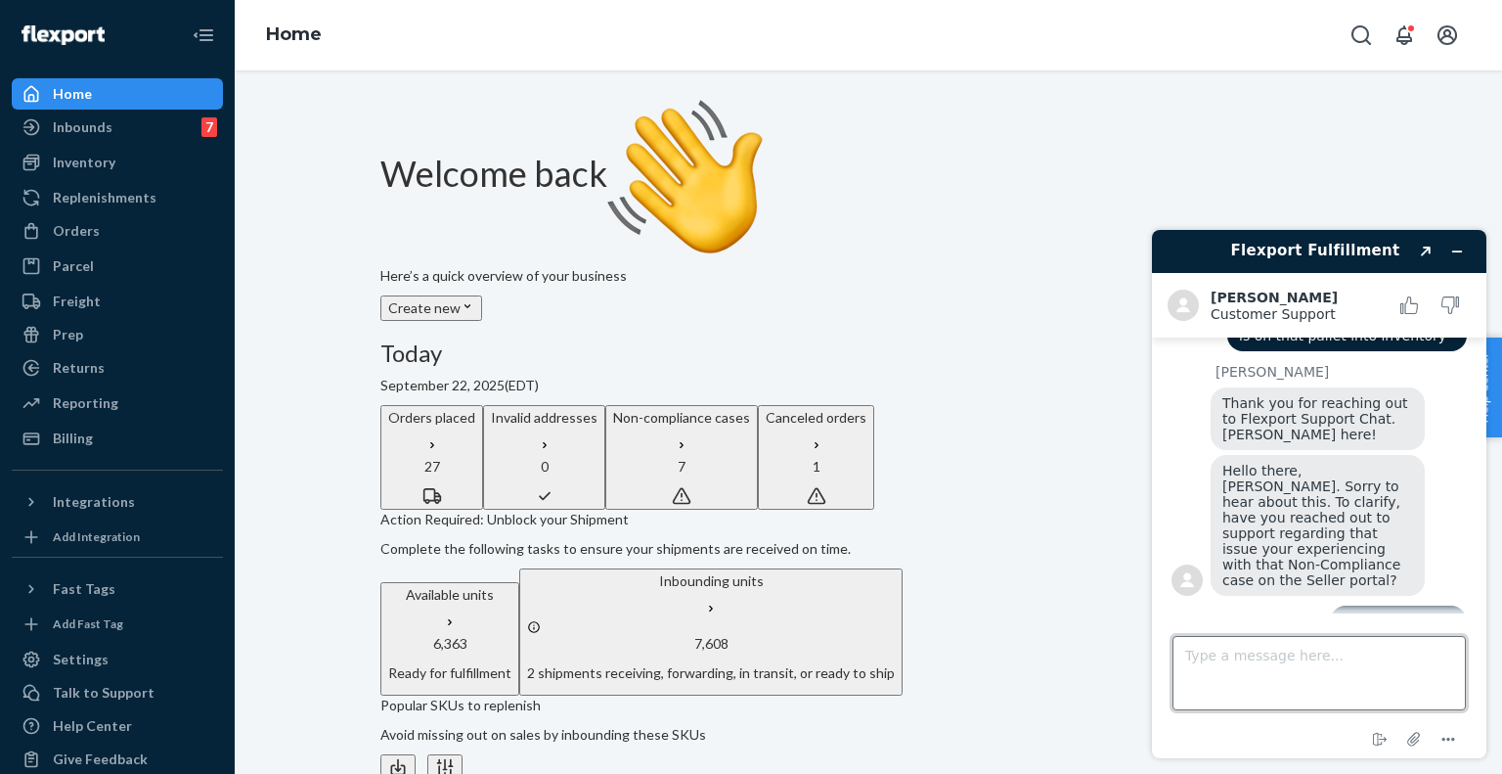
scroll to position [592, 0]
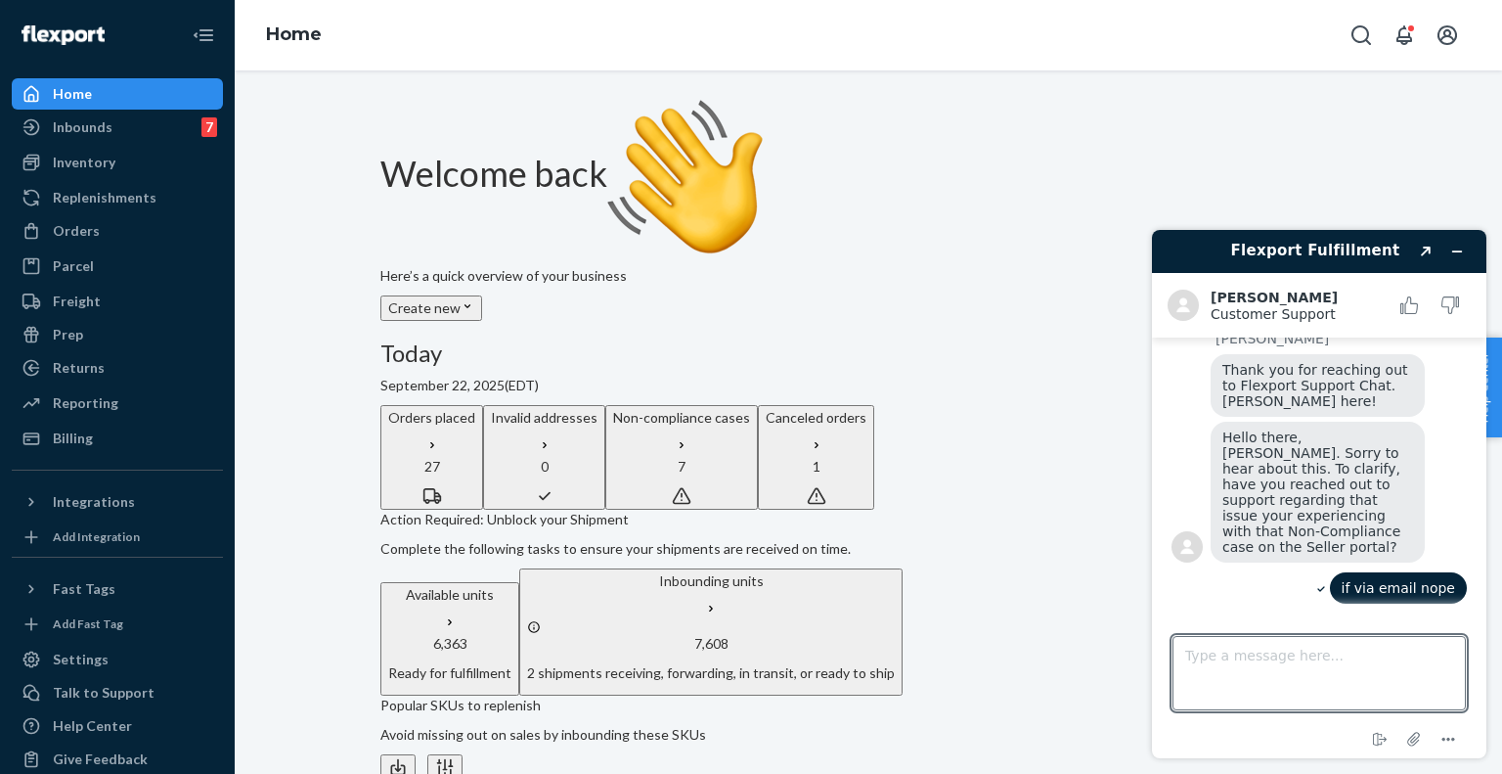
drag, startPoint x: 1272, startPoint y: 647, endPoint x: 1419, endPoint y: 498, distance: 209.5
click at [1419, 498] on div "Hello there, [PERSON_NAME]. Sorry to hear about this. To clarify, have you reac…" at bounding box center [1318, 491] width 214 height 141
click at [1264, 685] on textarea "Type a message here..." at bounding box center [1319, 673] width 293 height 74
type textarea "so we just want to dispute the amount - waive it as its not our fault. and impo…"
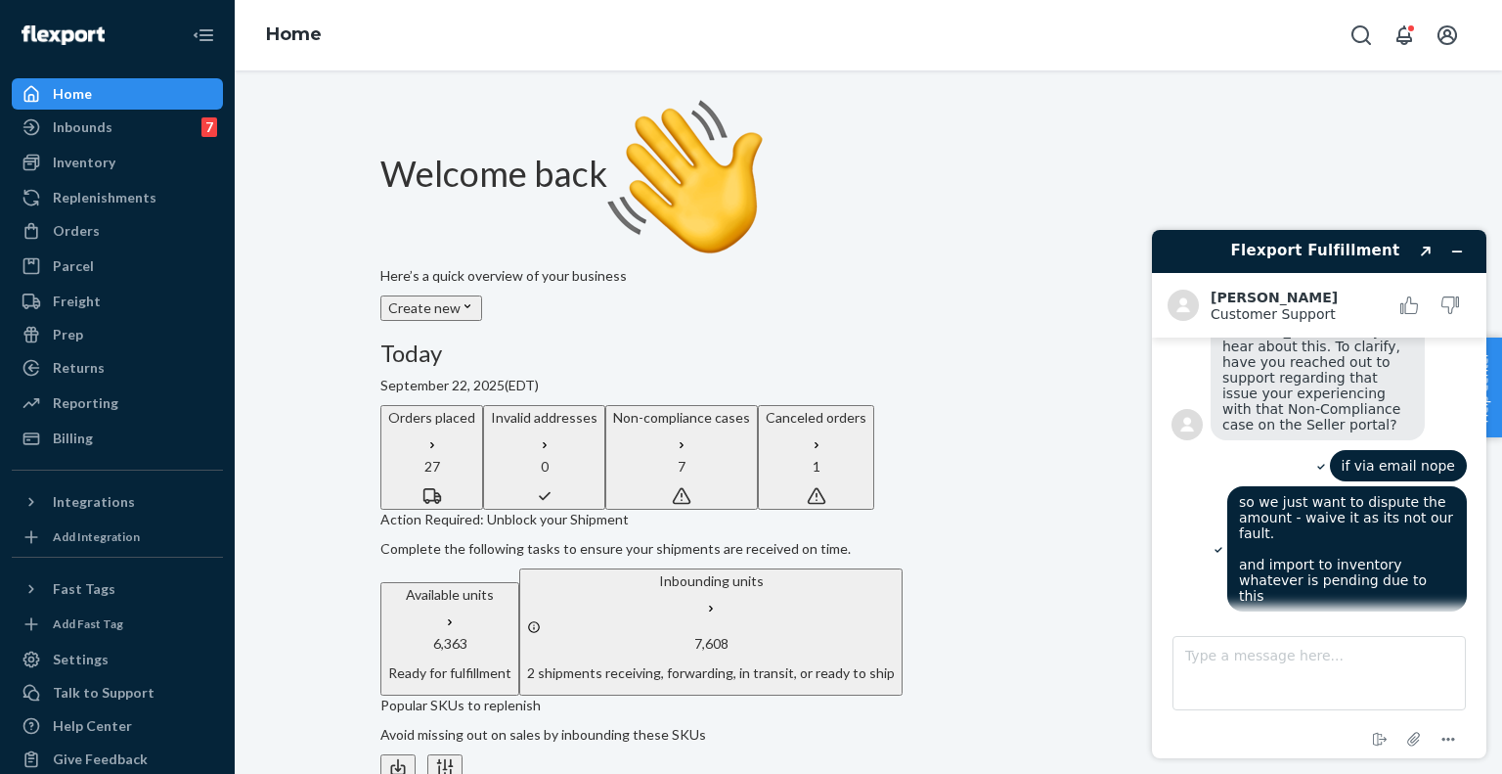
scroll to position [710, 0]
click at [1420, 620] on footer "Type a message here... End chat Attach file Options" at bounding box center [1319, 685] width 334 height 145
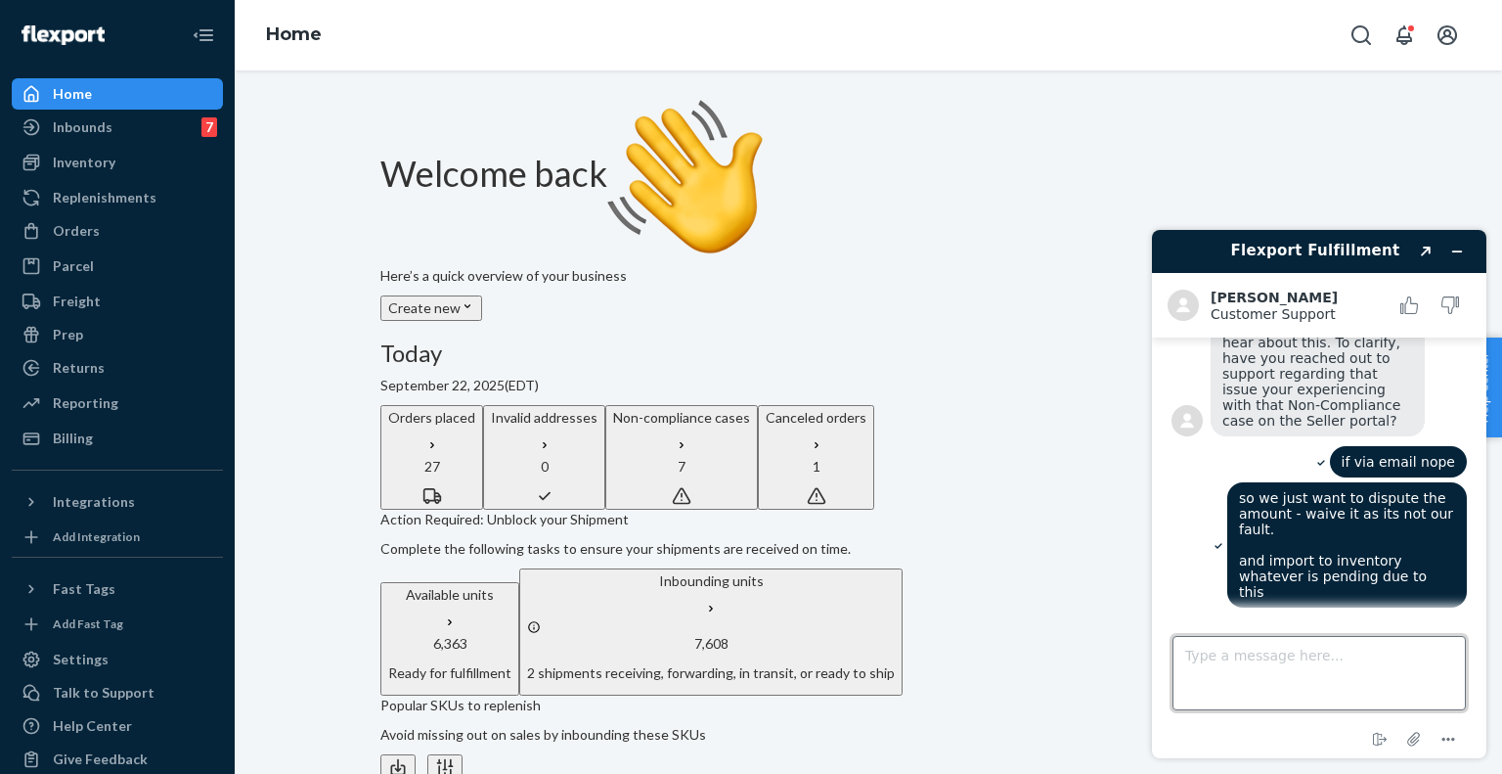
click at [1401, 660] on textarea "Type a message here..." at bounding box center [1319, 673] width 293 height 74
paste textarea "Non-Compliance Fee (Billed [DATE] 20:00 ET to [DATE] 20:00 ET) $904.00 Invoice …"
type textarea "Non-Compliance Fee (Billed [DATE] 20:00 ET to [DATE] 20:00 ET) $904.00 Invoice …"
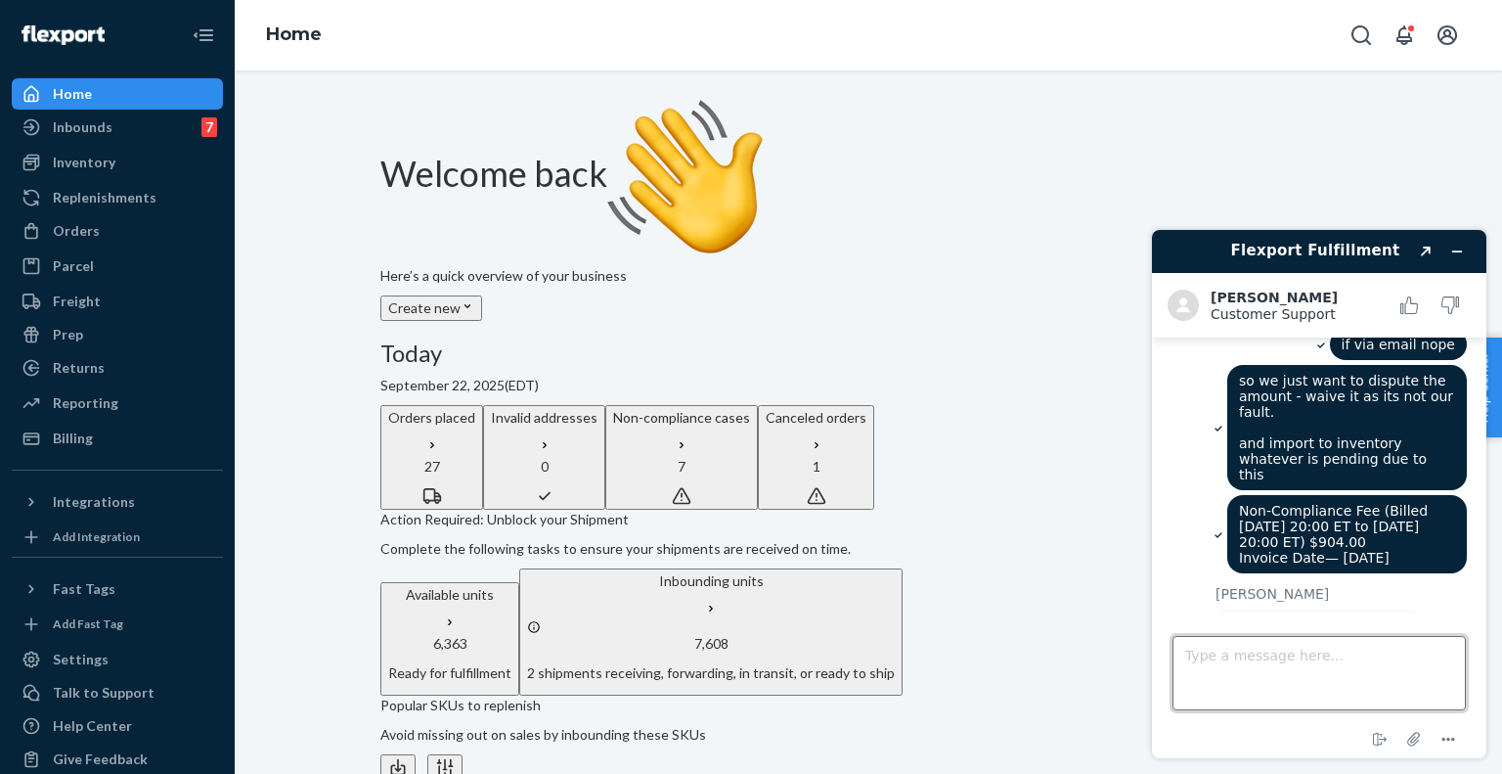
scroll to position [1781, 0]
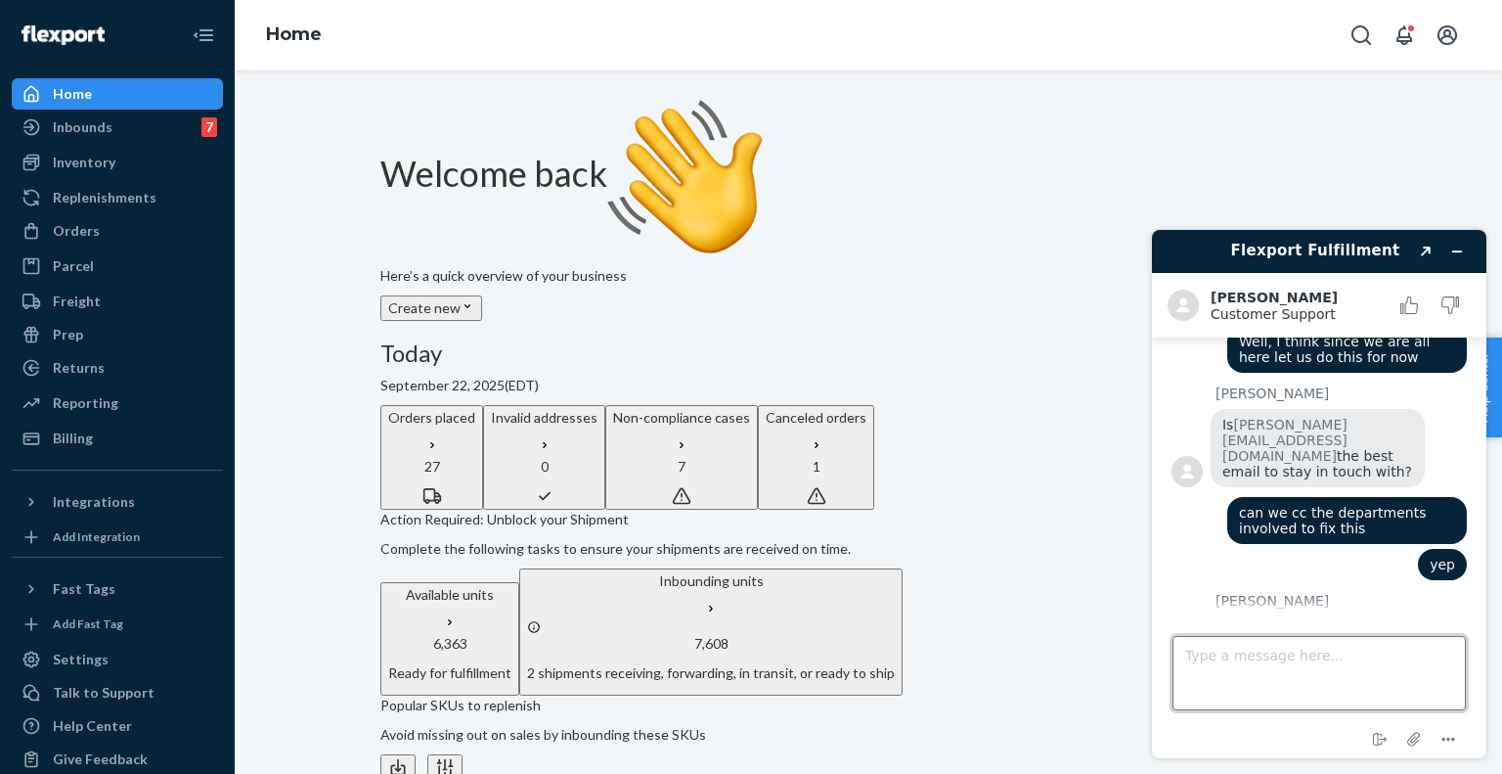
click at [1244, 663] on textarea "Type a message here..." at bounding box center [1319, 673] width 293 height 74
type textarea "oki"
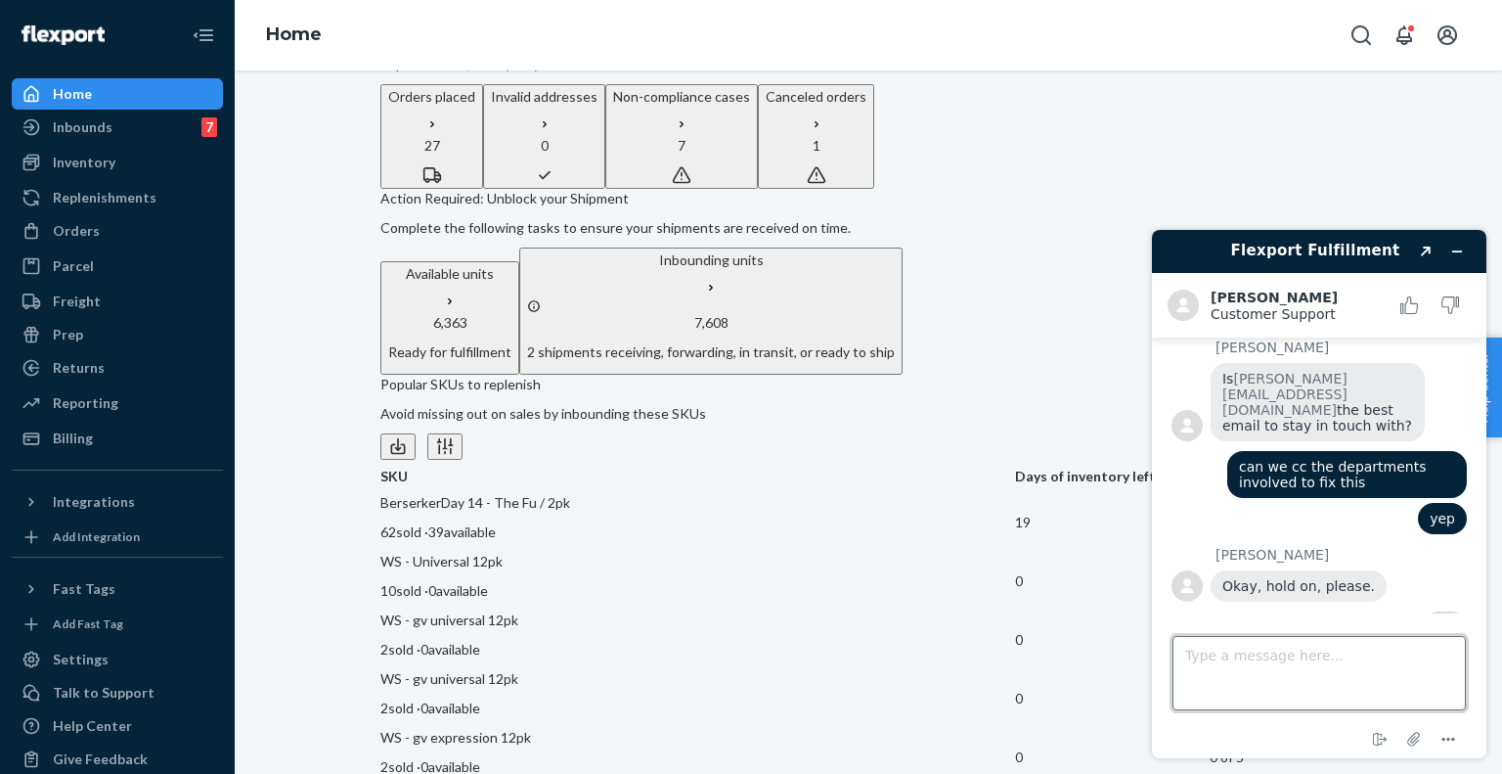
scroll to position [1822, 0]
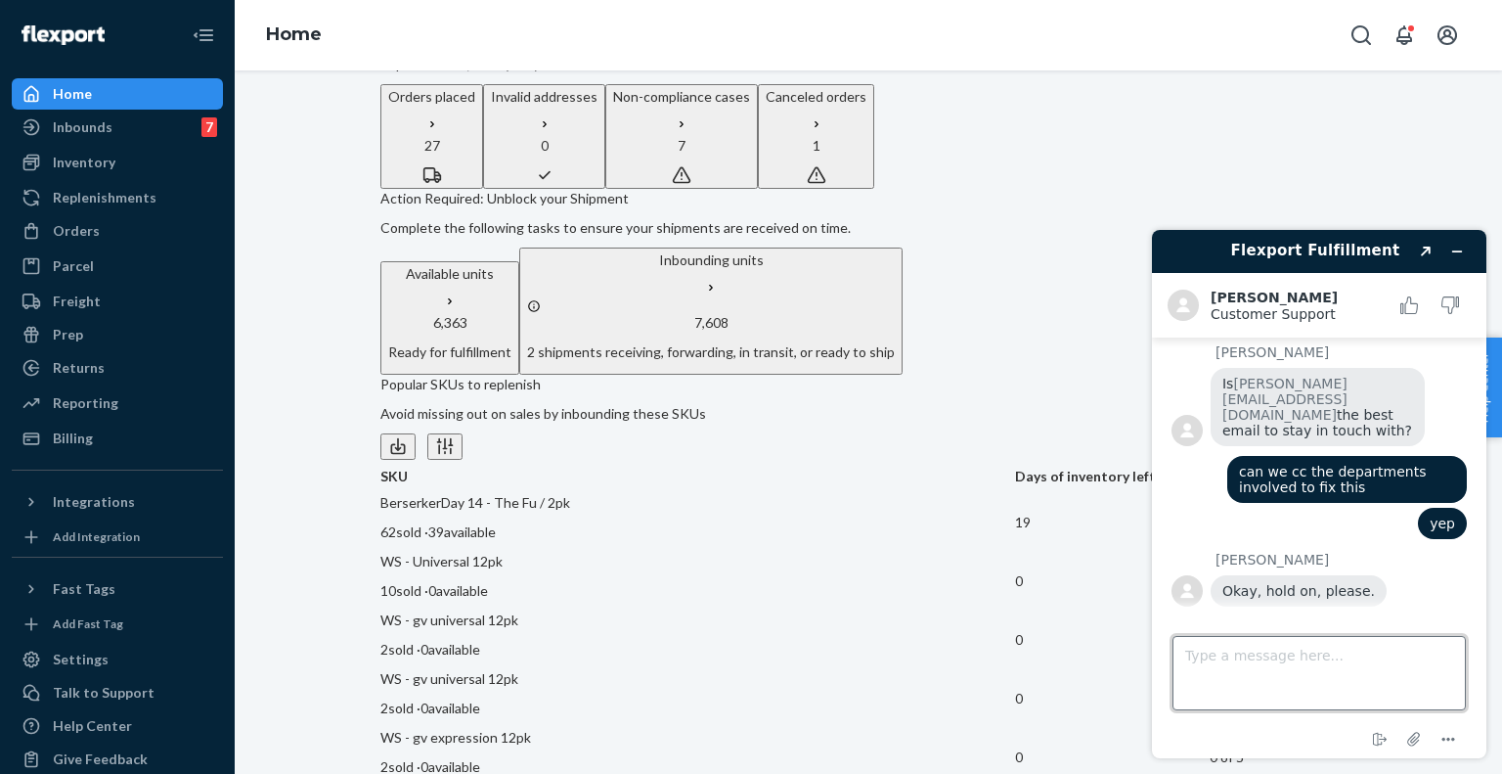
click at [1247, 667] on textarea "Type a message here..." at bounding box center [1319, 673] width 293 height 74
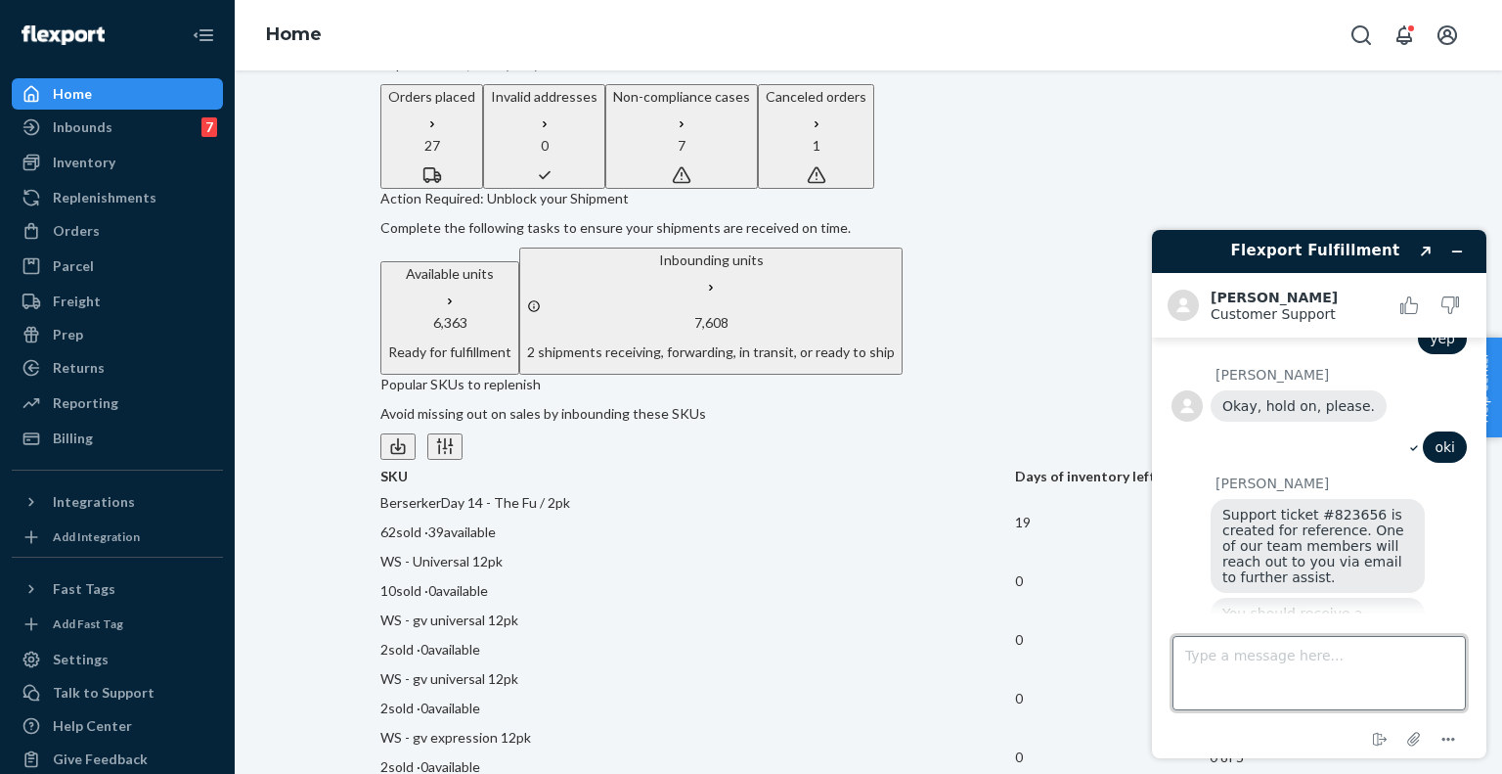
click at [1258, 653] on textarea "Type a message here..." at bounding box center [1319, 673] width 293 height 74
type textarea "received"
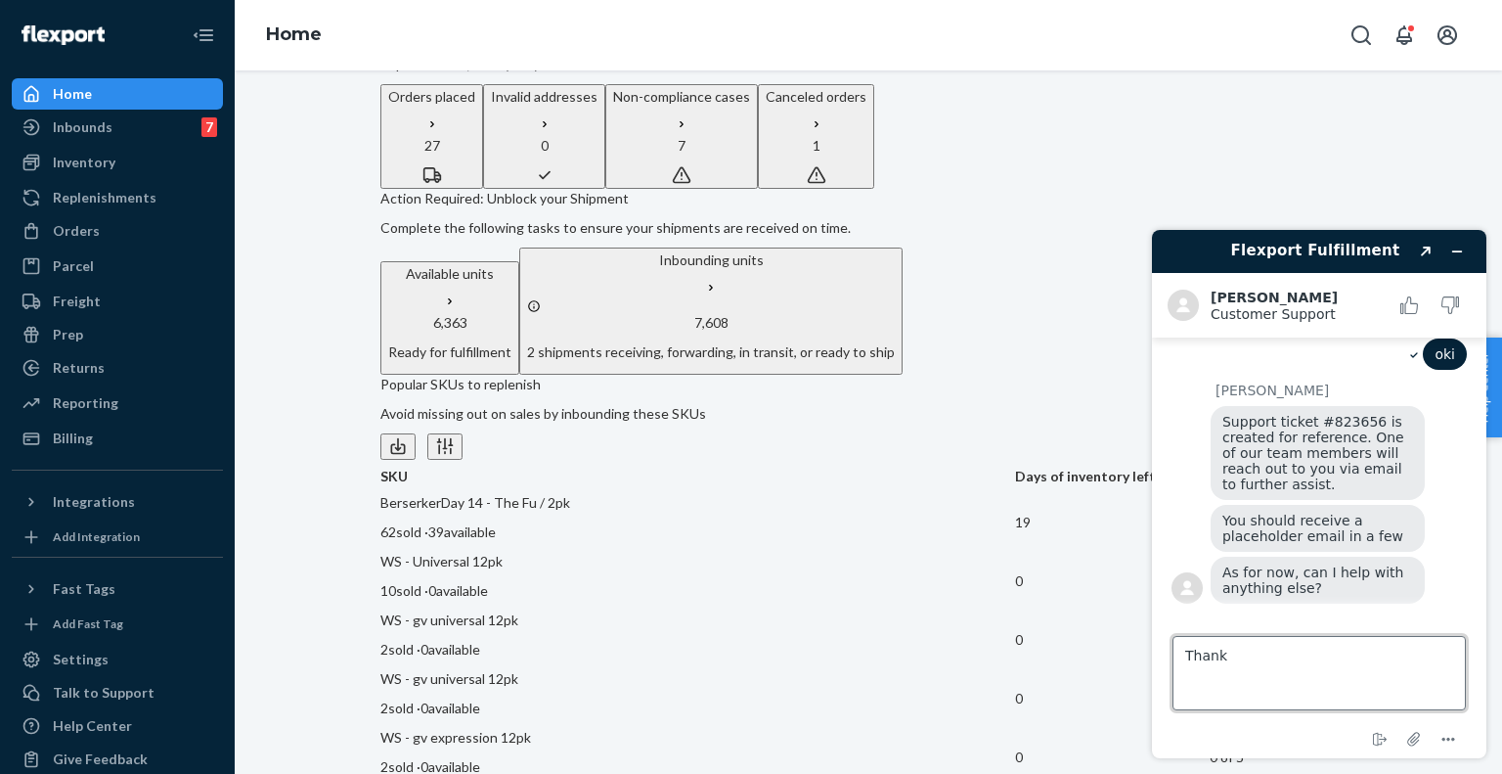
type textarea "Thanks"
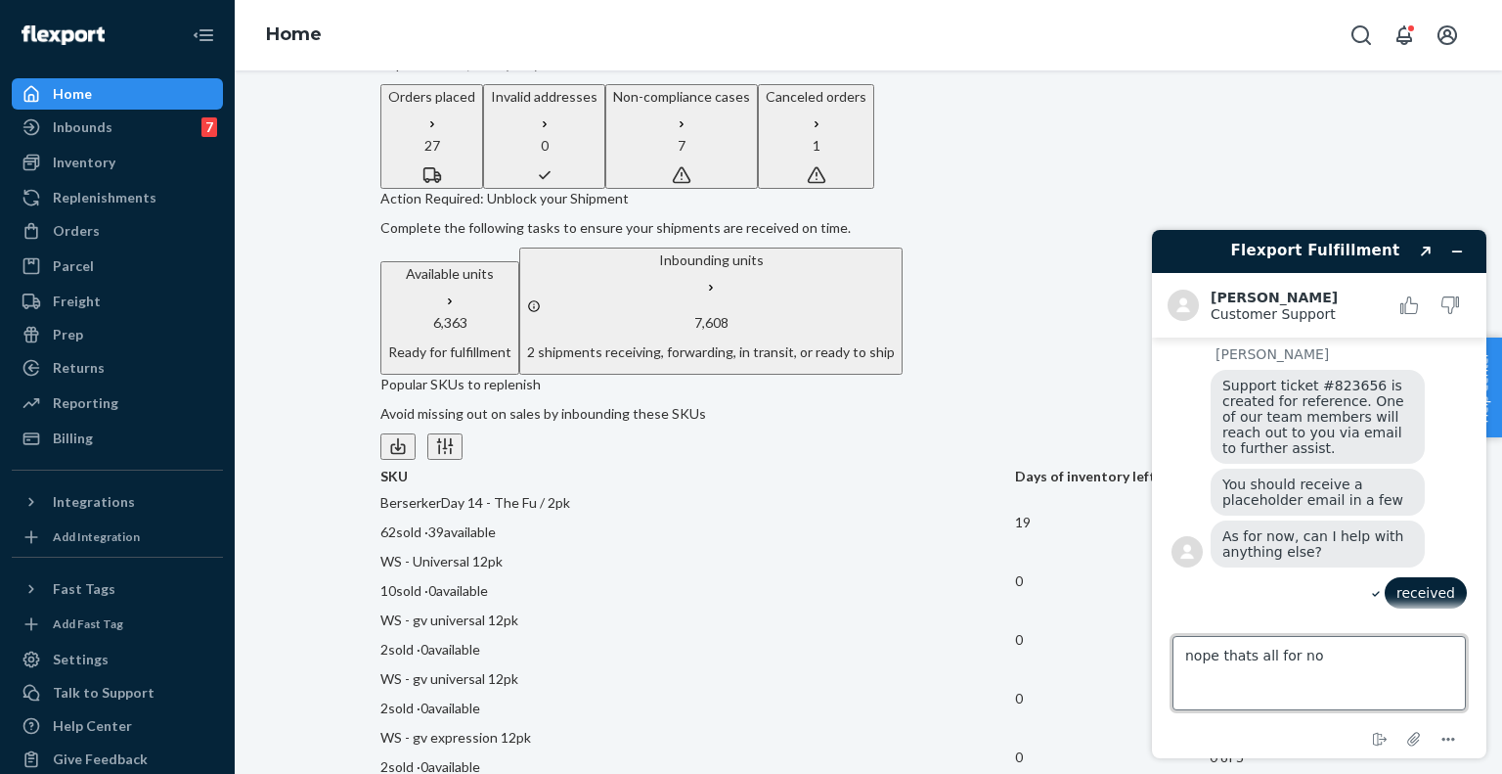
type textarea "nope thats all for now"
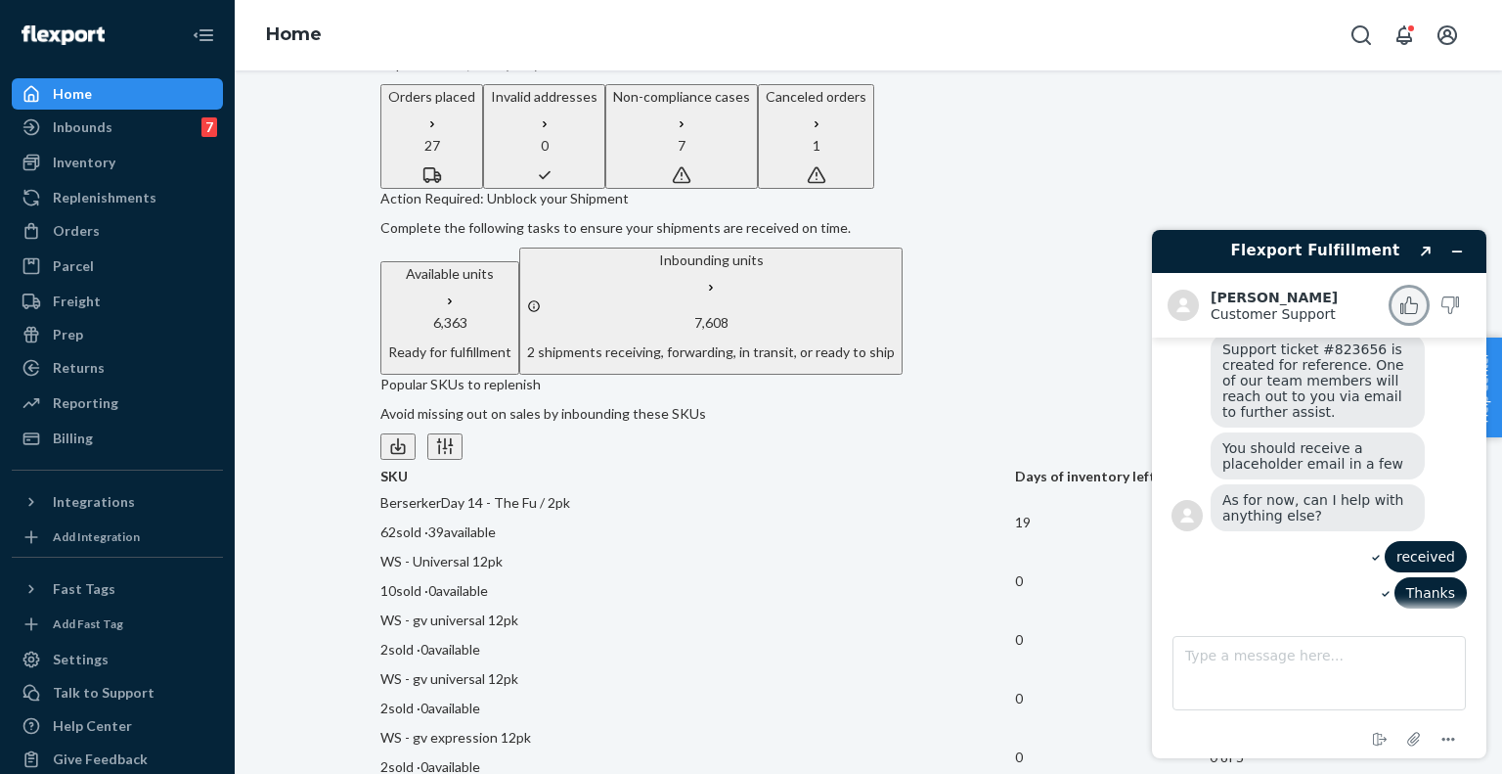
click at [1401, 307] on rect "Rate this chat as good" at bounding box center [1402, 308] width 2 height 10
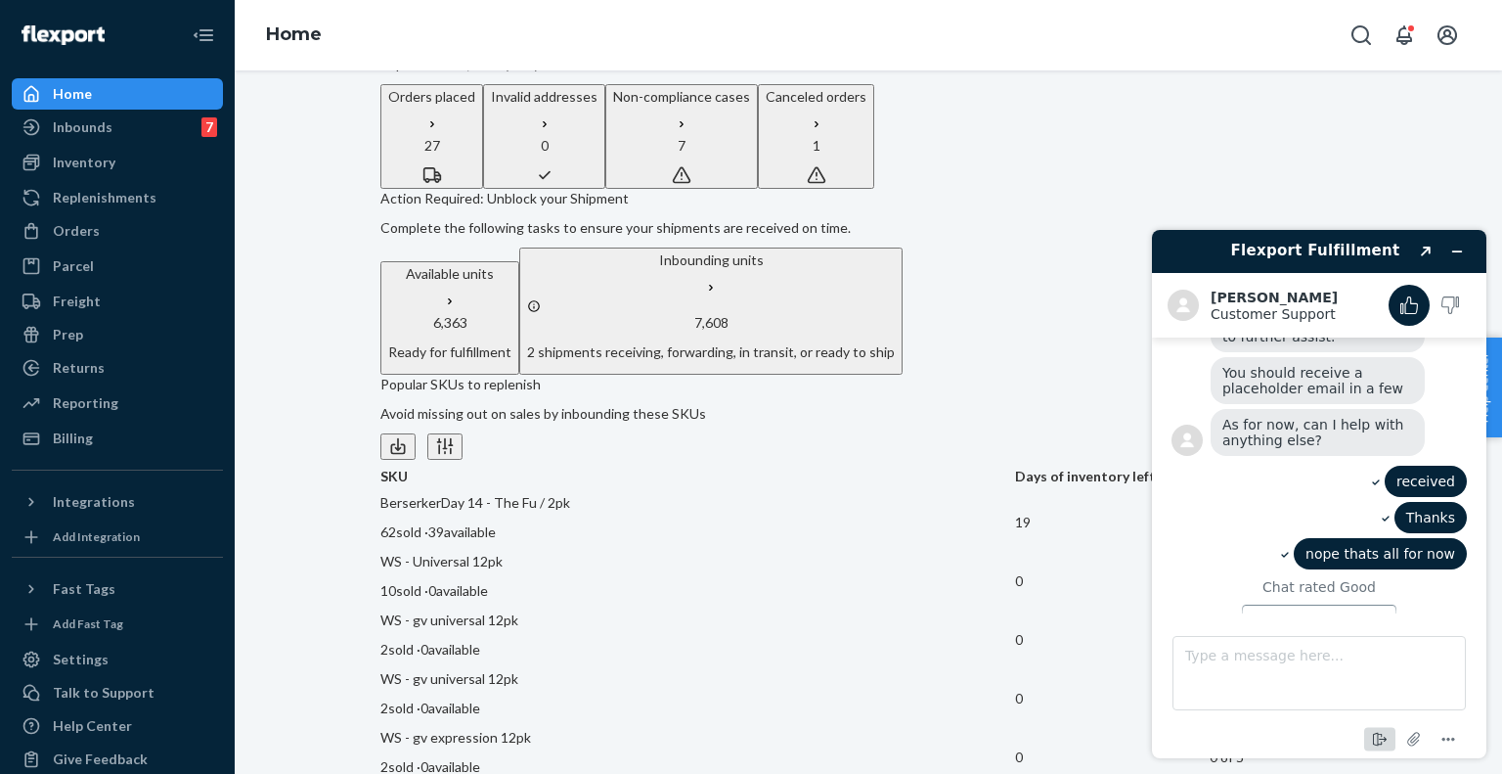
click at [1382, 747] on icon "End chat" at bounding box center [1379, 739] width 23 height 23
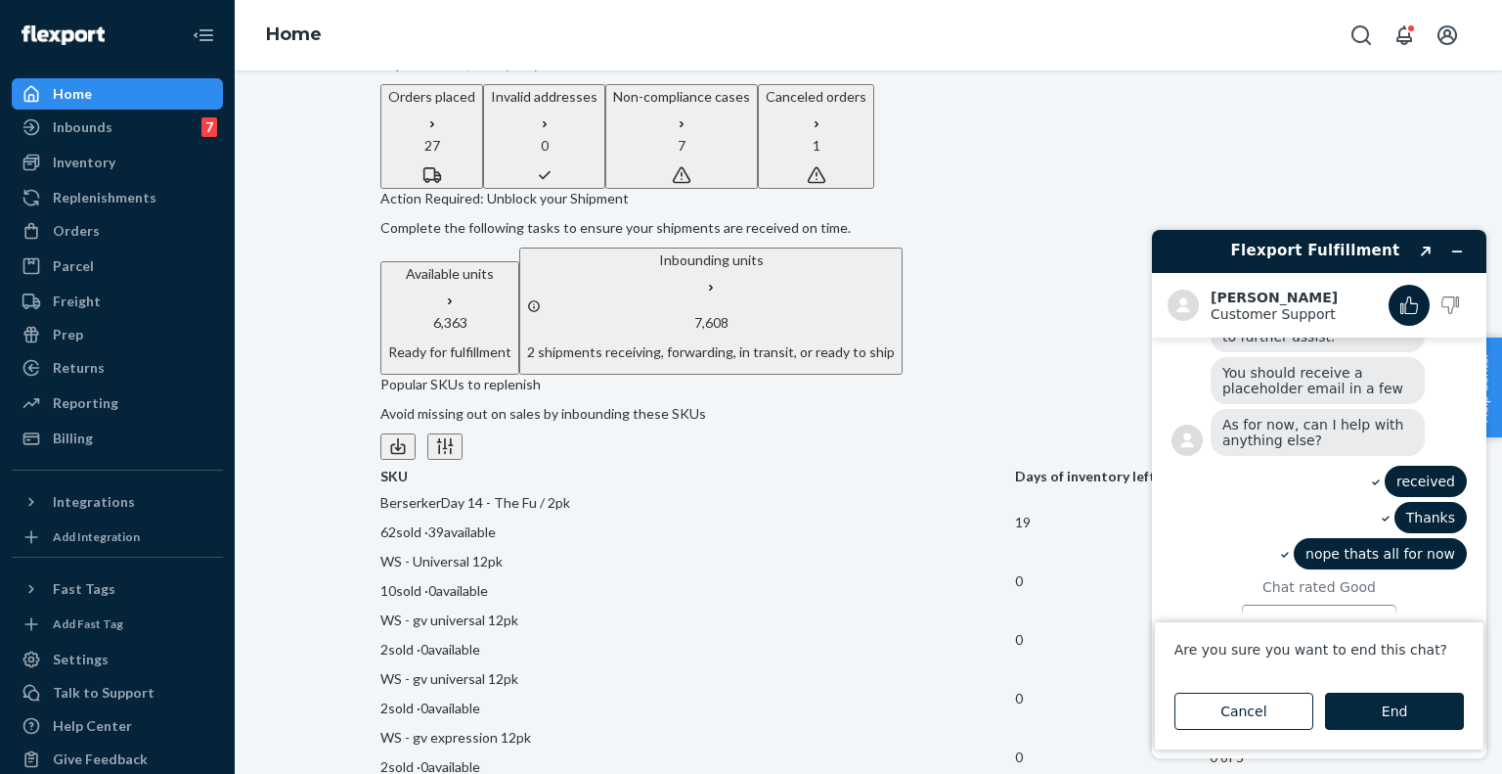
click at [1345, 706] on button "End" at bounding box center [1394, 710] width 139 height 37
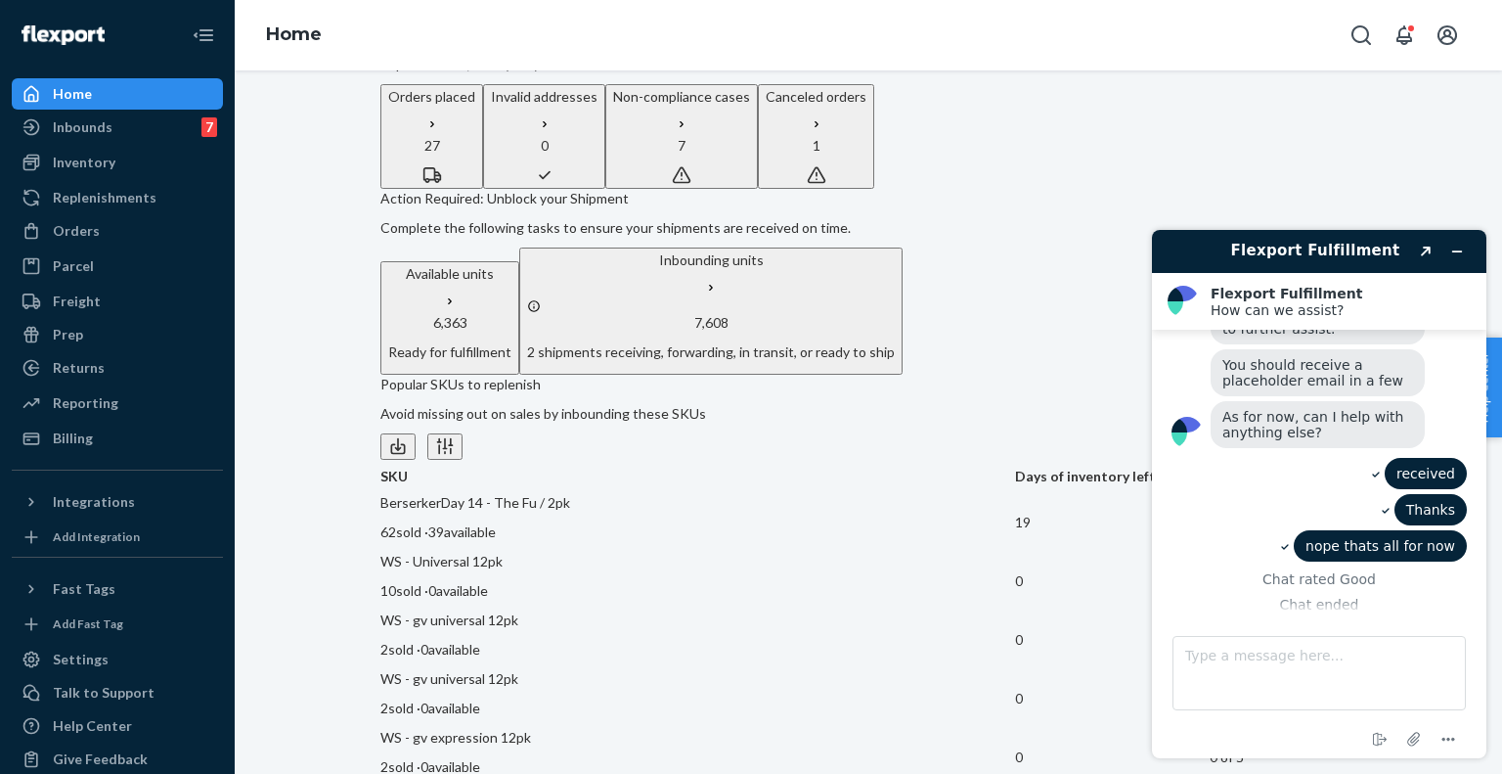
scroll to position [2220, 0]
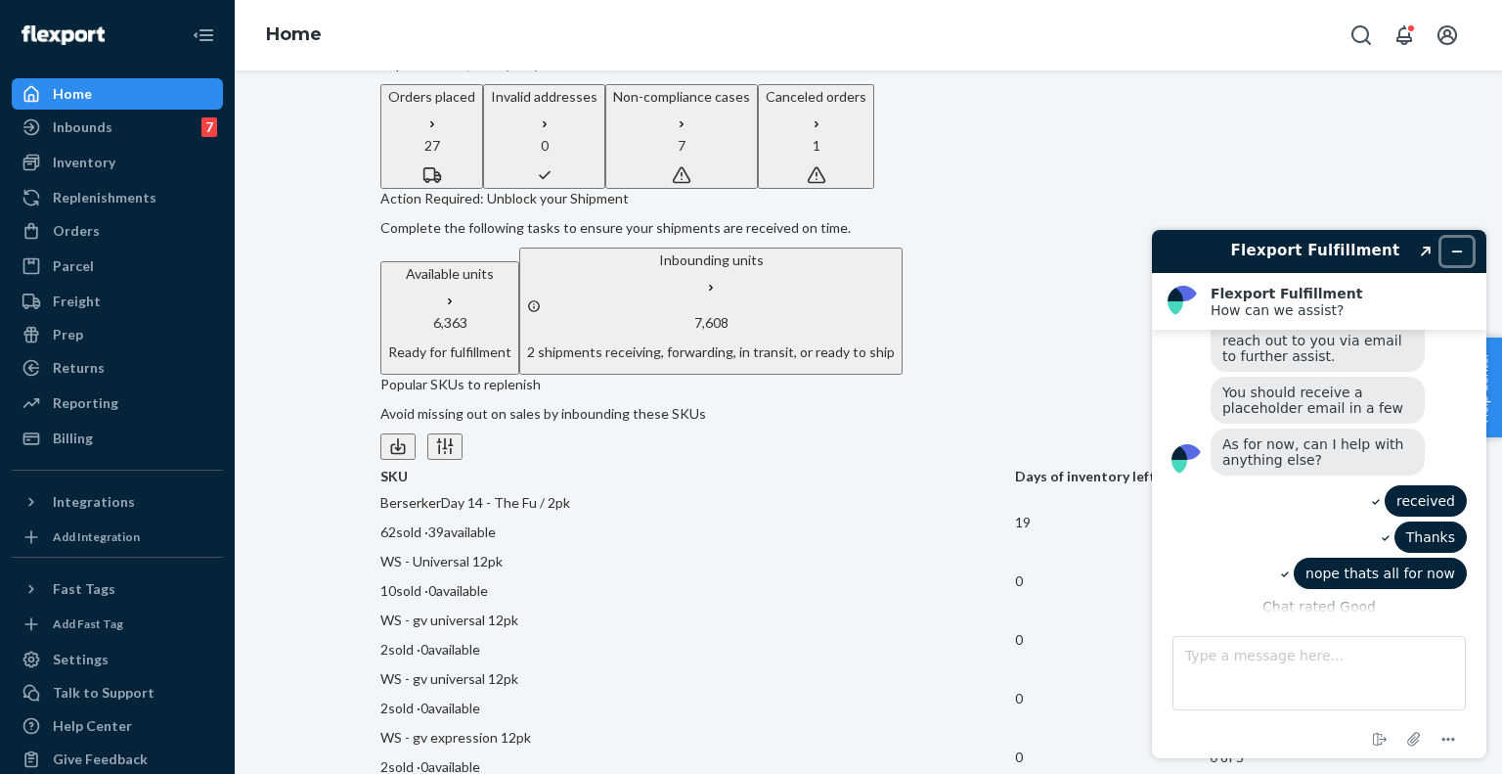
click at [1463, 242] on button "Minimize widget" at bounding box center [1456, 251] width 31 height 27
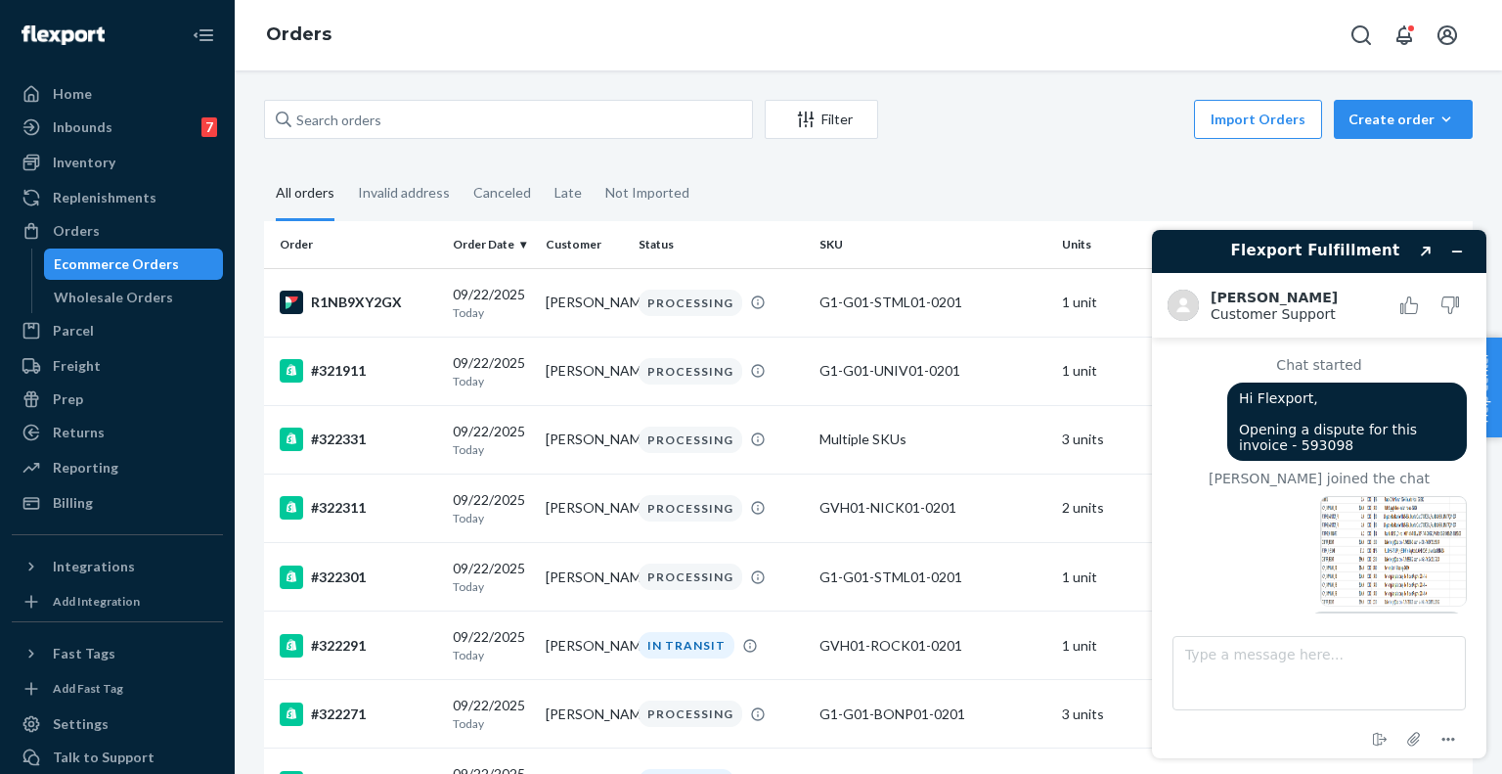
scroll to position [711, 0]
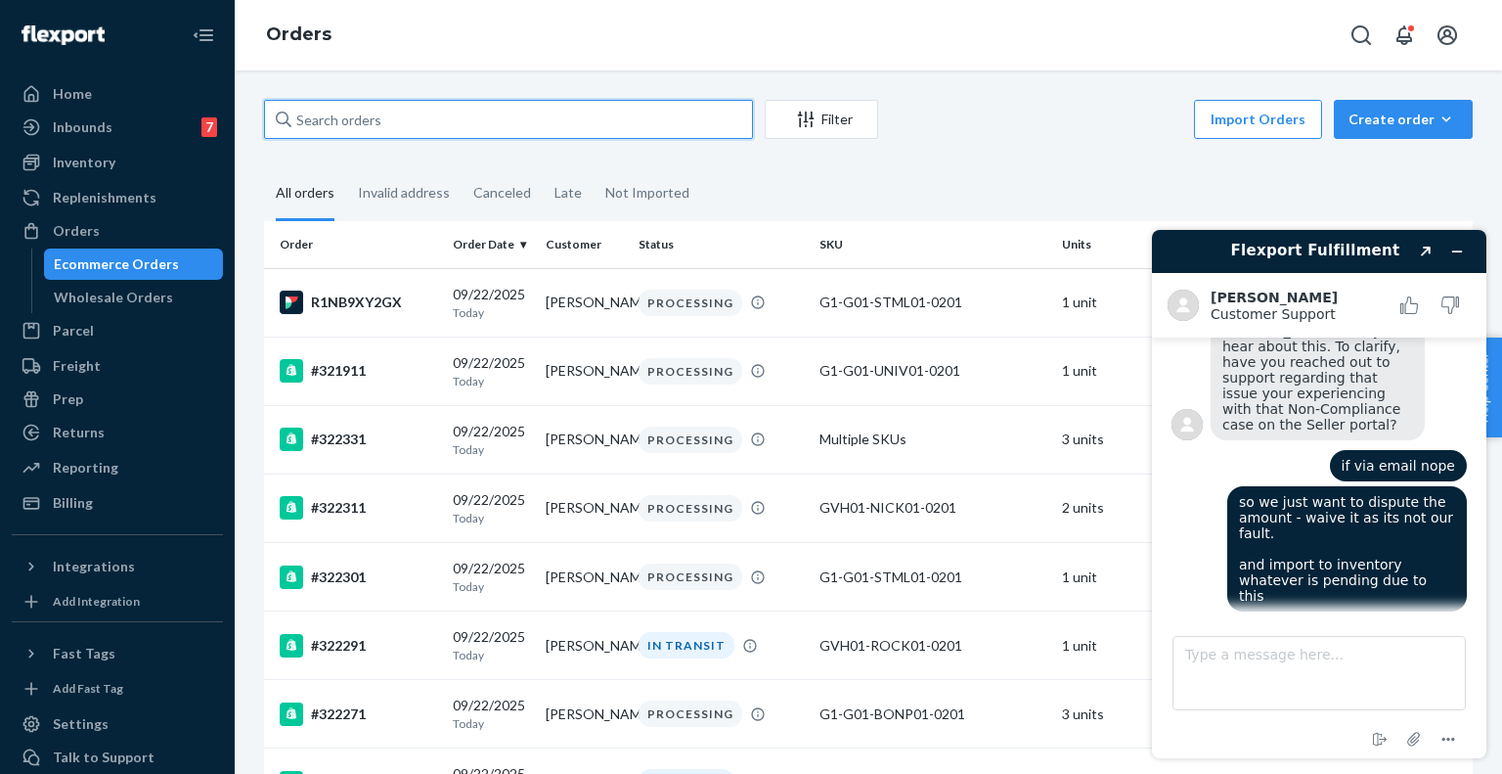
click at [483, 118] on input "text" at bounding box center [508, 119] width 489 height 39
paste input "322091"
type input "322091"
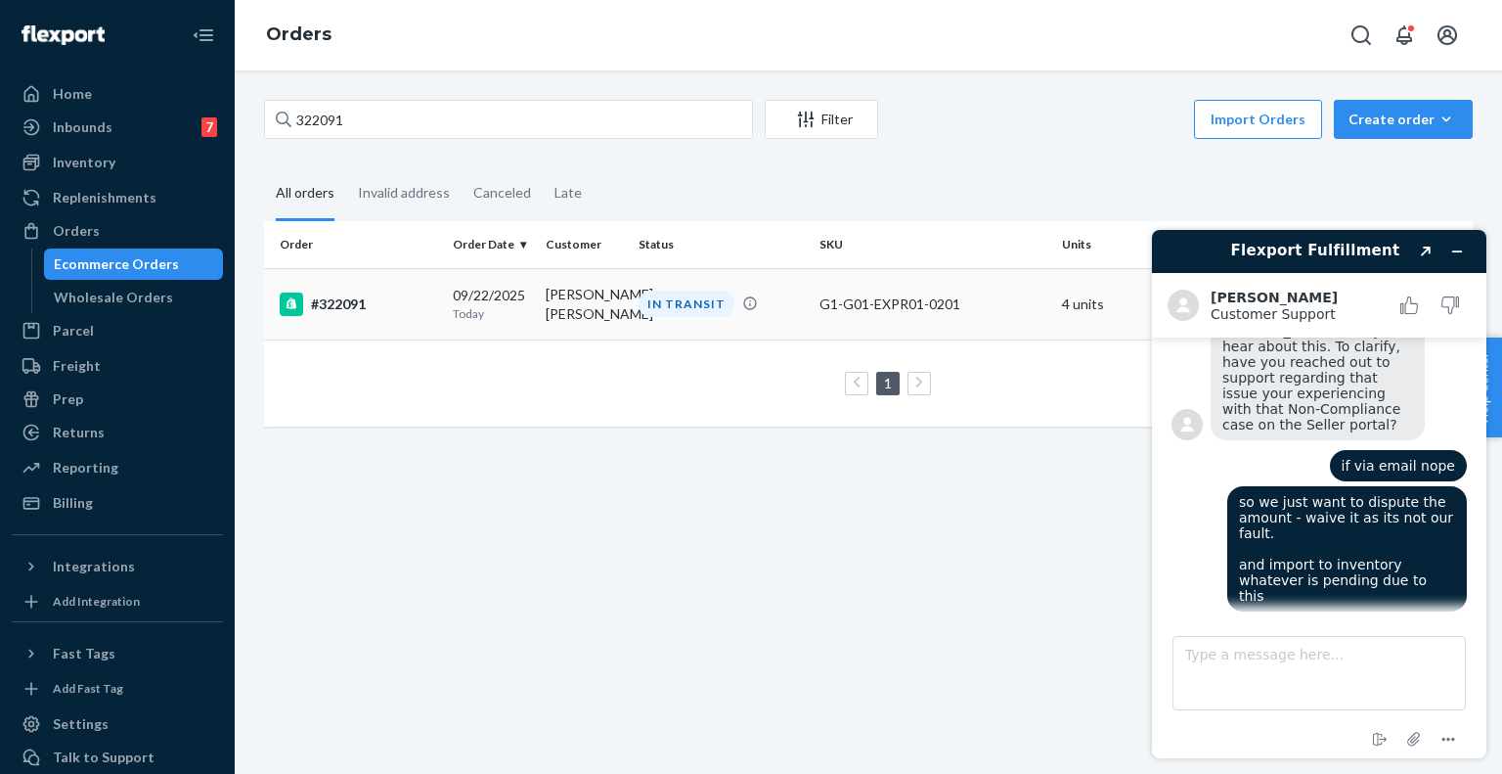
click at [381, 316] on div "#322091" at bounding box center [358, 303] width 157 height 23
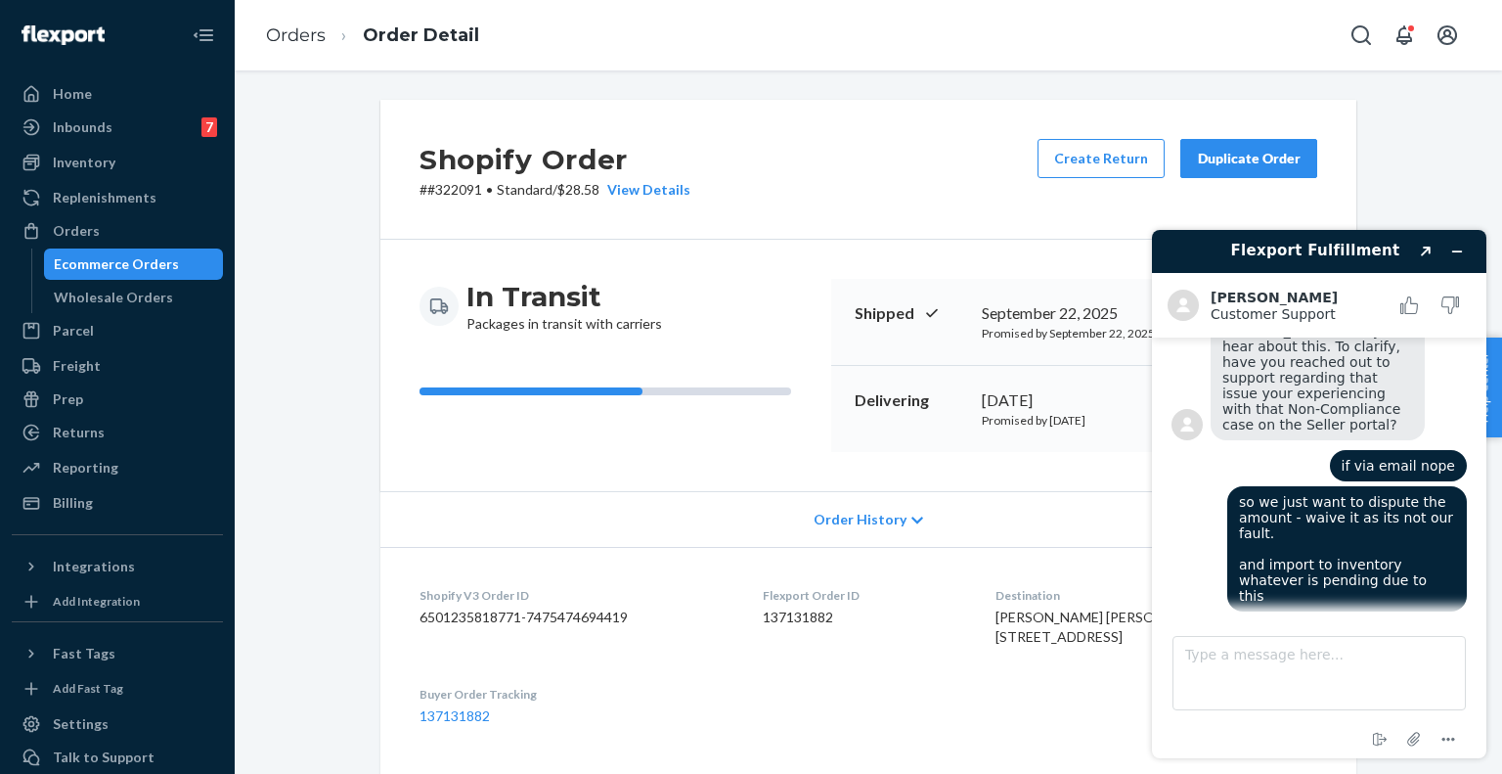
click at [576, 187] on p "# #322091 • Standard / $28.58 View Details" at bounding box center [555, 190] width 271 height 20
copy p "28.58"
drag, startPoint x: 887, startPoint y: 498, endPoint x: 985, endPoint y: 416, distance: 127.7
click at [985, 416] on div "Shopify Order # #322091 • Standard / $28.58 View Details Create Return Duplicat…" at bounding box center [868, 494] width 976 height 788
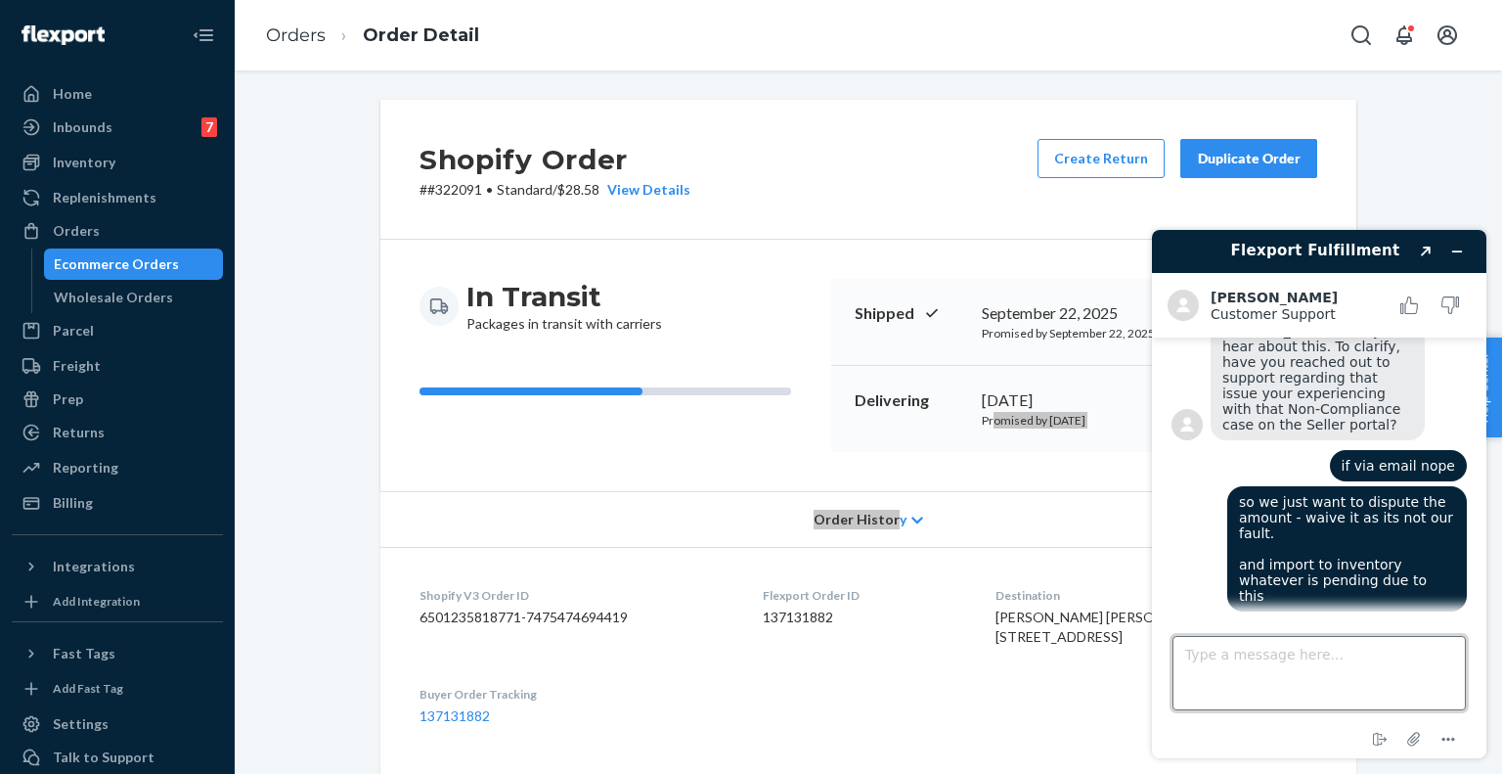
click at [1291, 649] on textarea "Type a message here..." at bounding box center [1319, 673] width 293 height 74
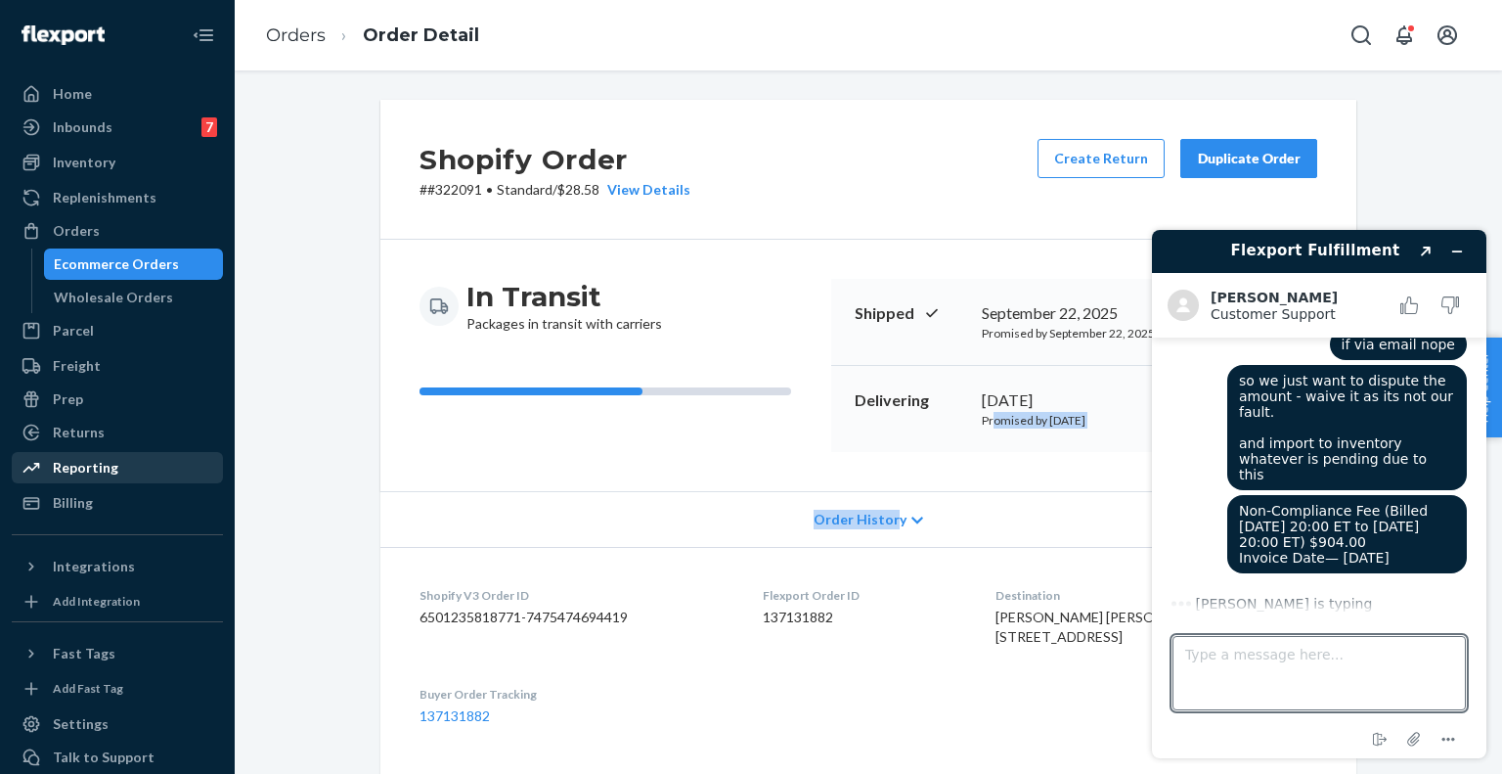
click at [62, 481] on link "Reporting" at bounding box center [117, 467] width 211 height 31
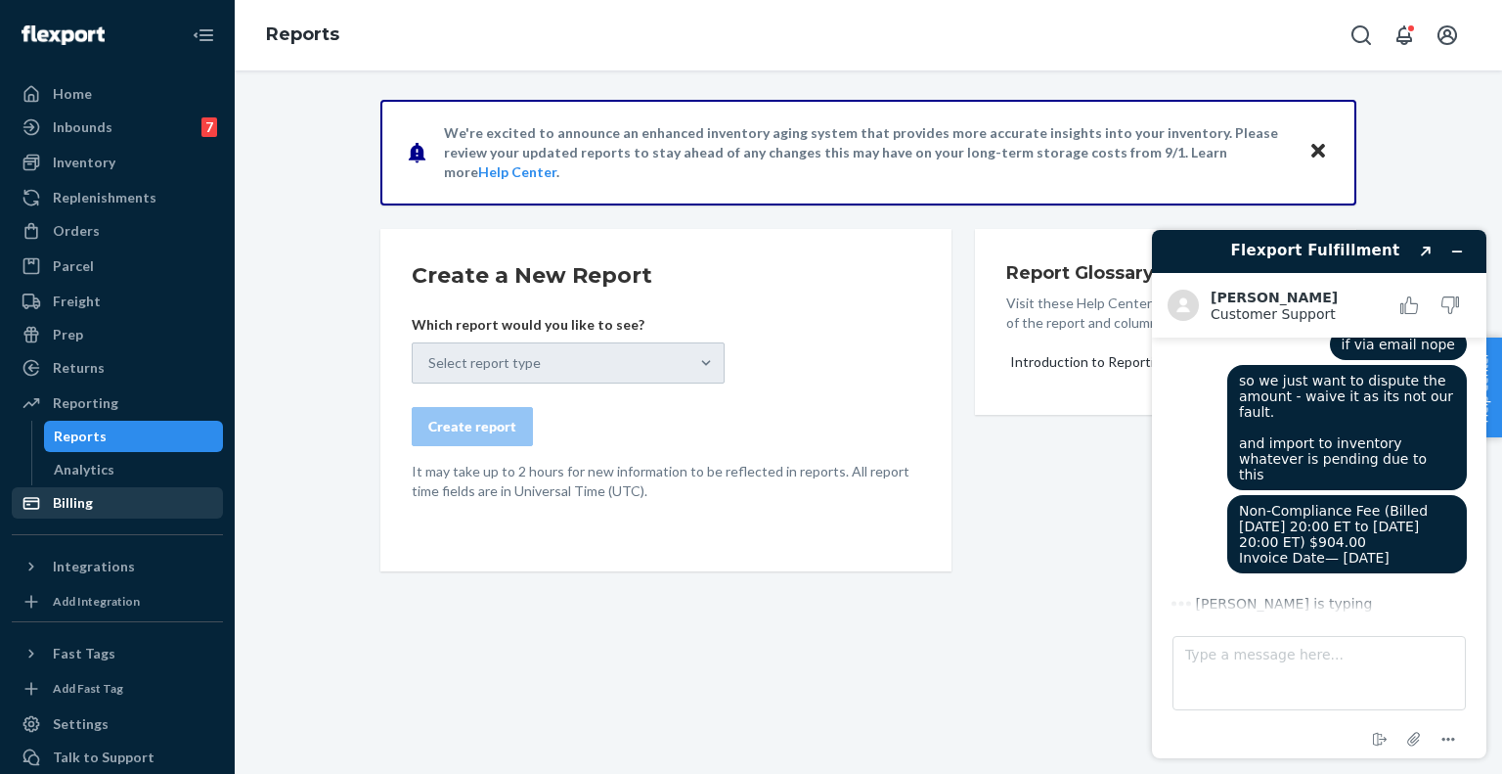
click at [74, 492] on div "Billing" at bounding box center [117, 502] width 207 height 27
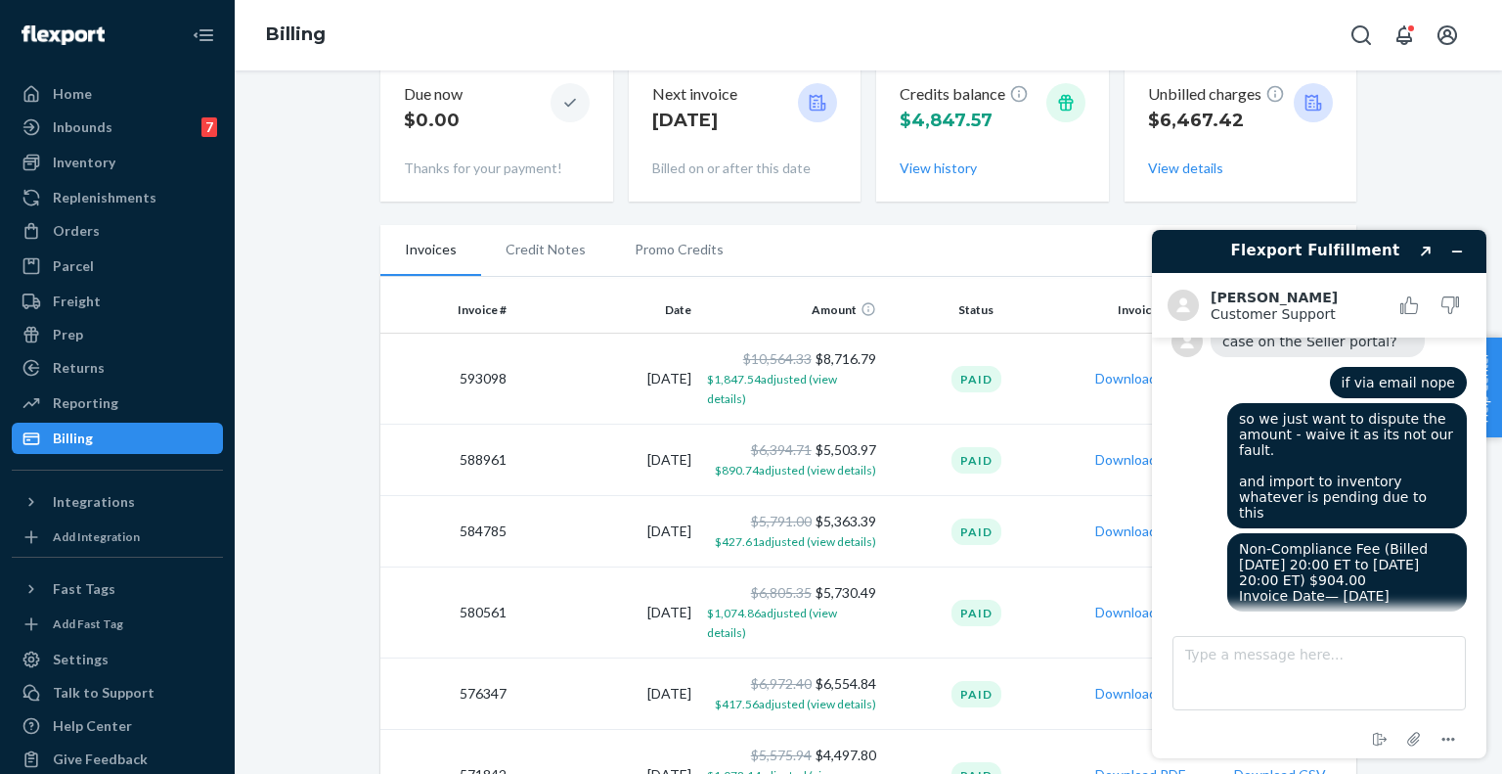
scroll to position [1037, 0]
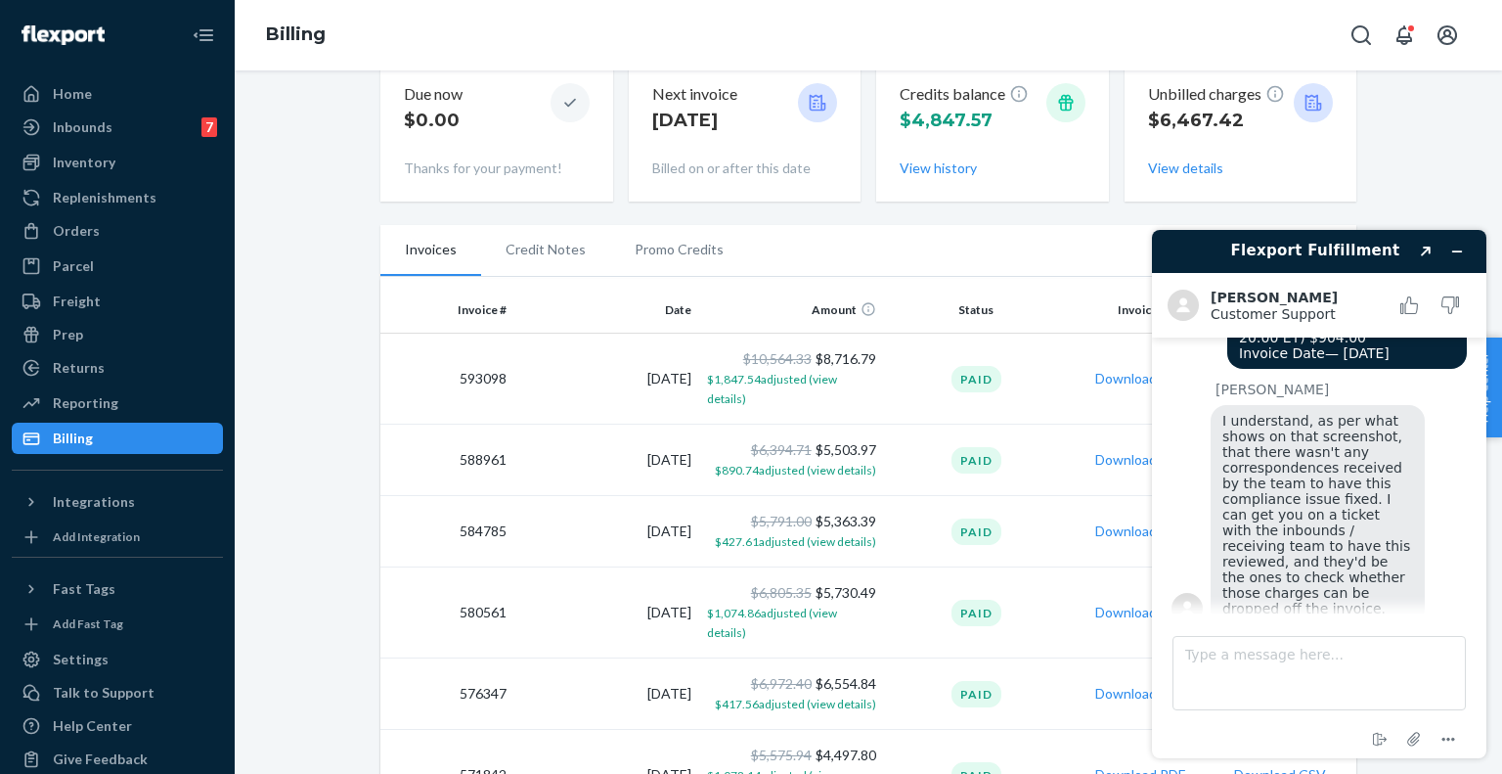
click at [1340, 499] on span "I understand, as per what shows on that screenshot, that there wasn't any corre…" at bounding box center [1318, 514] width 193 height 203
click at [1285, 656] on textarea "Type a message here..." at bounding box center [1319, 673] width 293 height 74
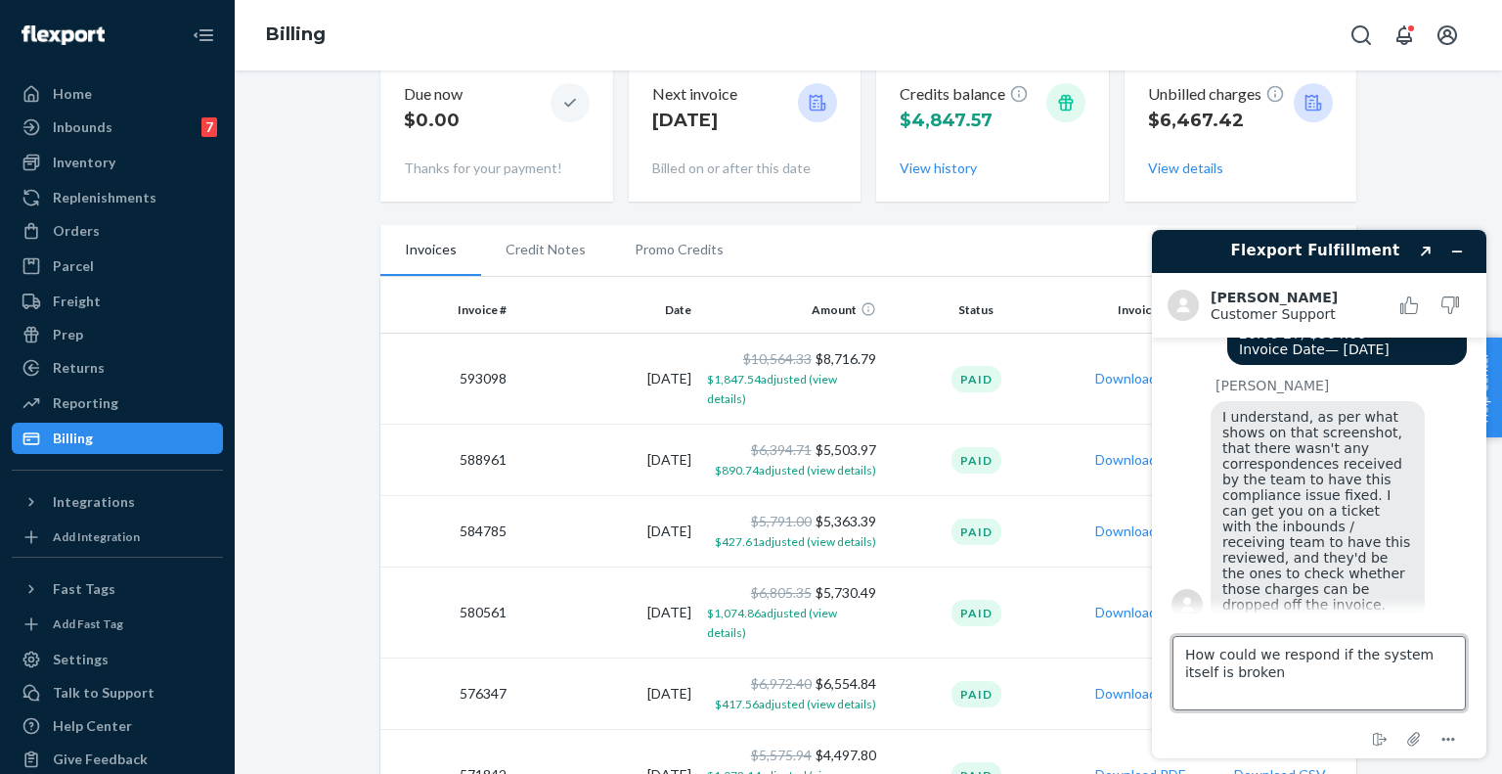
type textarea "How could we respond if the system itself is broken?"
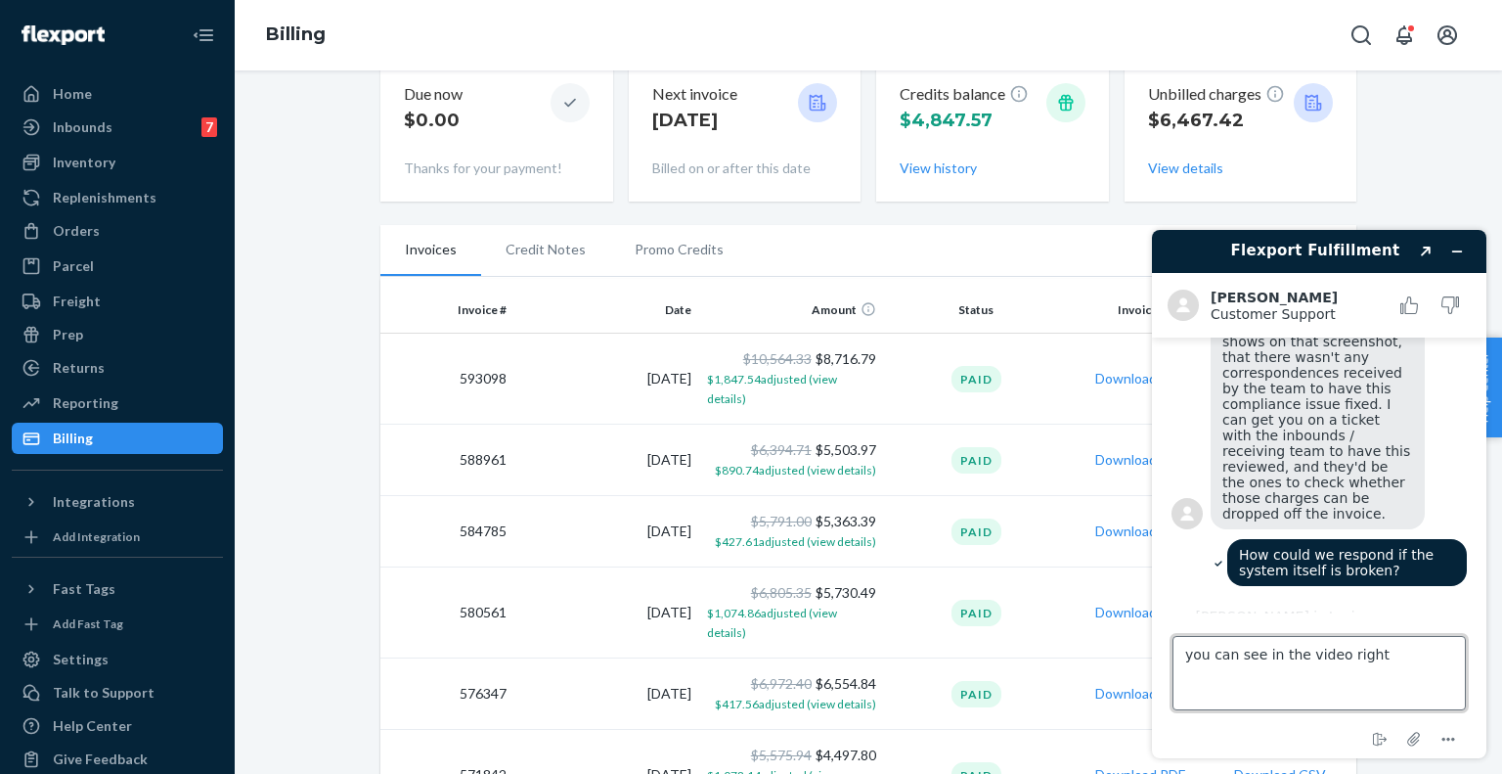
type textarea "you can see in the video right?"
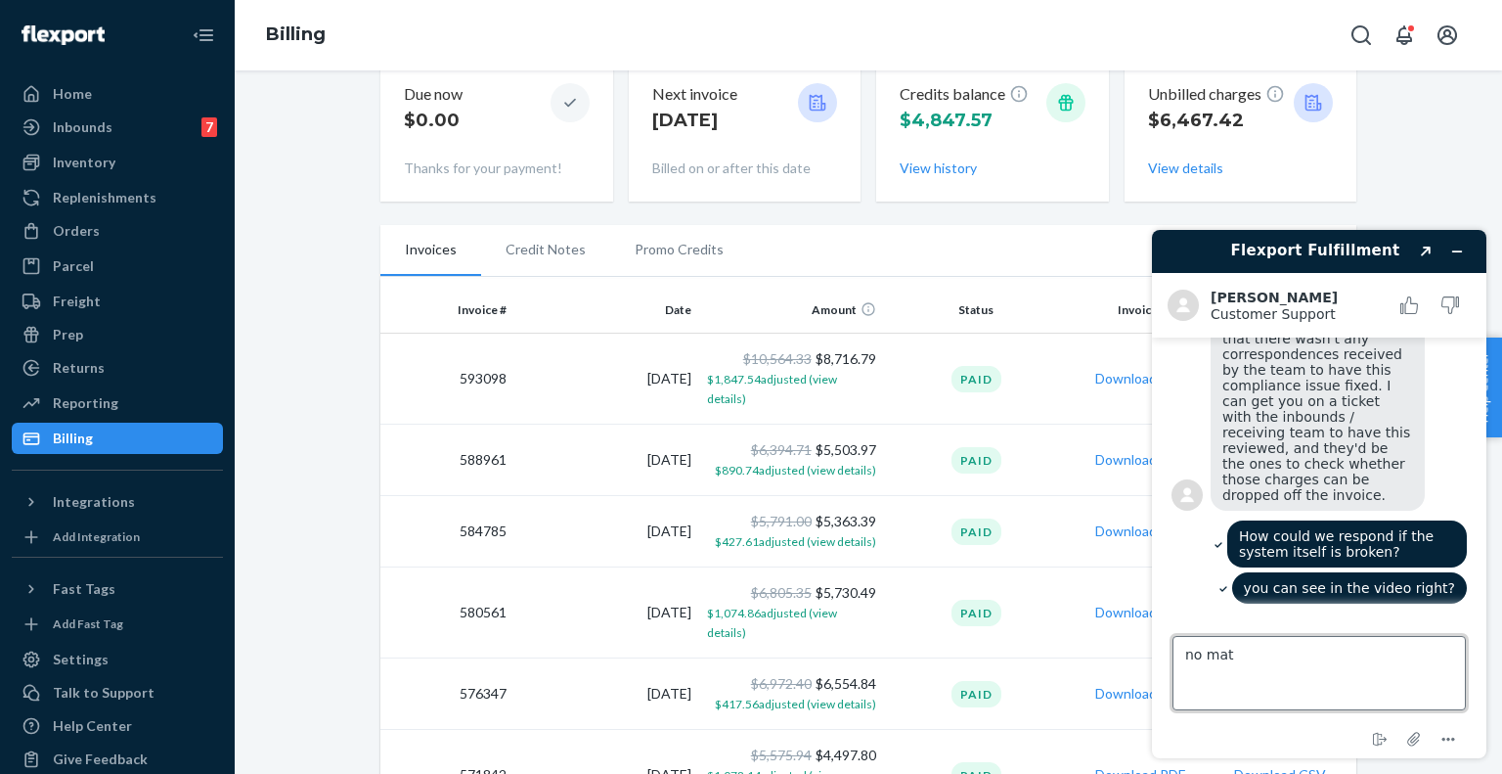
scroll to position [1129, 0]
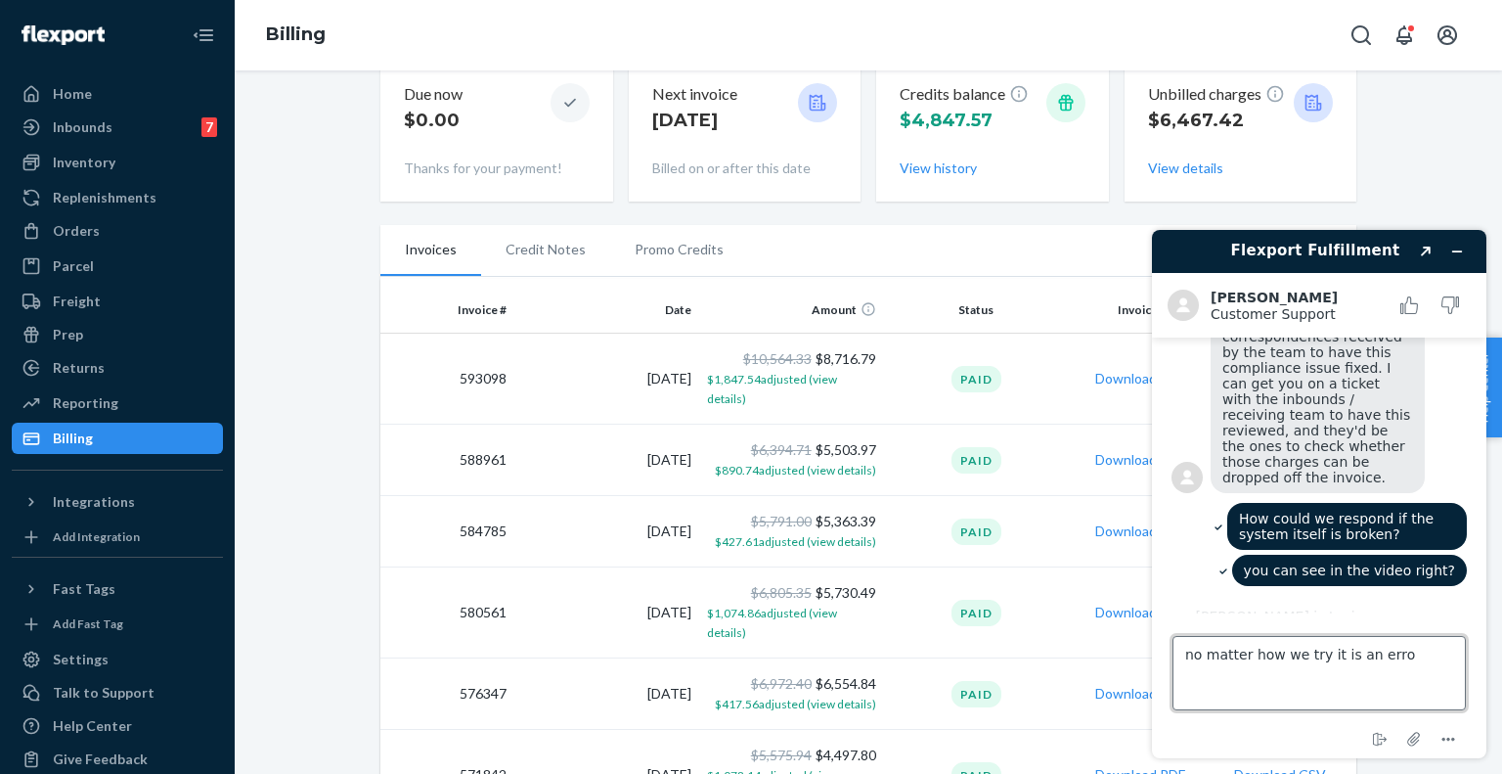
type textarea "no matter how we try it is an error"
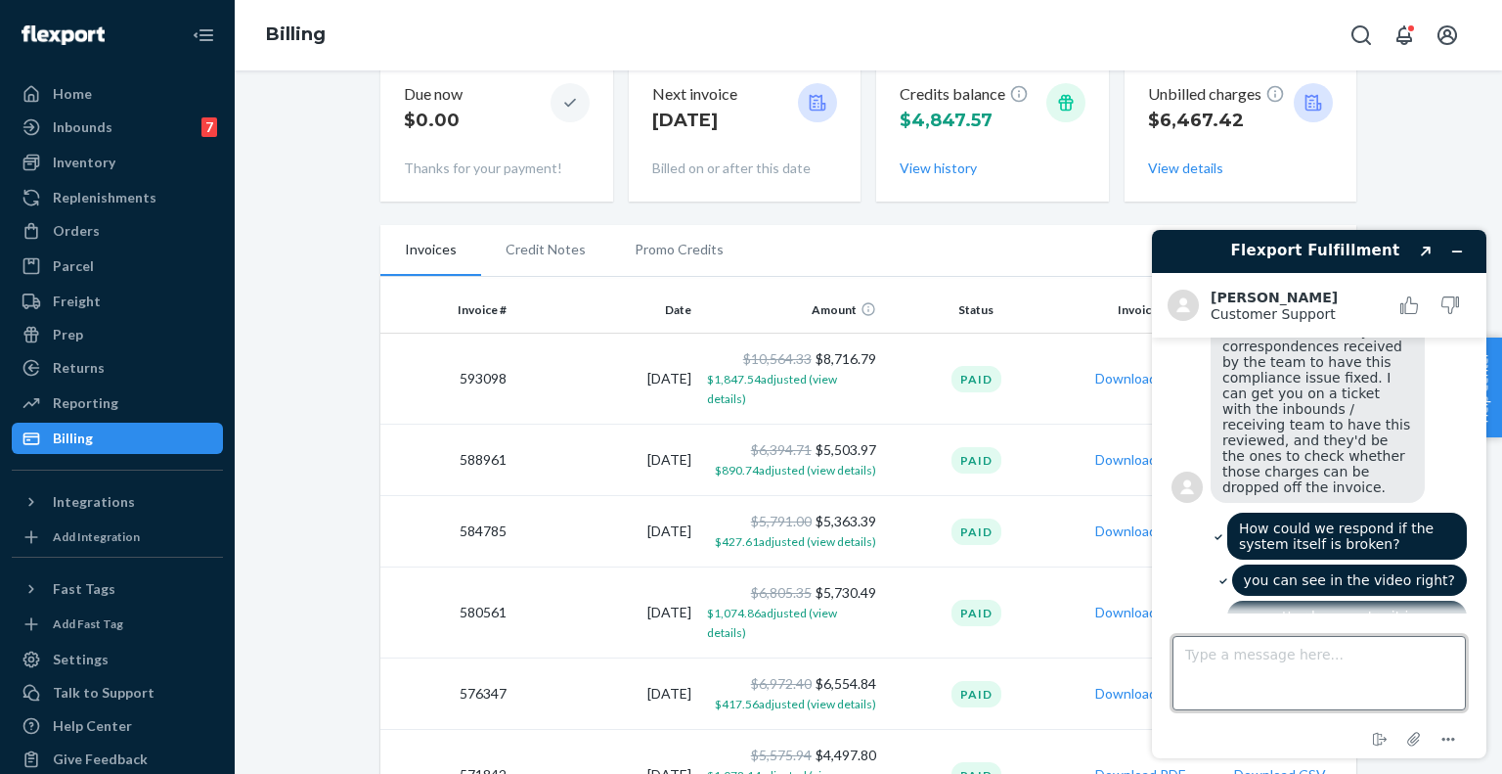
scroll to position [1161, 0]
click at [1256, 435] on span "I understand, as per what shows on that screenshot, that there wasn't any corre…" at bounding box center [1318, 389] width 193 height 203
click at [1302, 435] on span "I understand, as per what shows on that screenshot, that there wasn't any corre…" at bounding box center [1318, 389] width 193 height 203
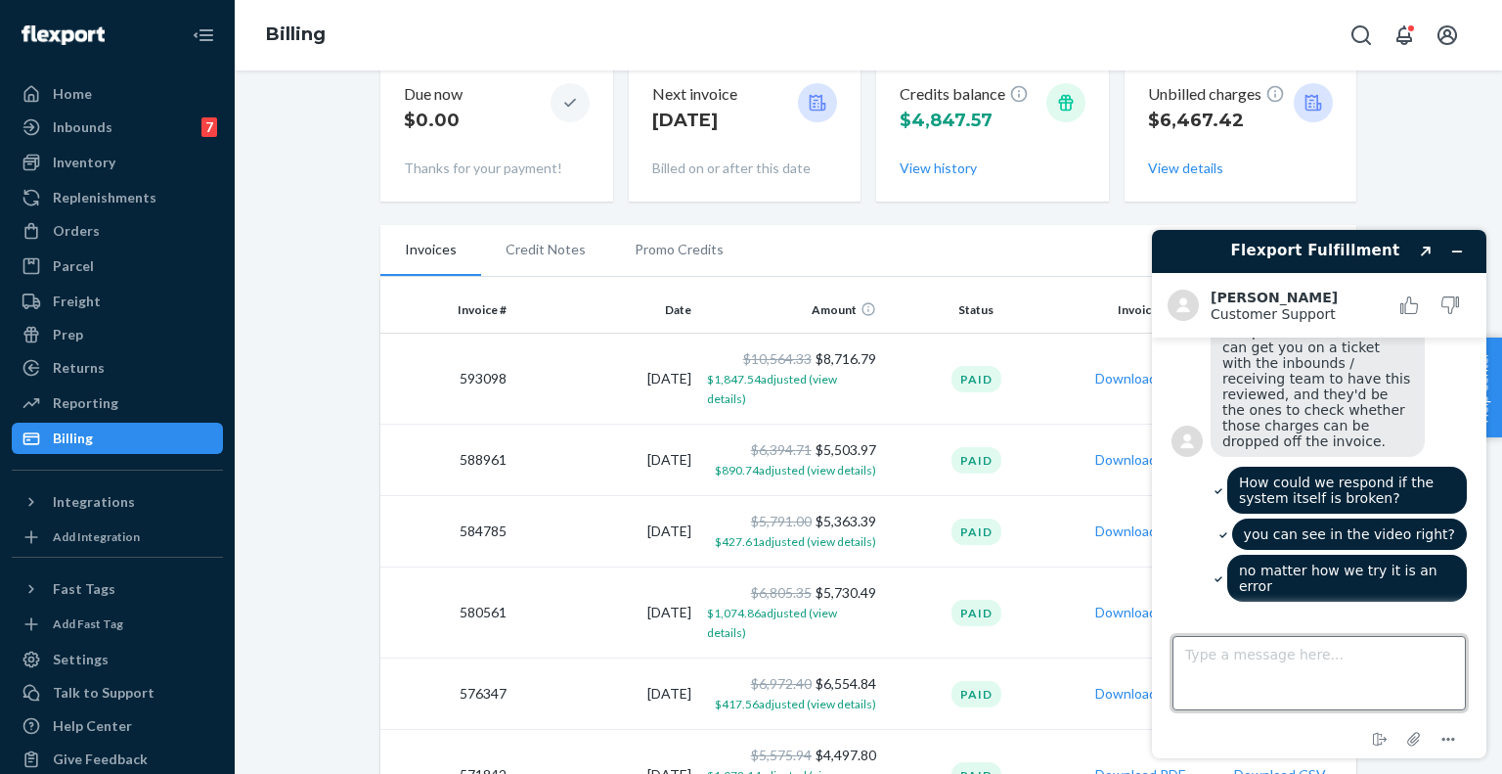
click at [1251, 678] on textarea "Type a message here..." at bounding box center [1319, 673] width 293 height 74
type textarea "are they the same department to inbound the remaining contents of it as well?"
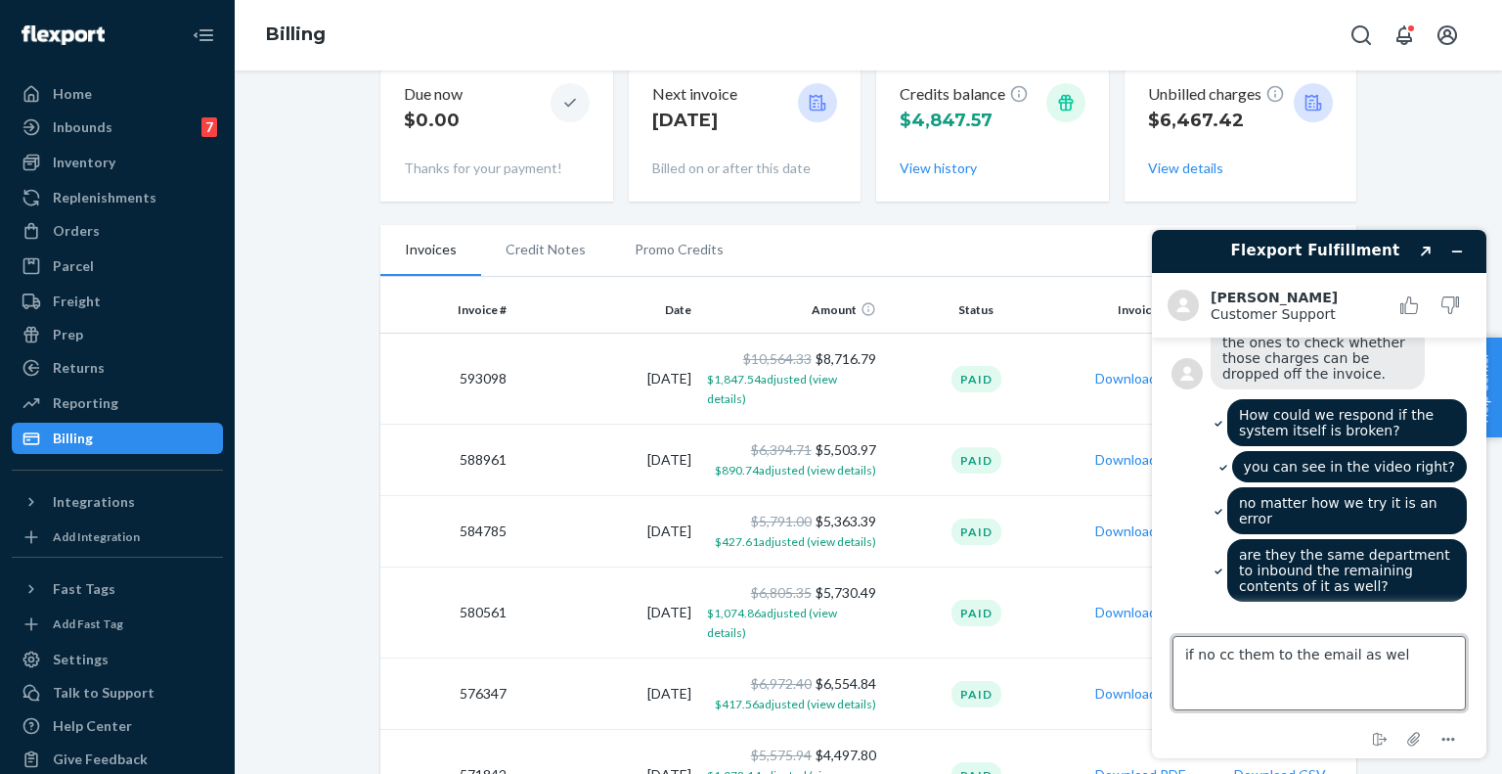
type textarea "if no cc them to the email as well"
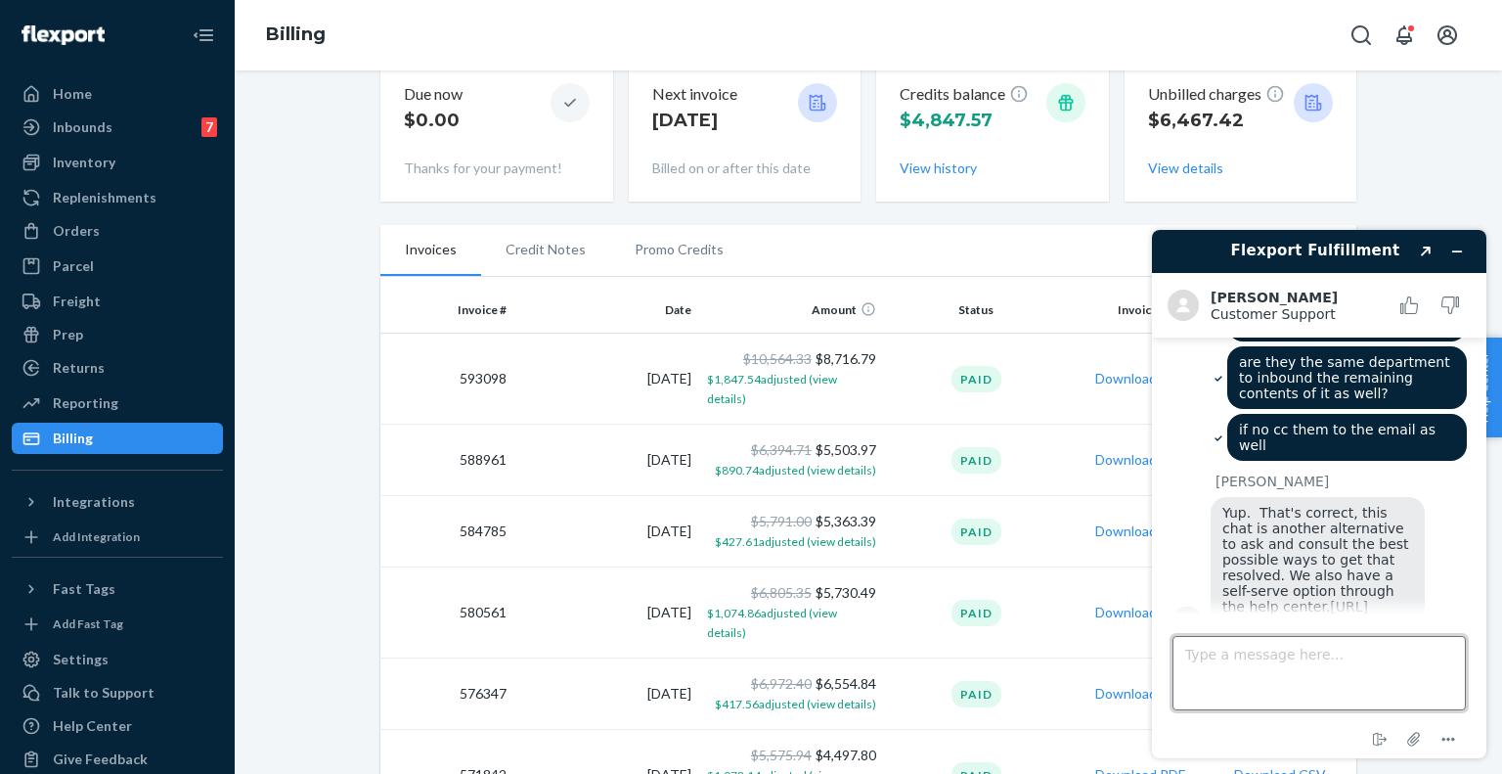
scroll to position [1469, 0]
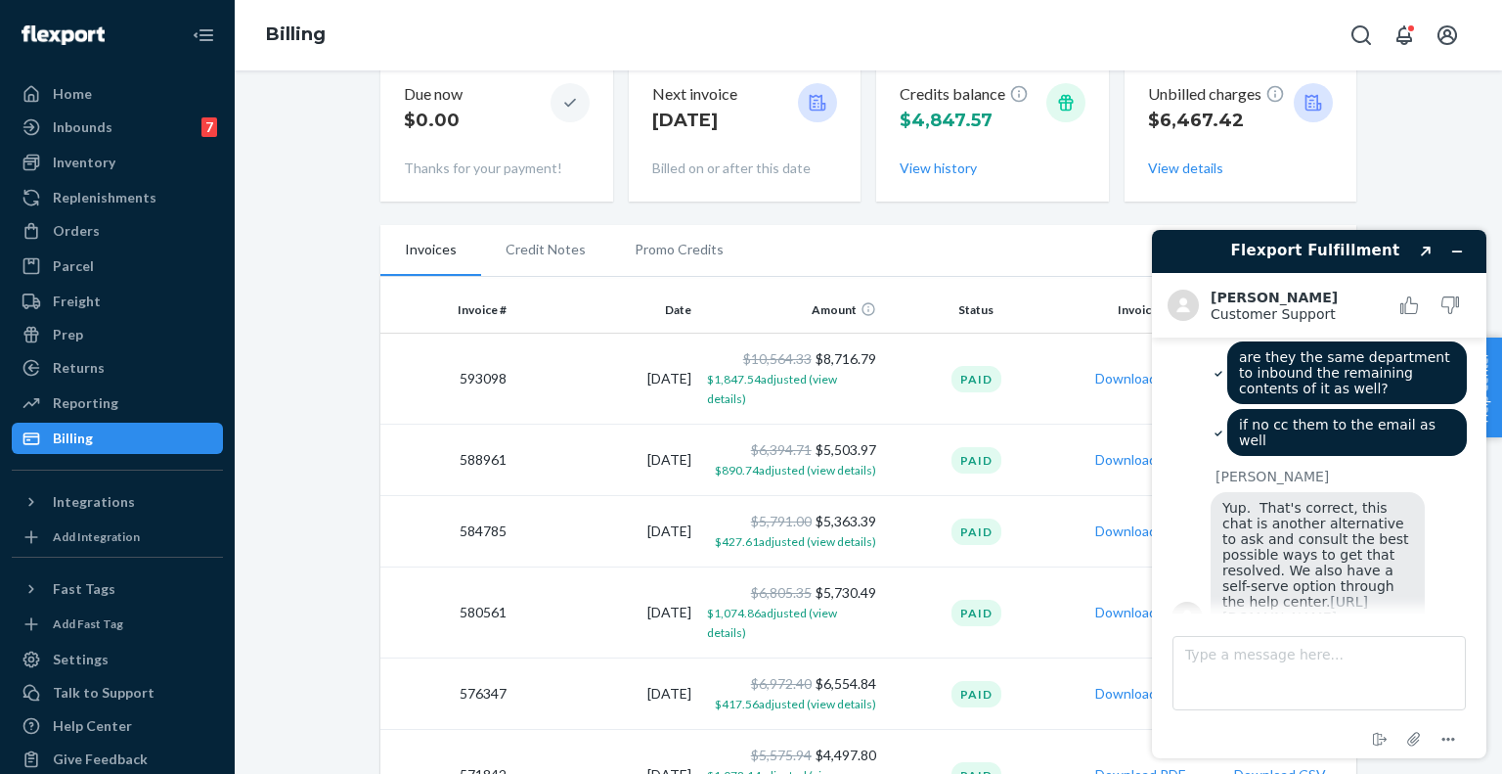
click at [1285, 500] on span "Yup. That's correct, this chat is another alternative to ask and consult the be…" at bounding box center [1317, 562] width 191 height 125
click at [1230, 642] on textarea "Type a message here..." at bounding box center [1319, 673] width 293 height 74
type textarea "Well, I think since we are all here let us do this for now"
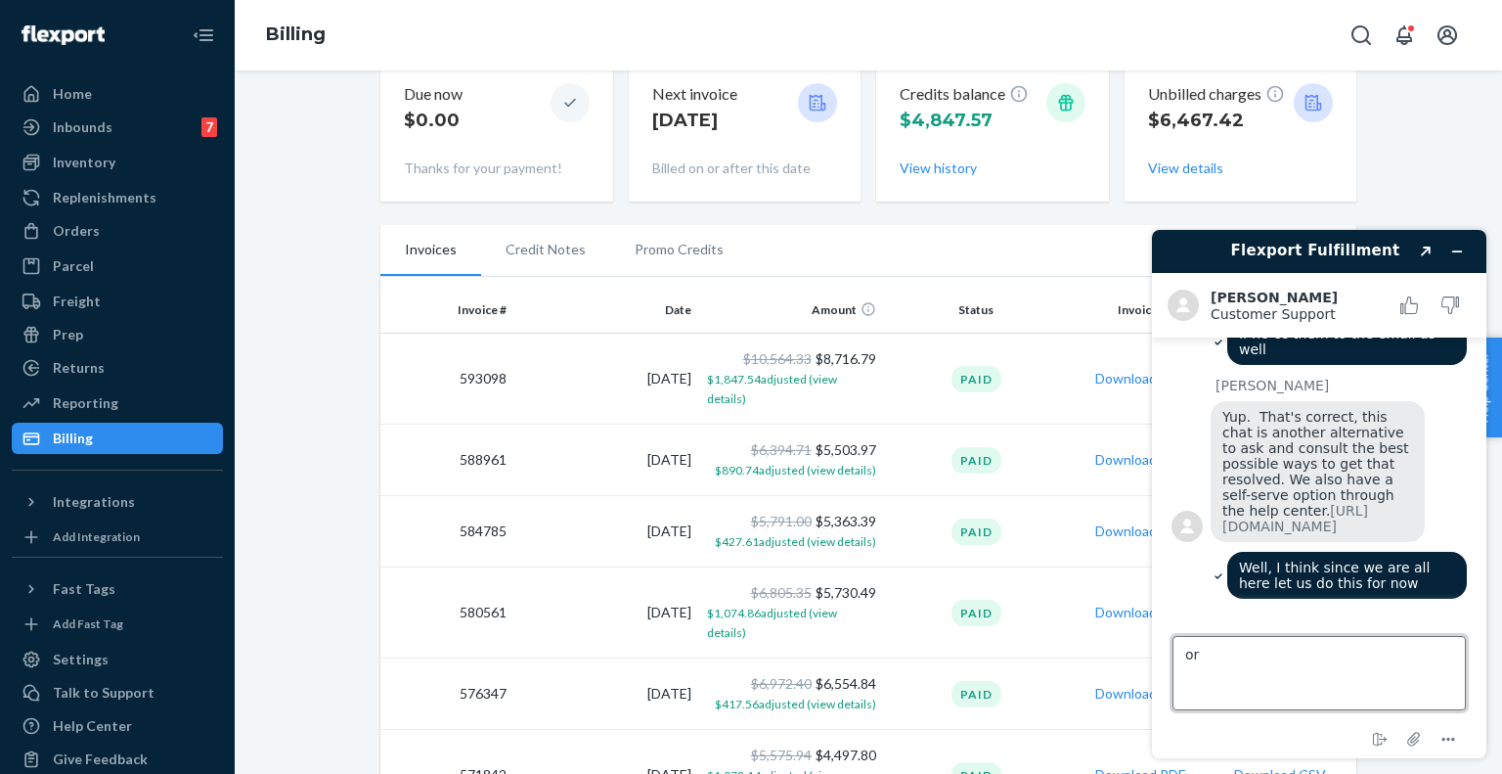
type textarea "o"
type textarea "l"
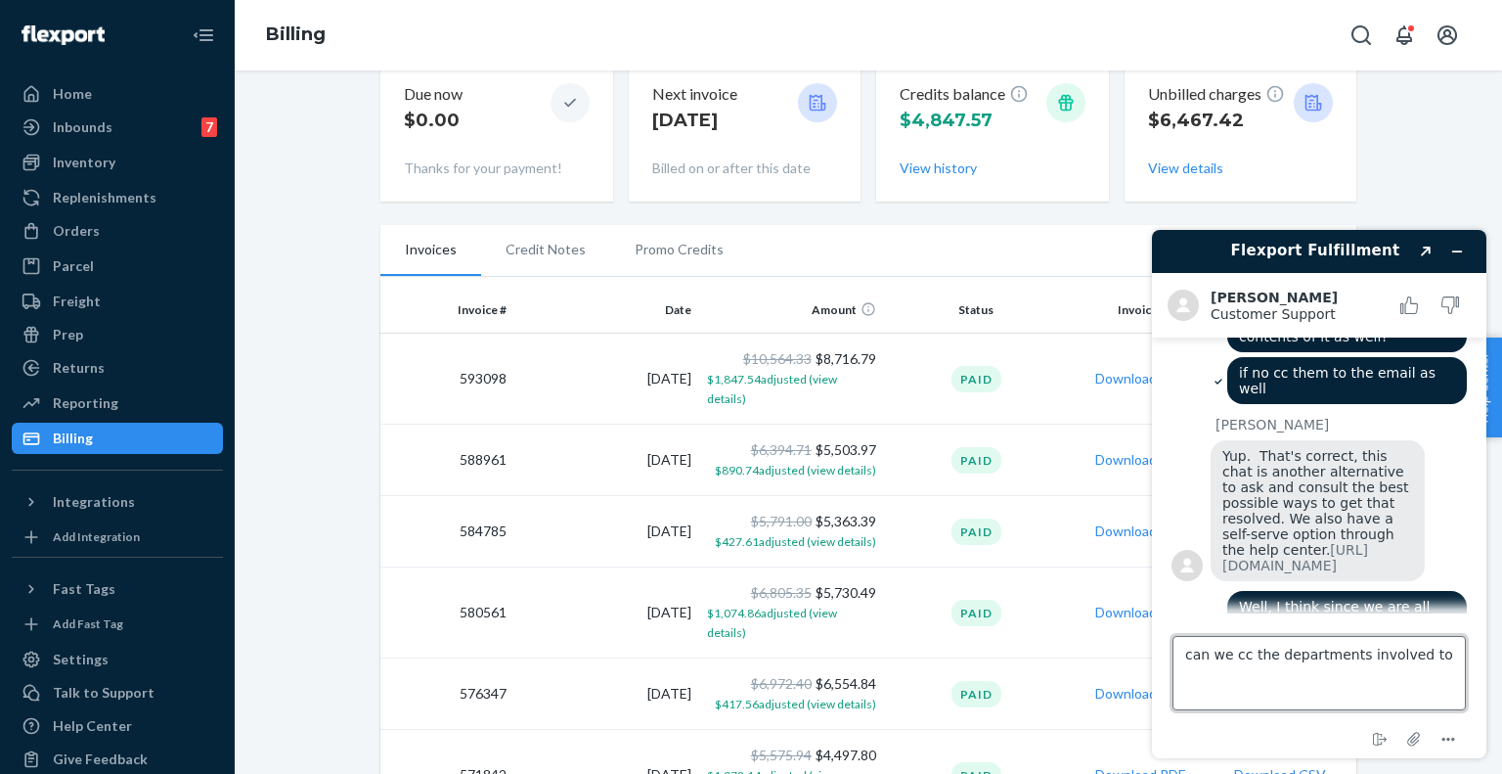
scroll to position [1622, 0]
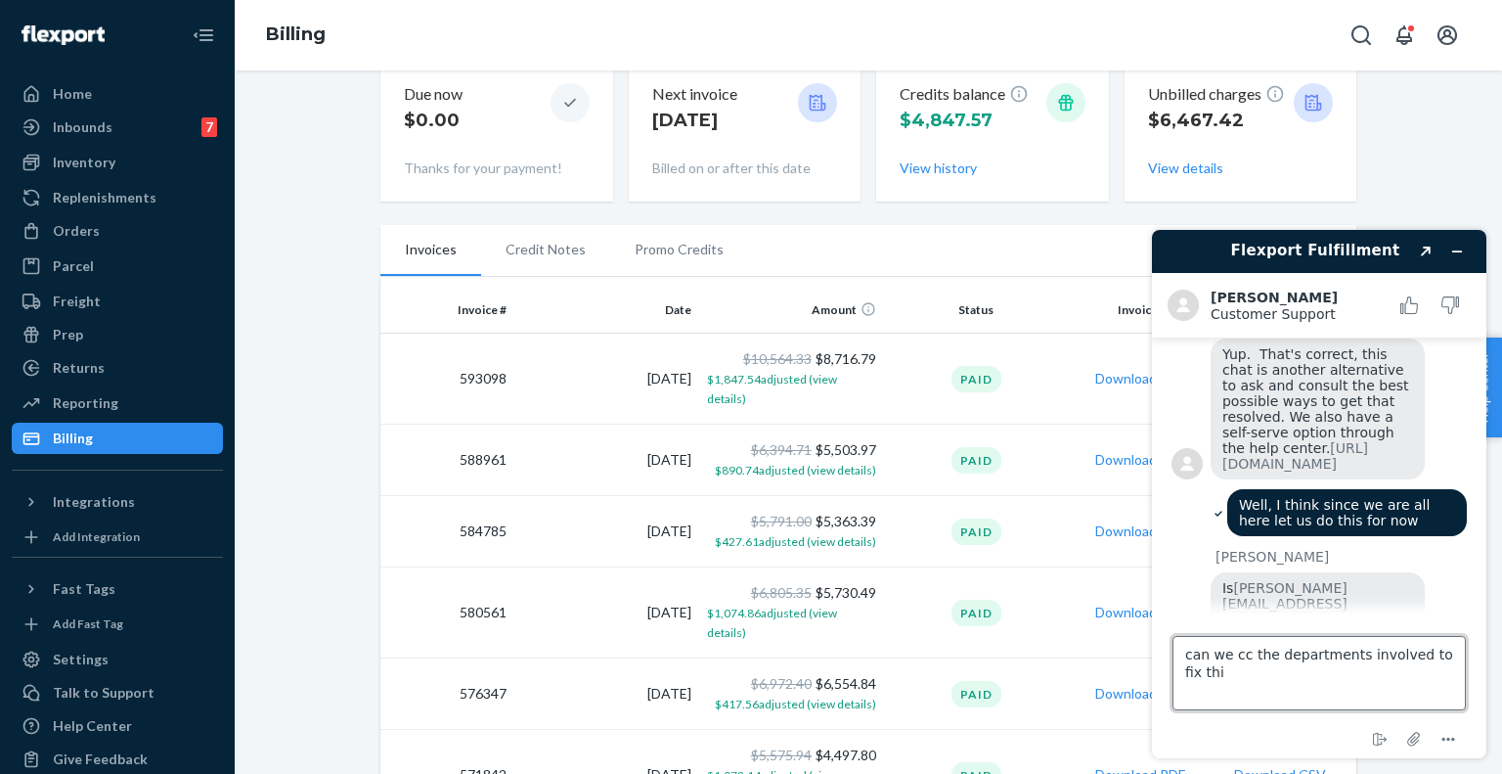
type textarea "can we cc the departments involved to fix this"
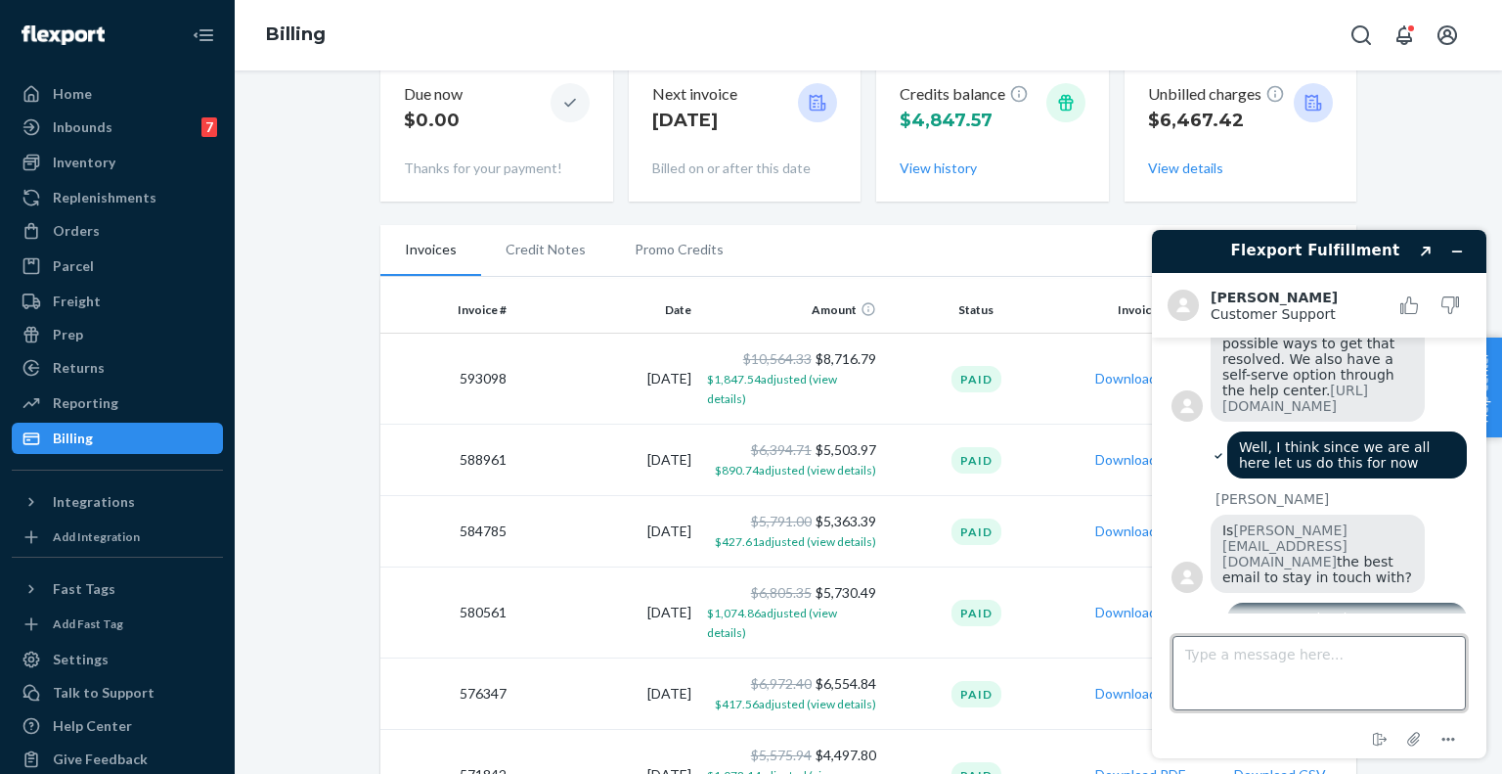
scroll to position [1679, 0]
type textarea "yep"
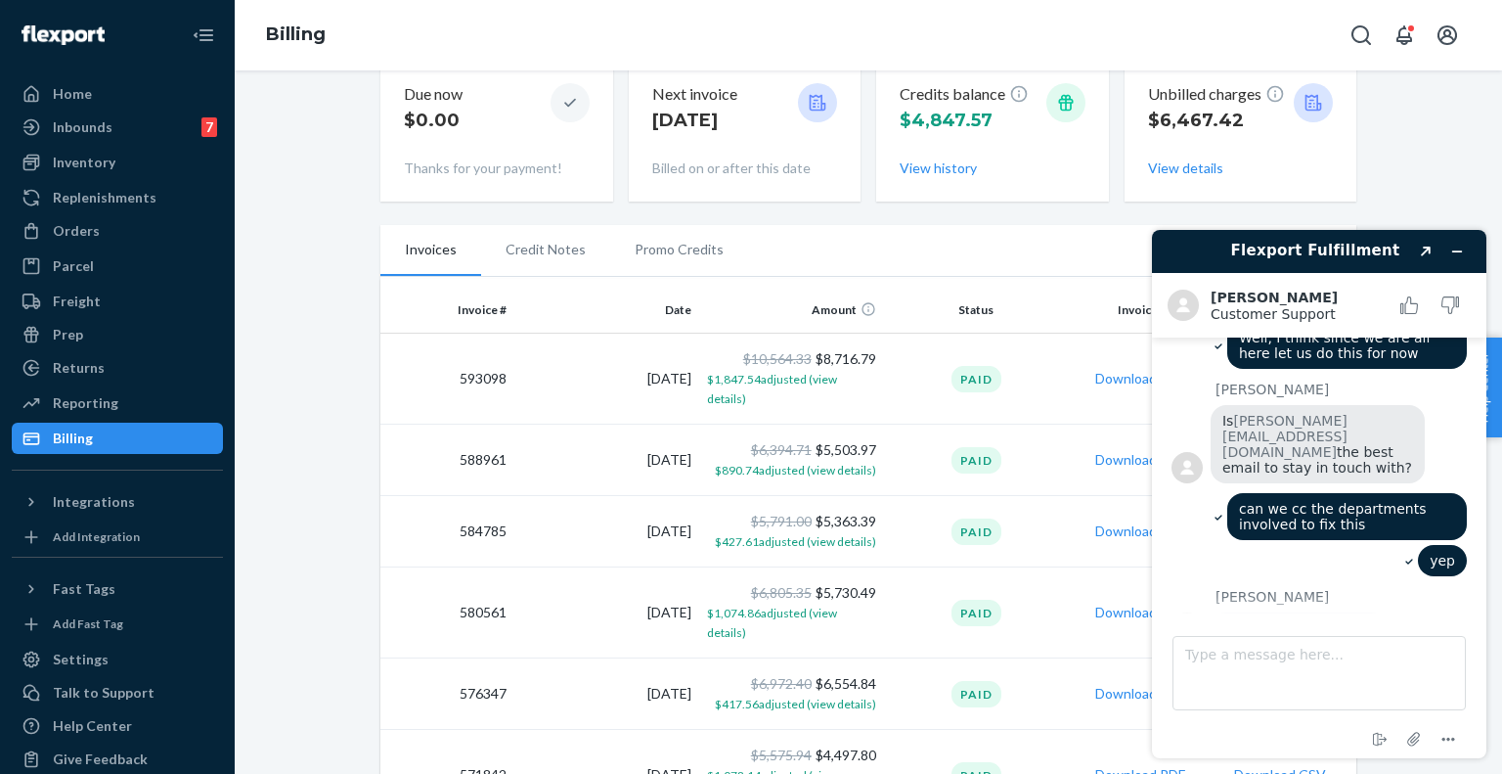
scroll to position [1786, 0]
click at [1432, 616] on div "Okay, hold on, please." at bounding box center [1339, 634] width 256 height 36
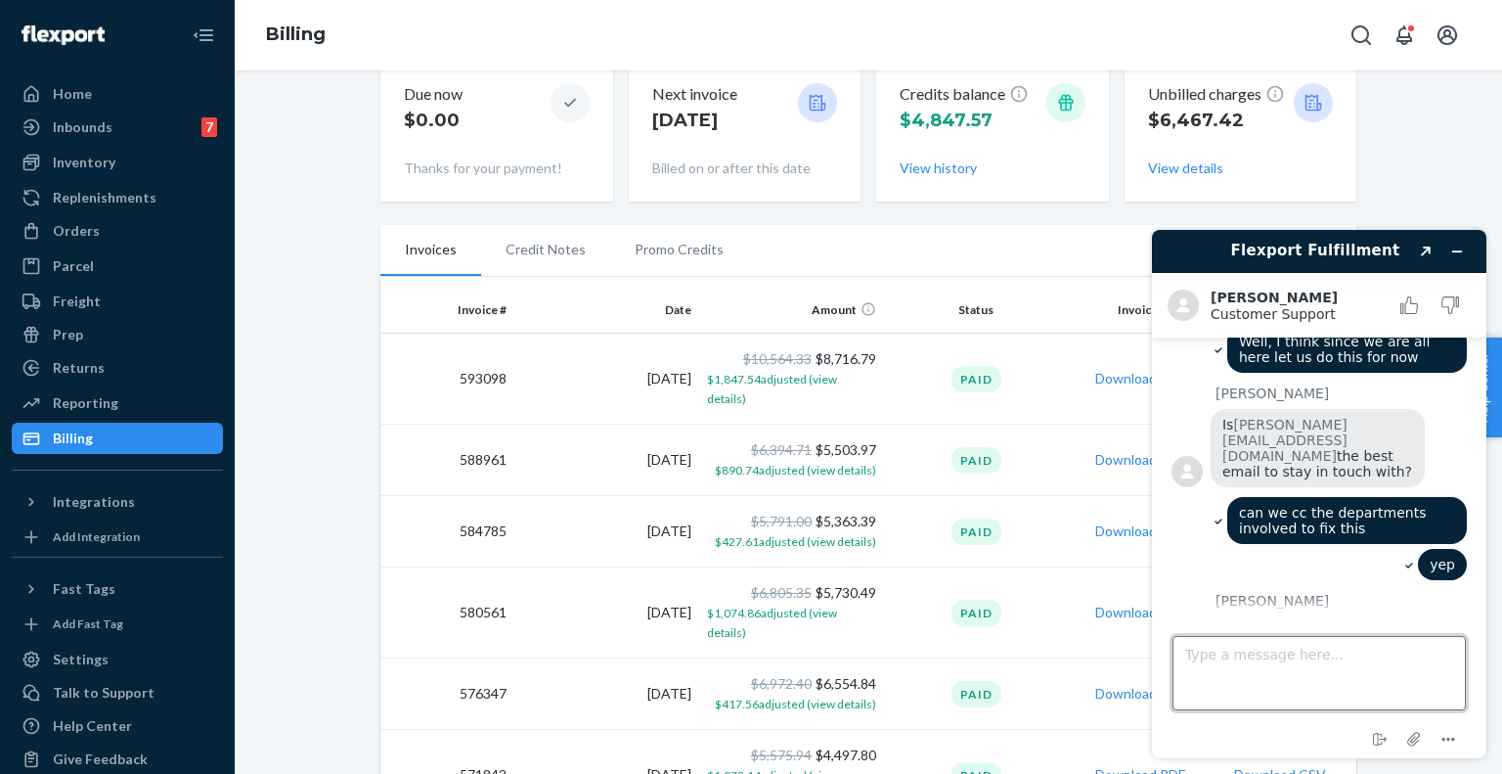
click at [1272, 673] on textarea "Type a message here..." at bounding box center [1319, 673] width 293 height 74
click at [1421, 616] on div "Okay, hold on, please." at bounding box center [1339, 634] width 256 height 36
